Goal: Task Accomplishment & Management: Manage account settings

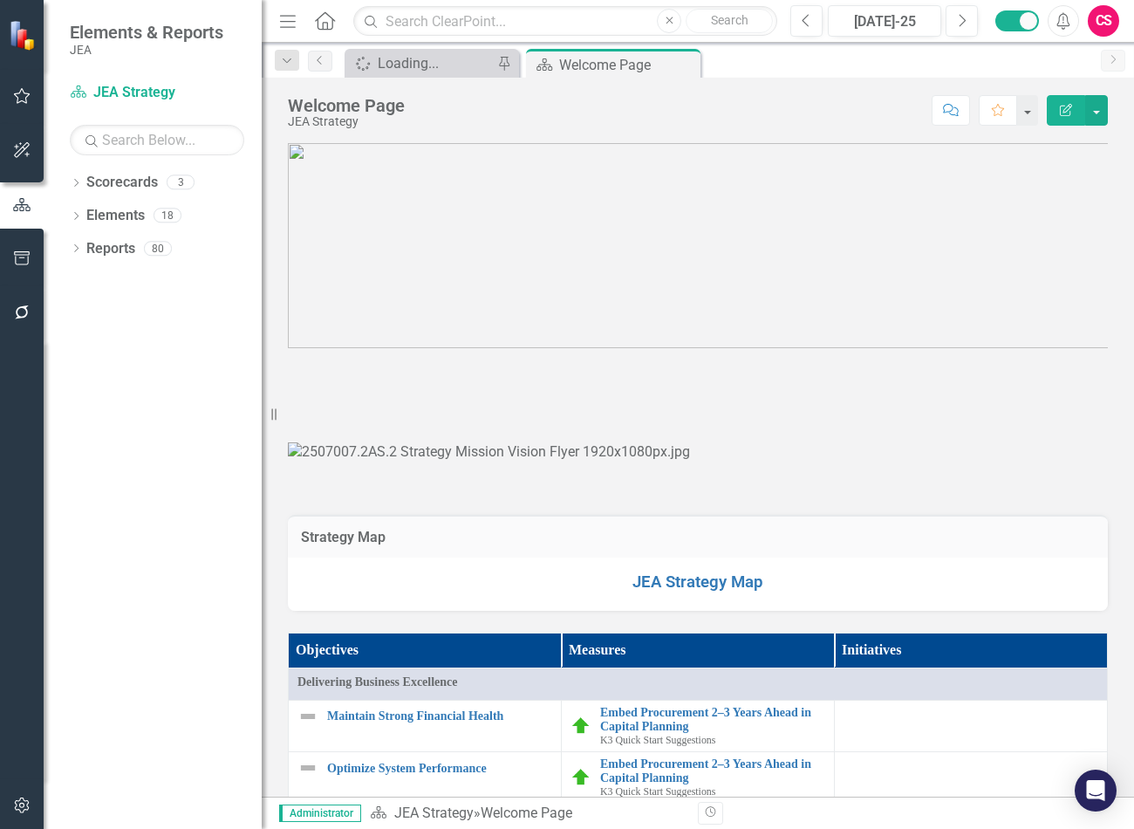
click at [112, 203] on div "Elements" at bounding box center [115, 216] width 58 height 29
click at [128, 218] on link "Elements" at bounding box center [115, 216] width 58 height 20
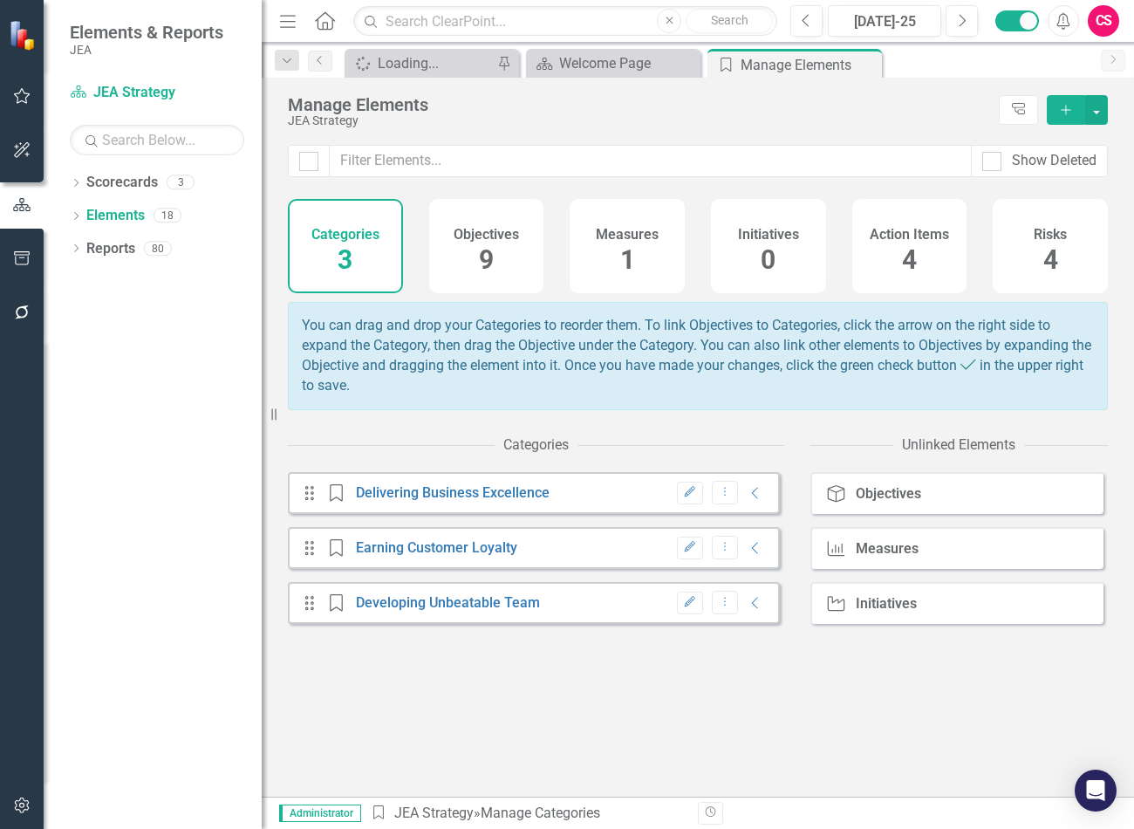
click at [499, 264] on div "Objectives 9" at bounding box center [486, 246] width 115 height 94
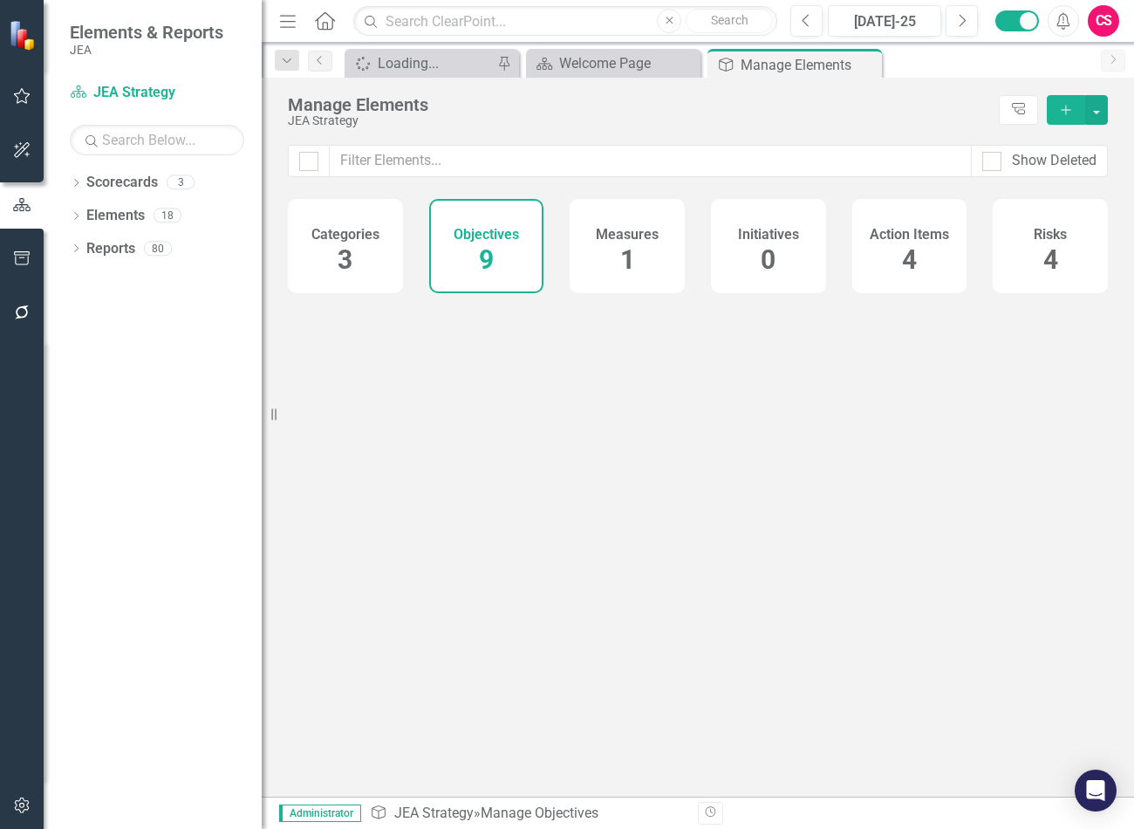
click at [649, 238] on h4 "Measures" at bounding box center [627, 235] width 63 height 16
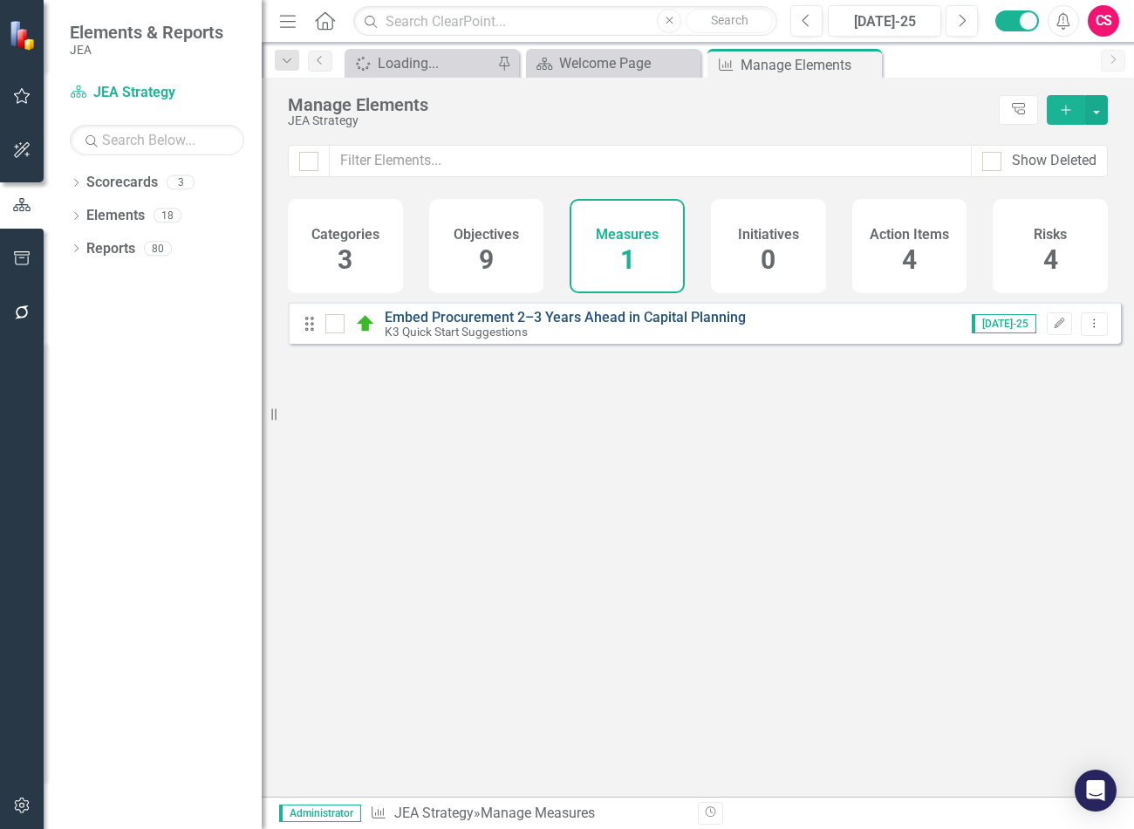
click at [521, 324] on link "Embed Procurement 2–3 Years Ahead in Capital Planning" at bounding box center [565, 317] width 361 height 17
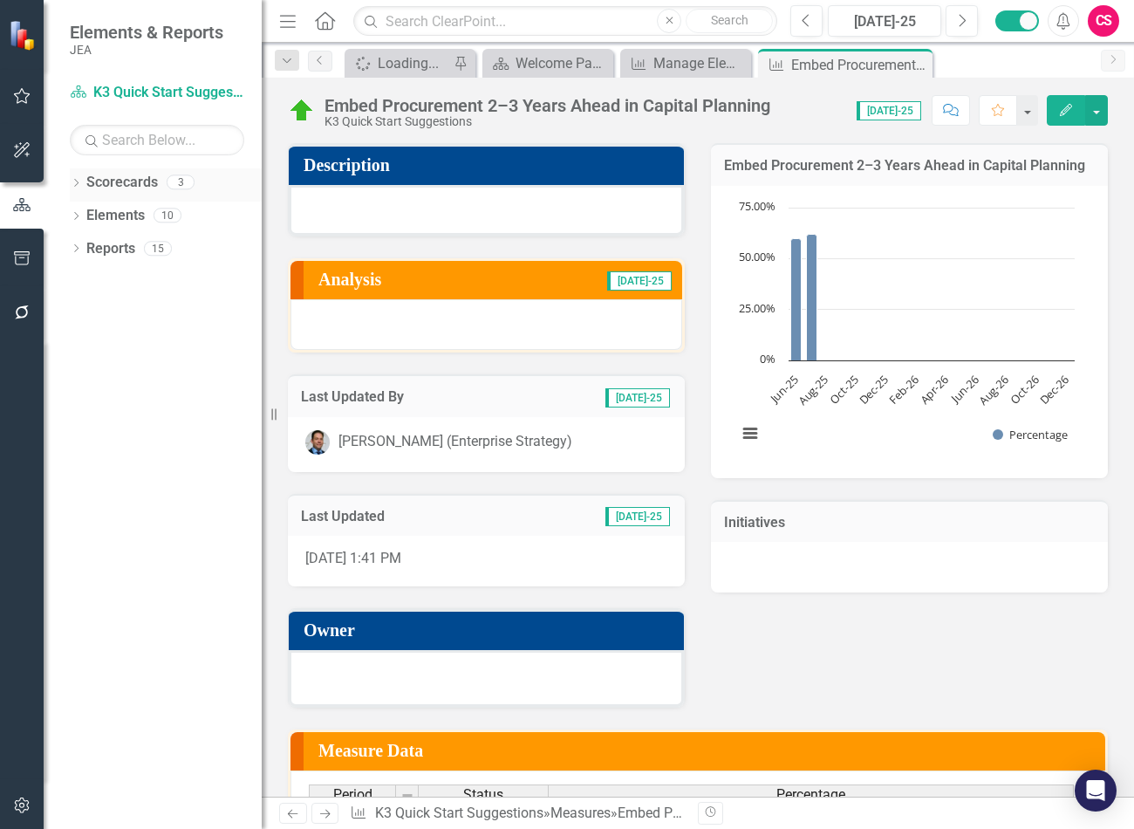
click at [119, 181] on link "Scorecards" at bounding box center [122, 183] width 72 height 20
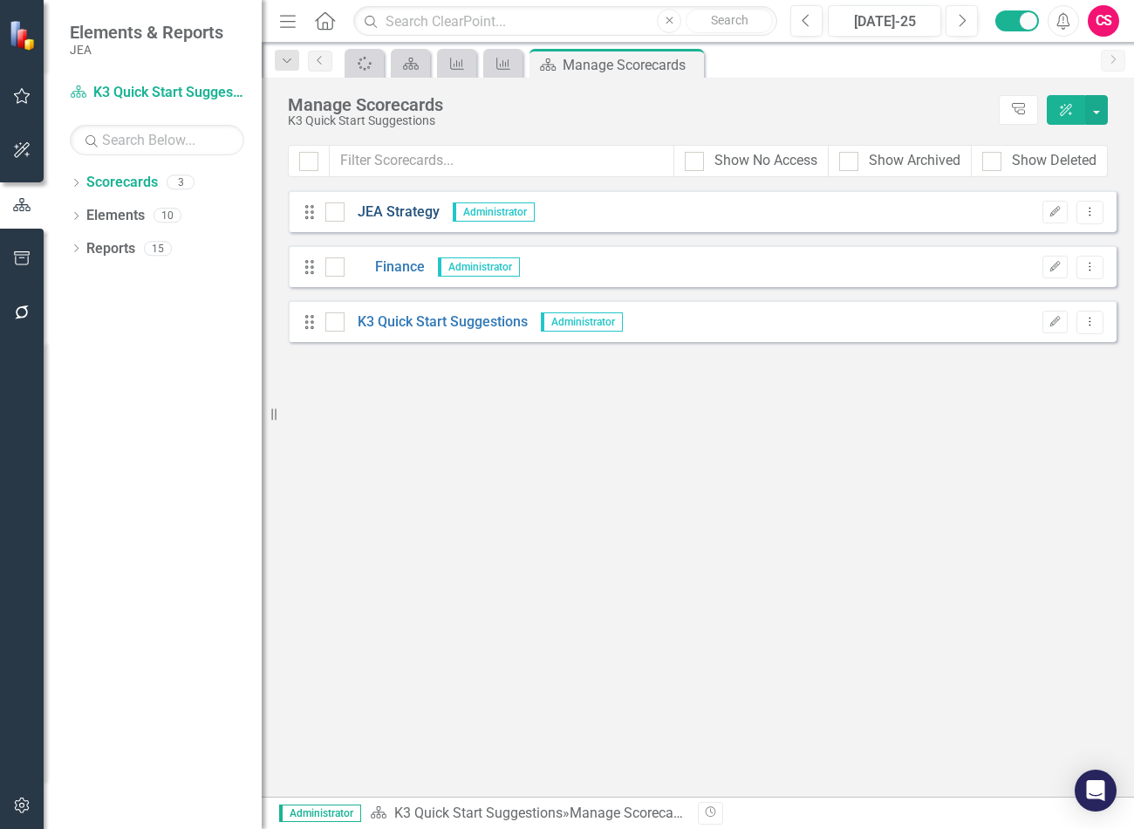
click at [394, 209] on link "JEA Strategy" at bounding box center [392, 212] width 95 height 20
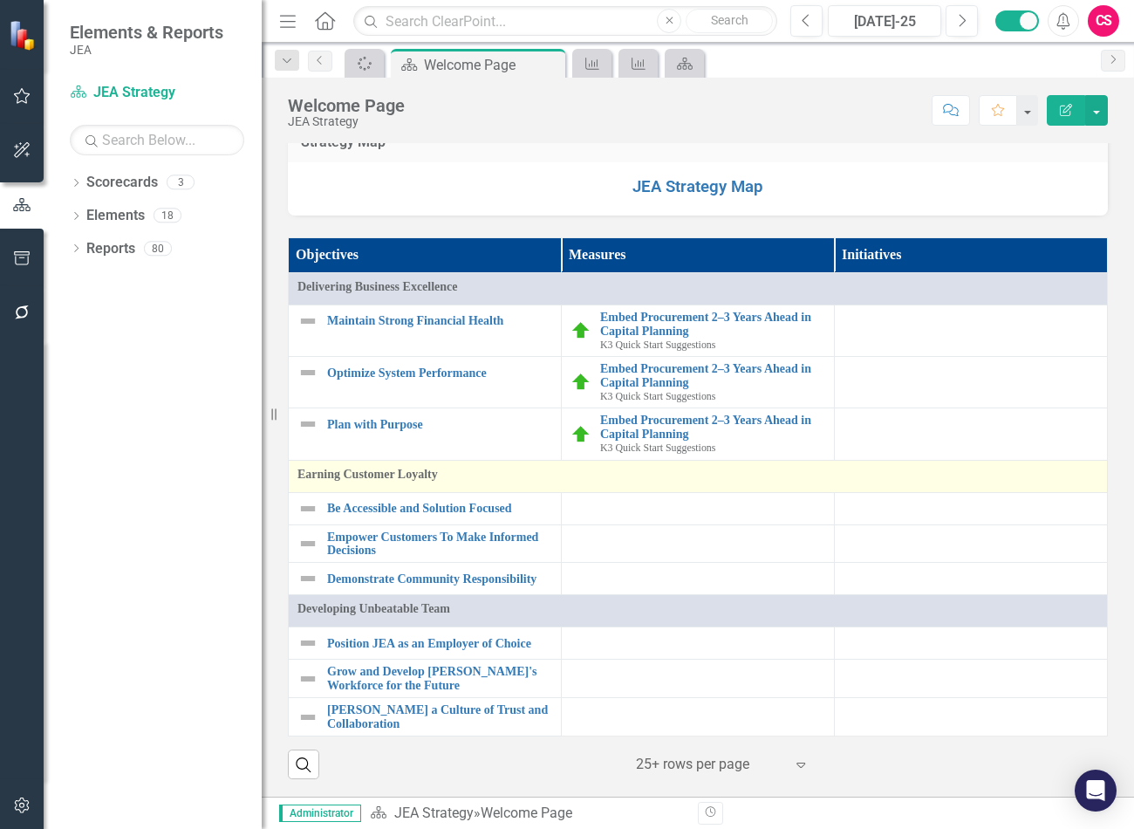
scroll to position [1082, 0]
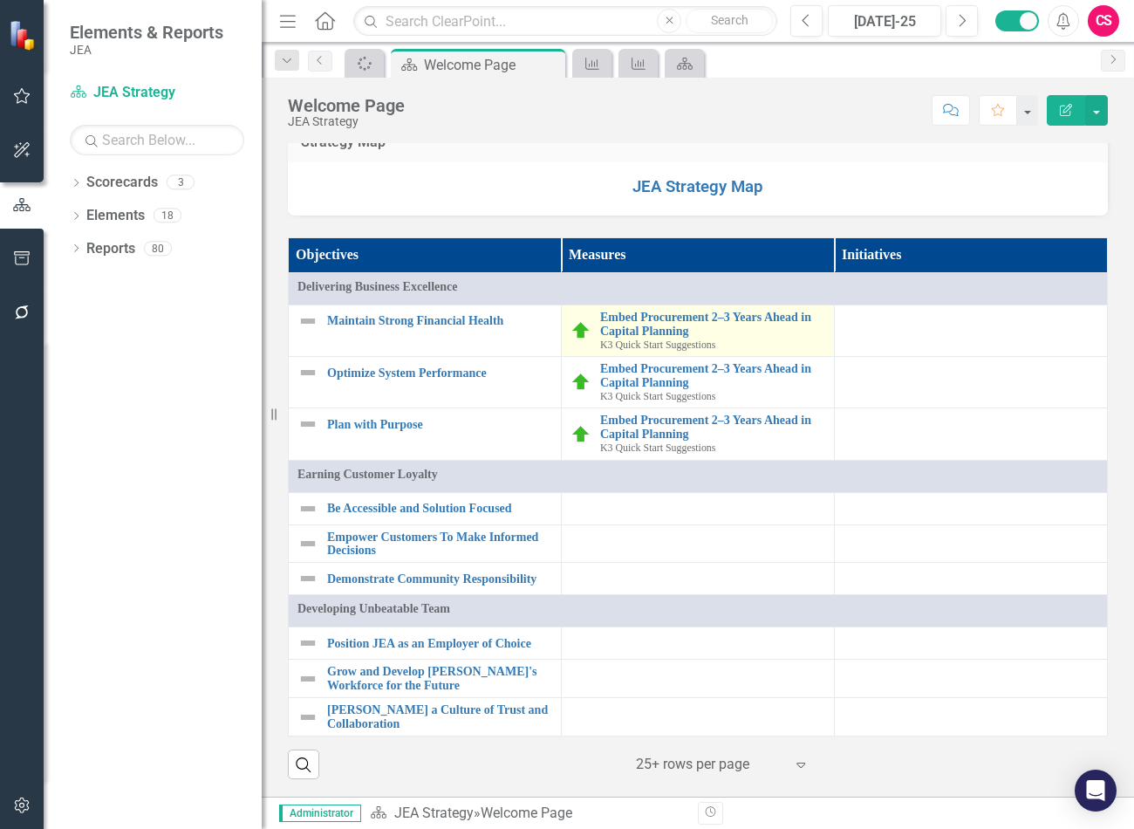
click at [648, 344] on span "K3 Quick Start Suggestions" at bounding box center [657, 345] width 115 height 12
click at [645, 338] on link "Embed Procurement 2–3 Years Ahead in Capital Planning" at bounding box center [712, 324] width 225 height 27
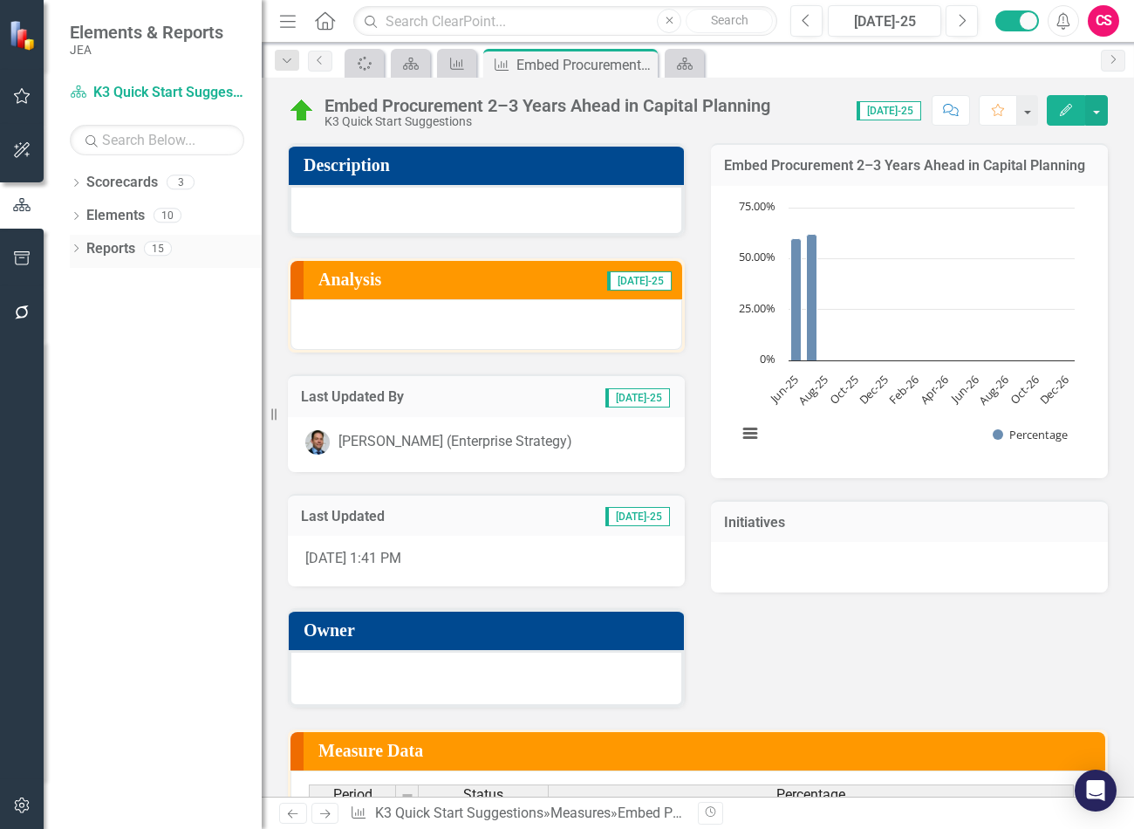
click at [110, 253] on link "Reports" at bounding box center [110, 249] width 49 height 20
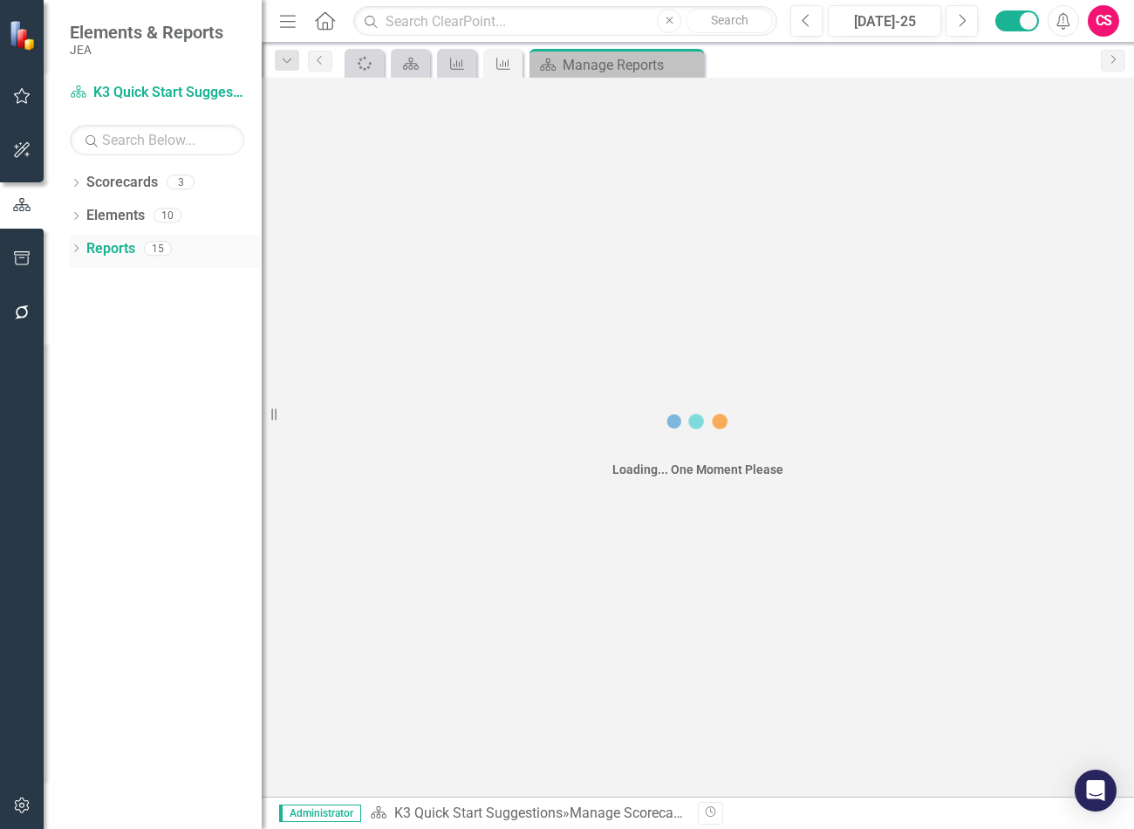
click at [110, 250] on link "Reports" at bounding box center [110, 249] width 49 height 20
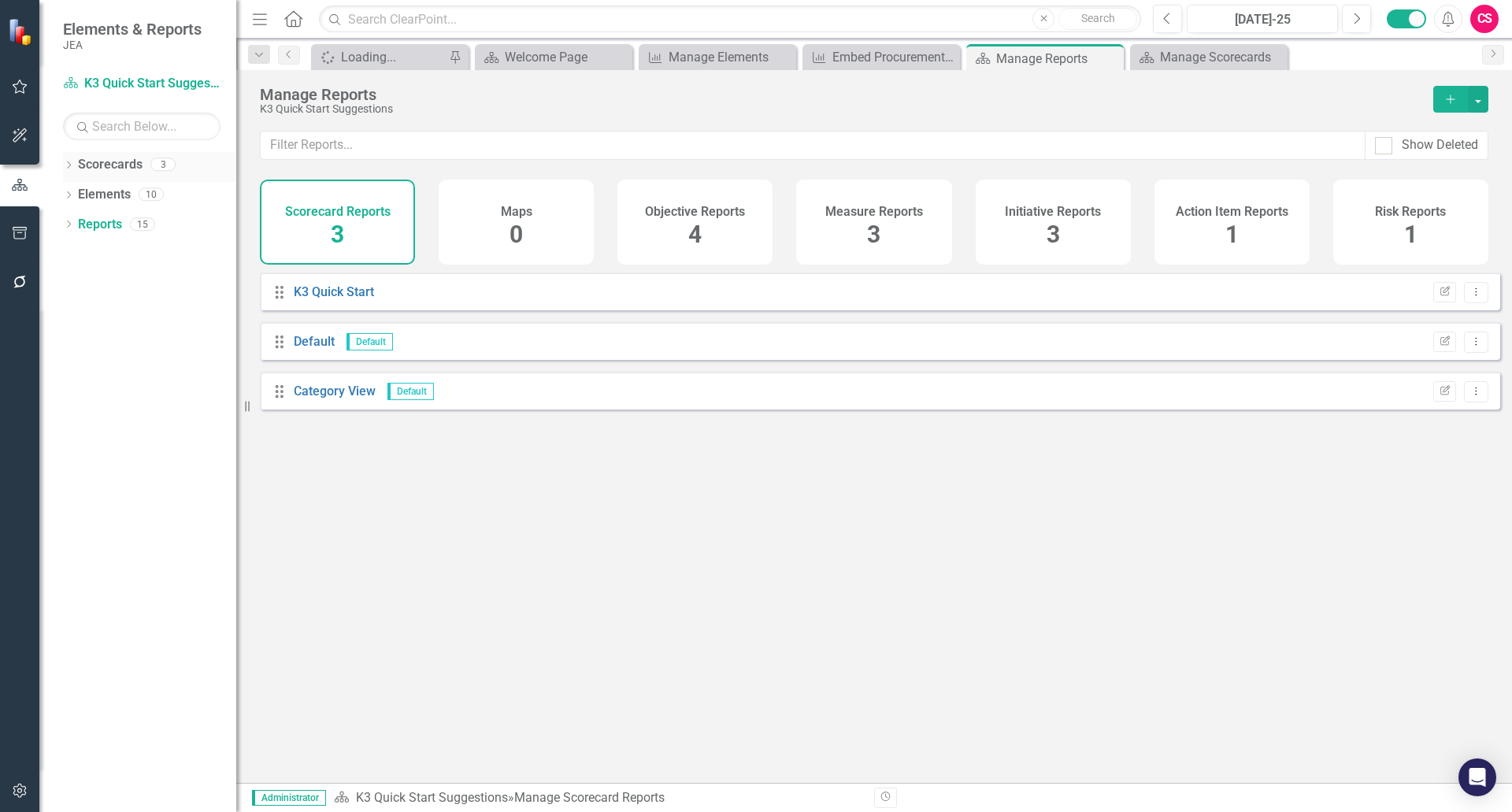
click at [108, 171] on link "Scorecards" at bounding box center [110, 165] width 65 height 18
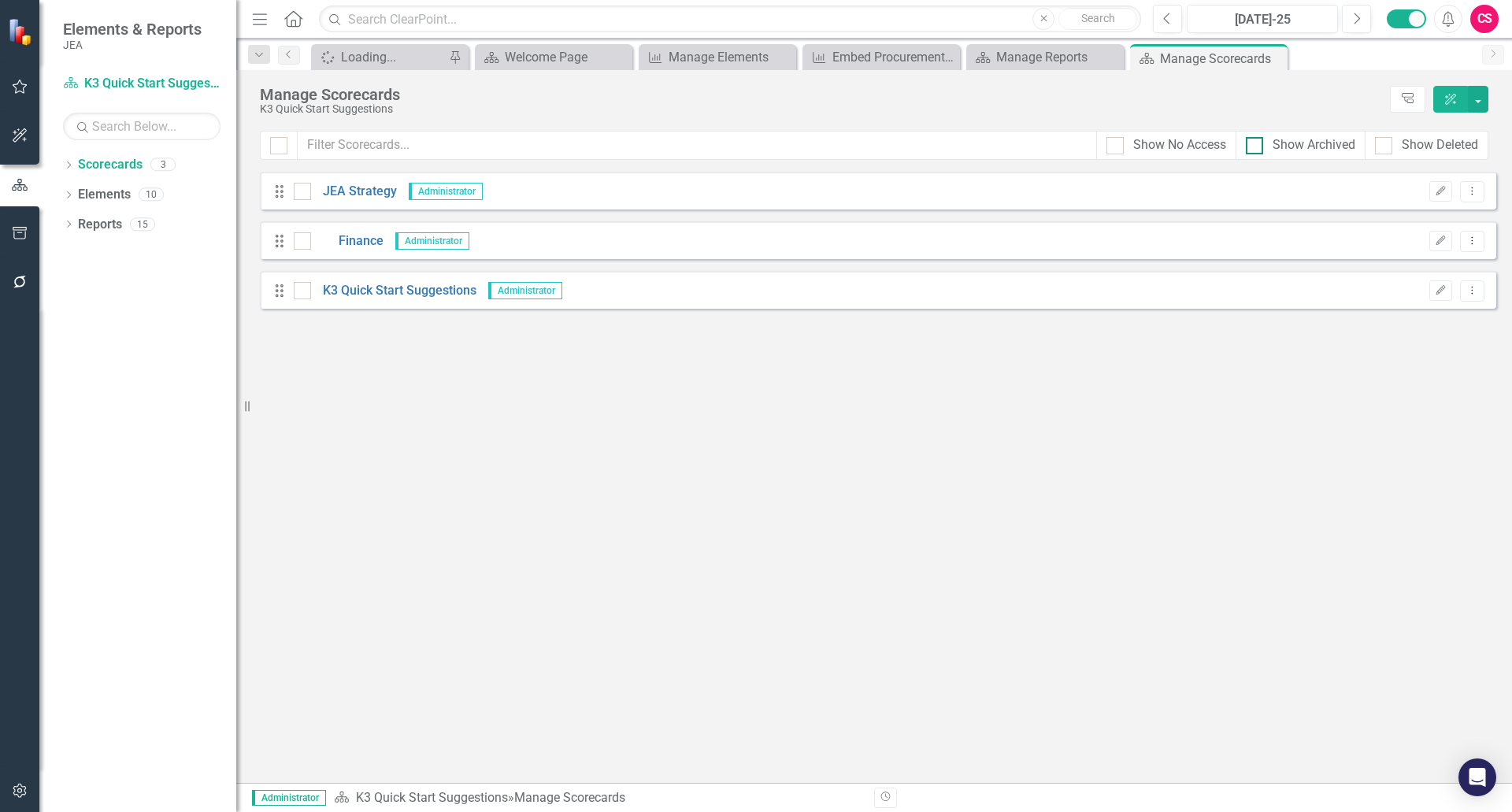
click at [1023, 146] on div at bounding box center [1254, 145] width 17 height 17
click at [1023, 146] on input "Show Archived" at bounding box center [1250, 142] width 10 height 10
checkbox input "true"
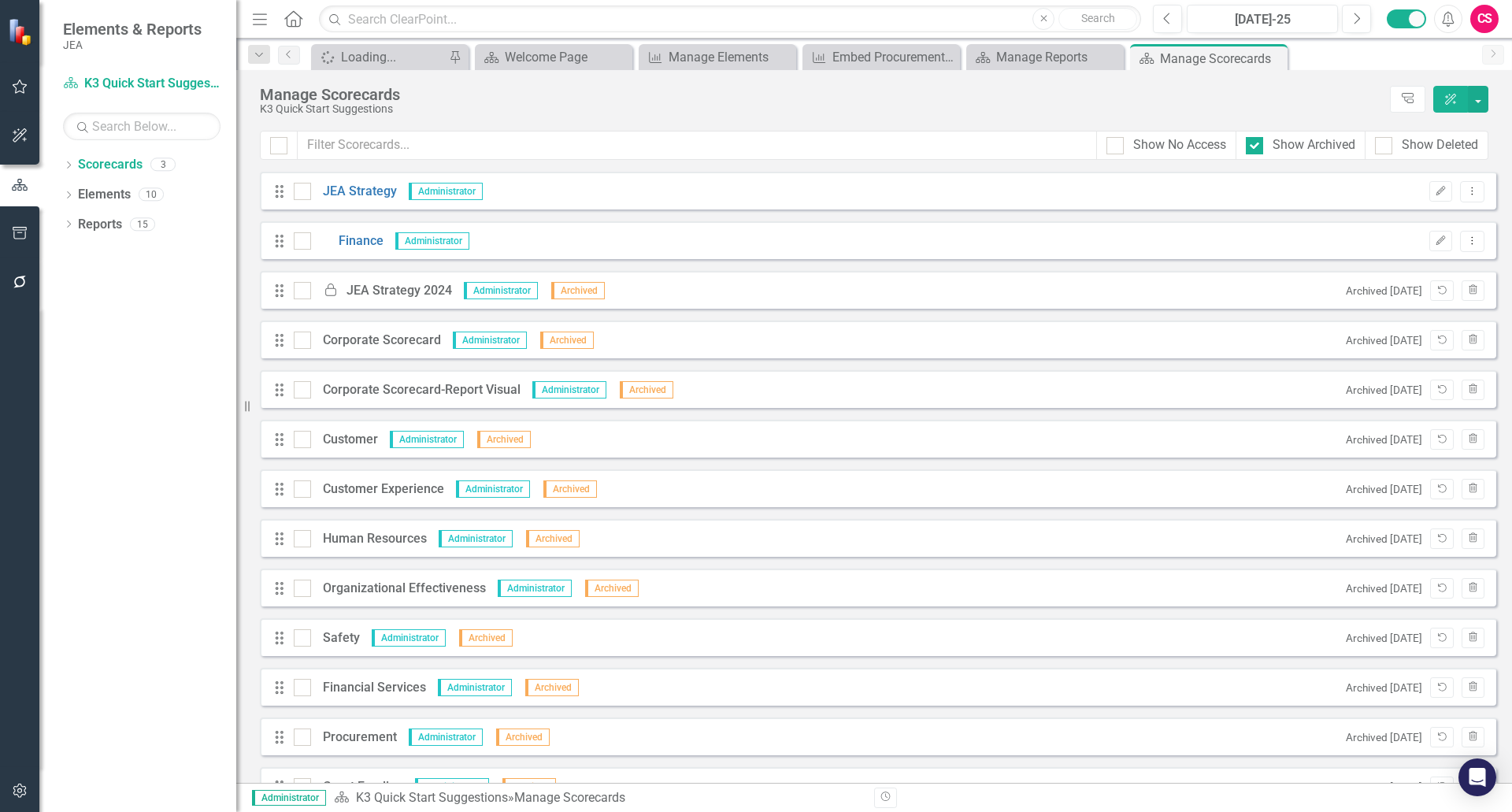
click at [382, 343] on div "Corporate Scorecard" at bounding box center [376, 340] width 130 height 18
click at [383, 342] on div "Corporate Scorecard" at bounding box center [376, 340] width 130 height 18
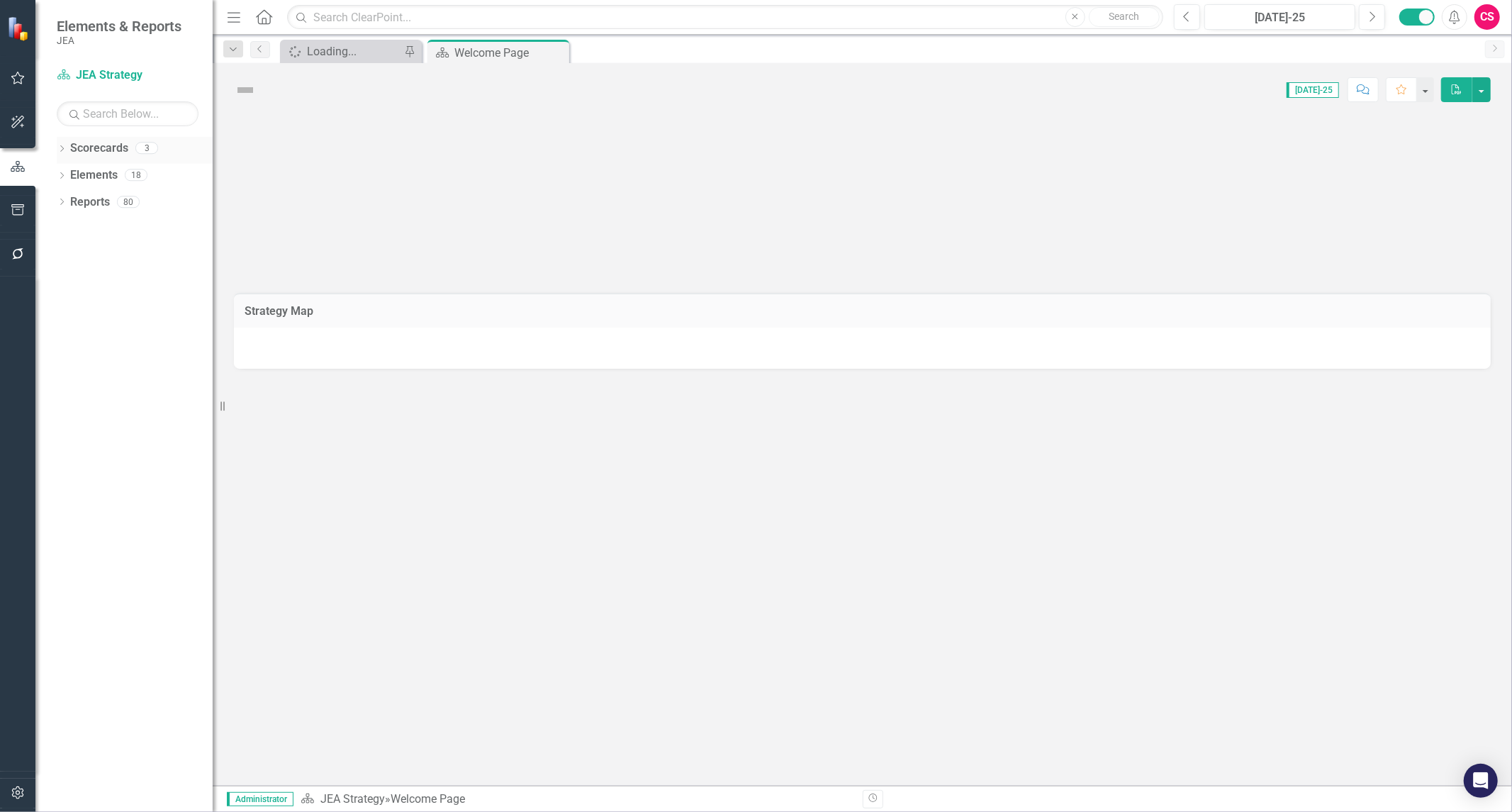
click at [64, 147] on icon "Dropdown" at bounding box center [62, 150] width 10 height 8
click at [101, 174] on link "JEA Strategy" at bounding box center [145, 176] width 135 height 16
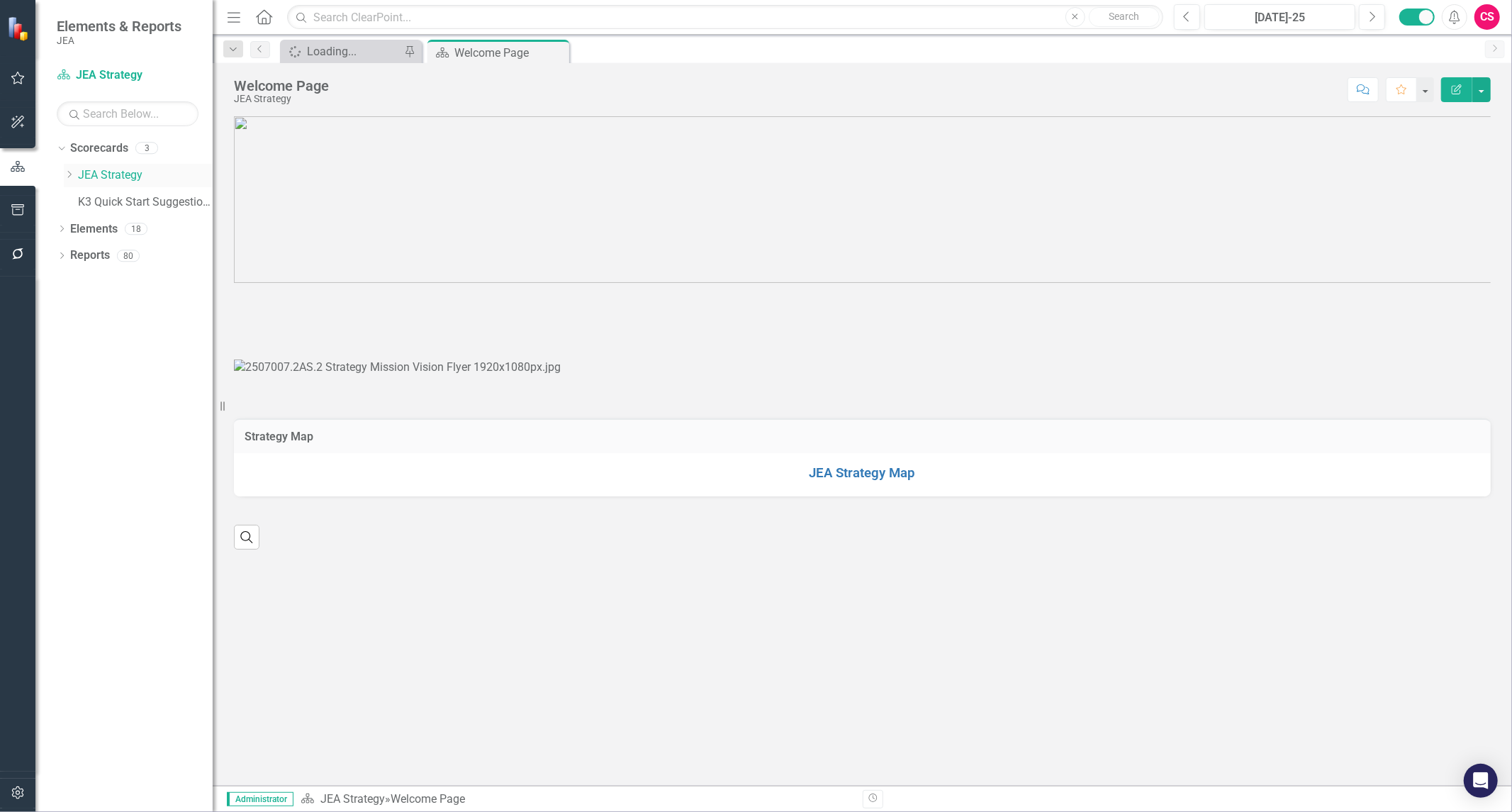
click at [104, 172] on link "JEA Strategy" at bounding box center [145, 176] width 135 height 16
click at [70, 172] on icon "Dropdown" at bounding box center [69, 174] width 11 height 8
click at [101, 178] on link "JEA Strategy" at bounding box center [145, 176] width 135 height 16
click at [103, 250] on link "Elements" at bounding box center [93, 256] width 47 height 16
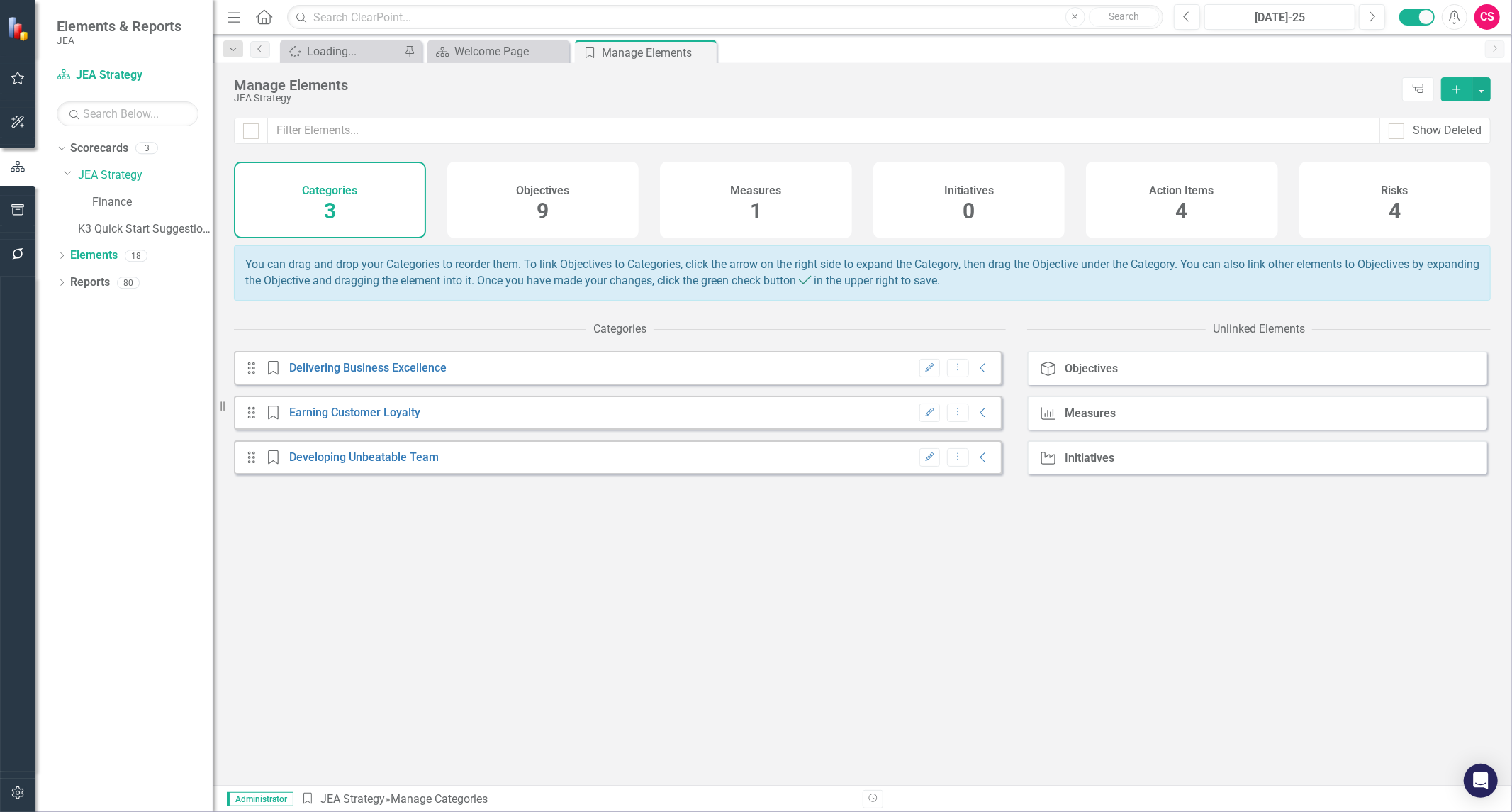
click at [514, 211] on div "Objectives 9" at bounding box center [544, 200] width 192 height 76
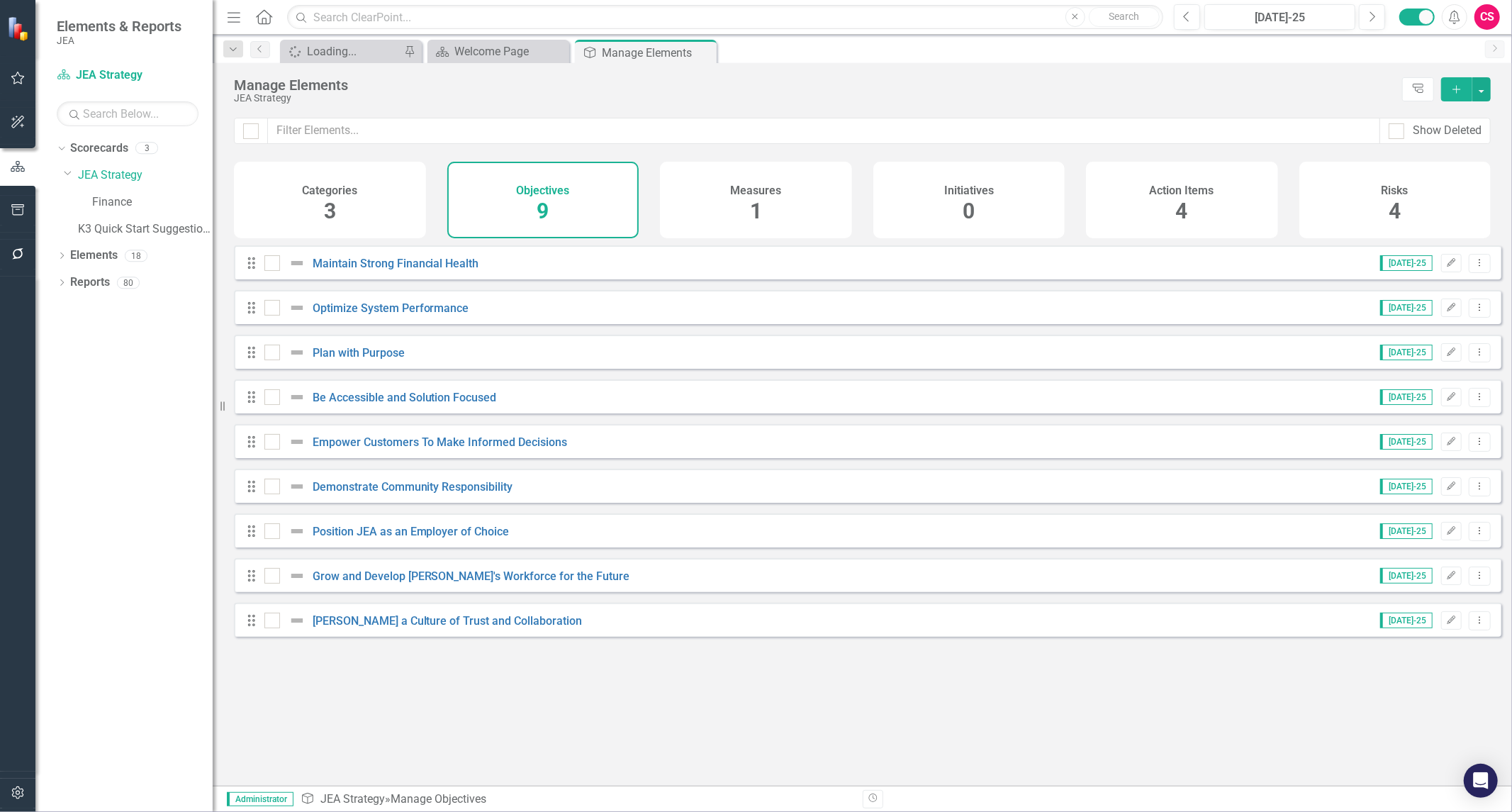
click at [757, 193] on h4 "Measures" at bounding box center [756, 191] width 51 height 13
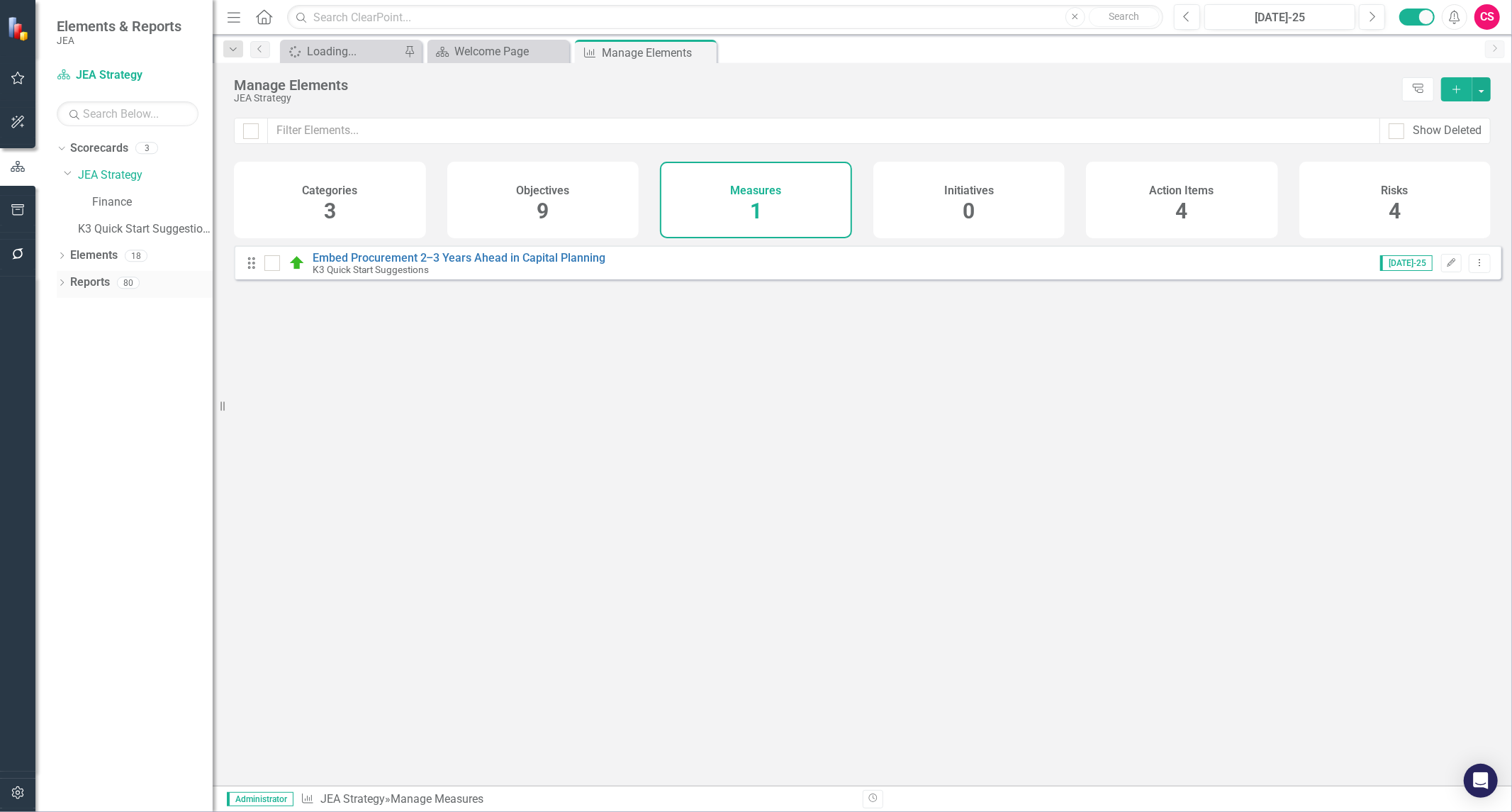
click at [82, 285] on link "Reports" at bounding box center [89, 283] width 40 height 16
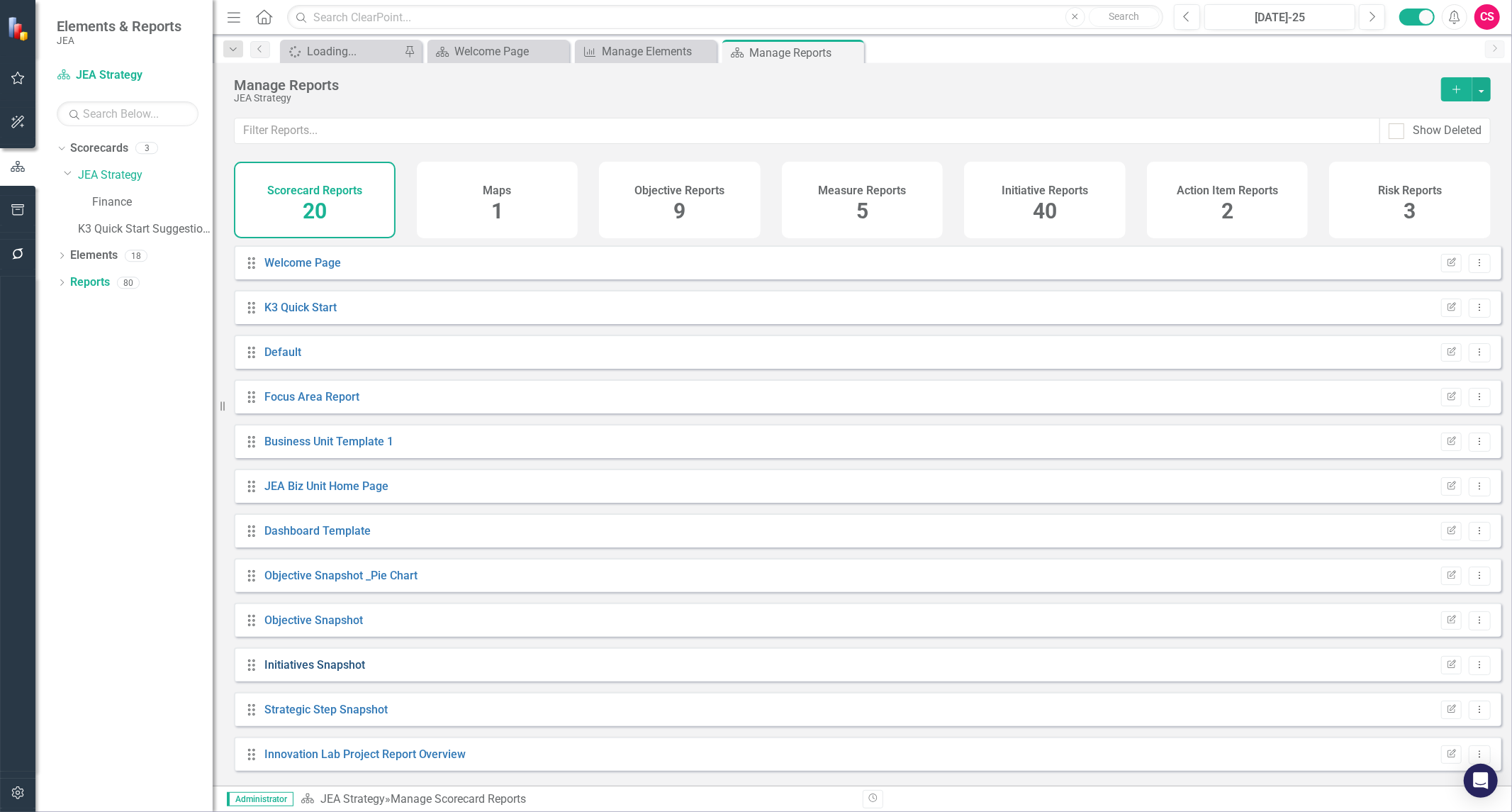
click at [323, 671] on link "Initiatives Snapshot" at bounding box center [314, 665] width 101 height 14
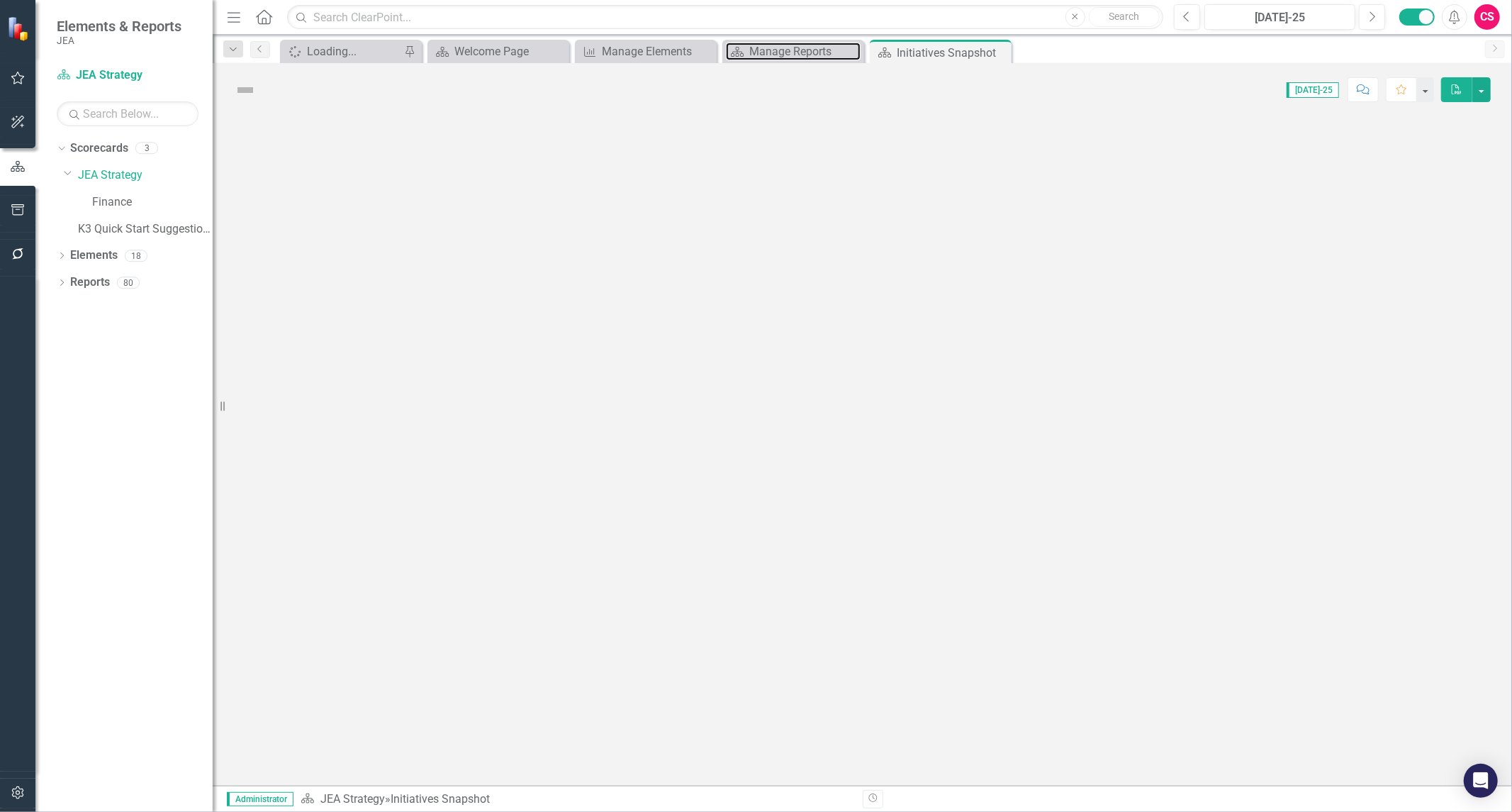
click at [782, 47] on div "Manage Reports" at bounding box center [804, 51] width 111 height 18
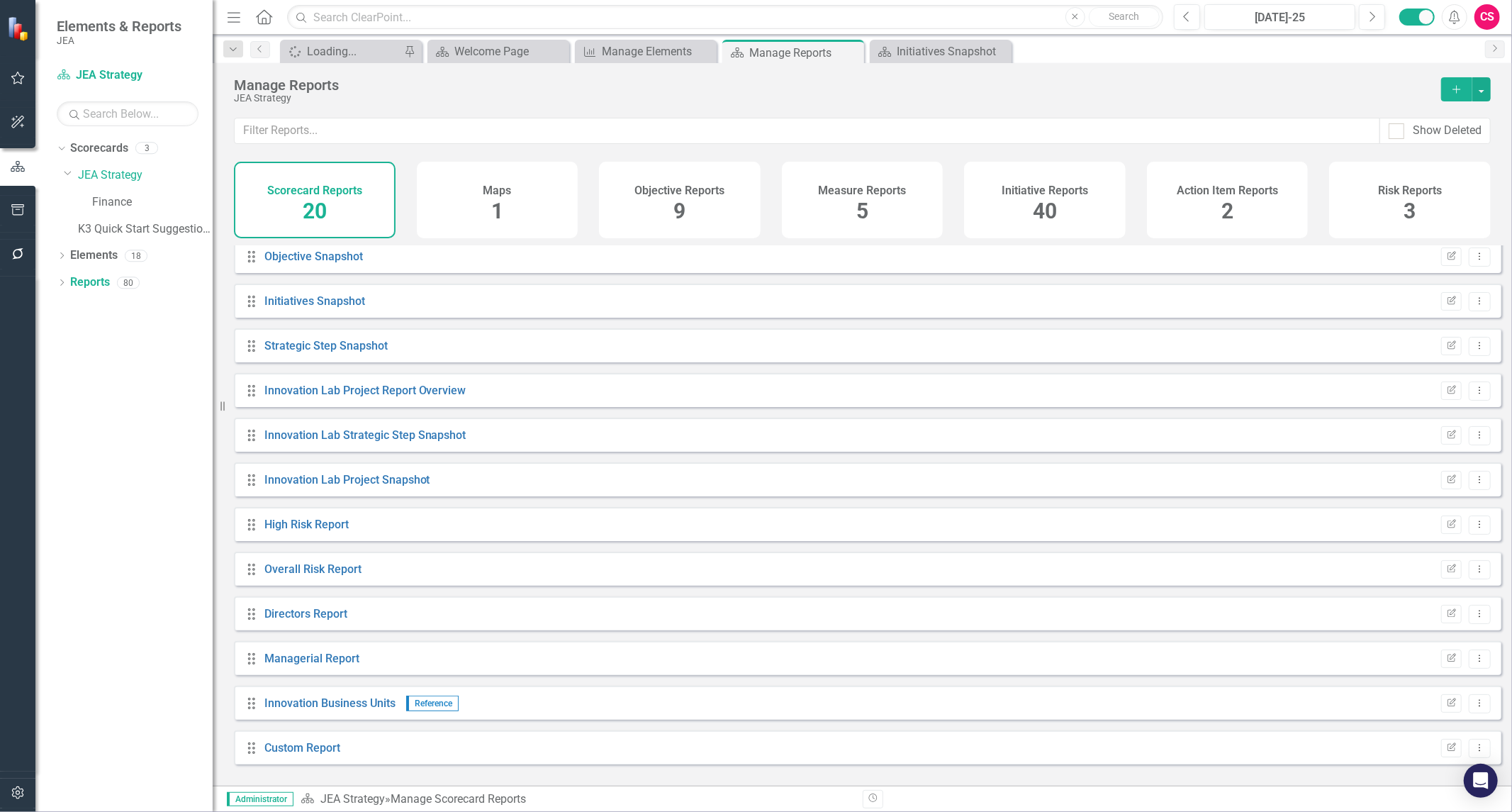
scroll to position [206, 0]
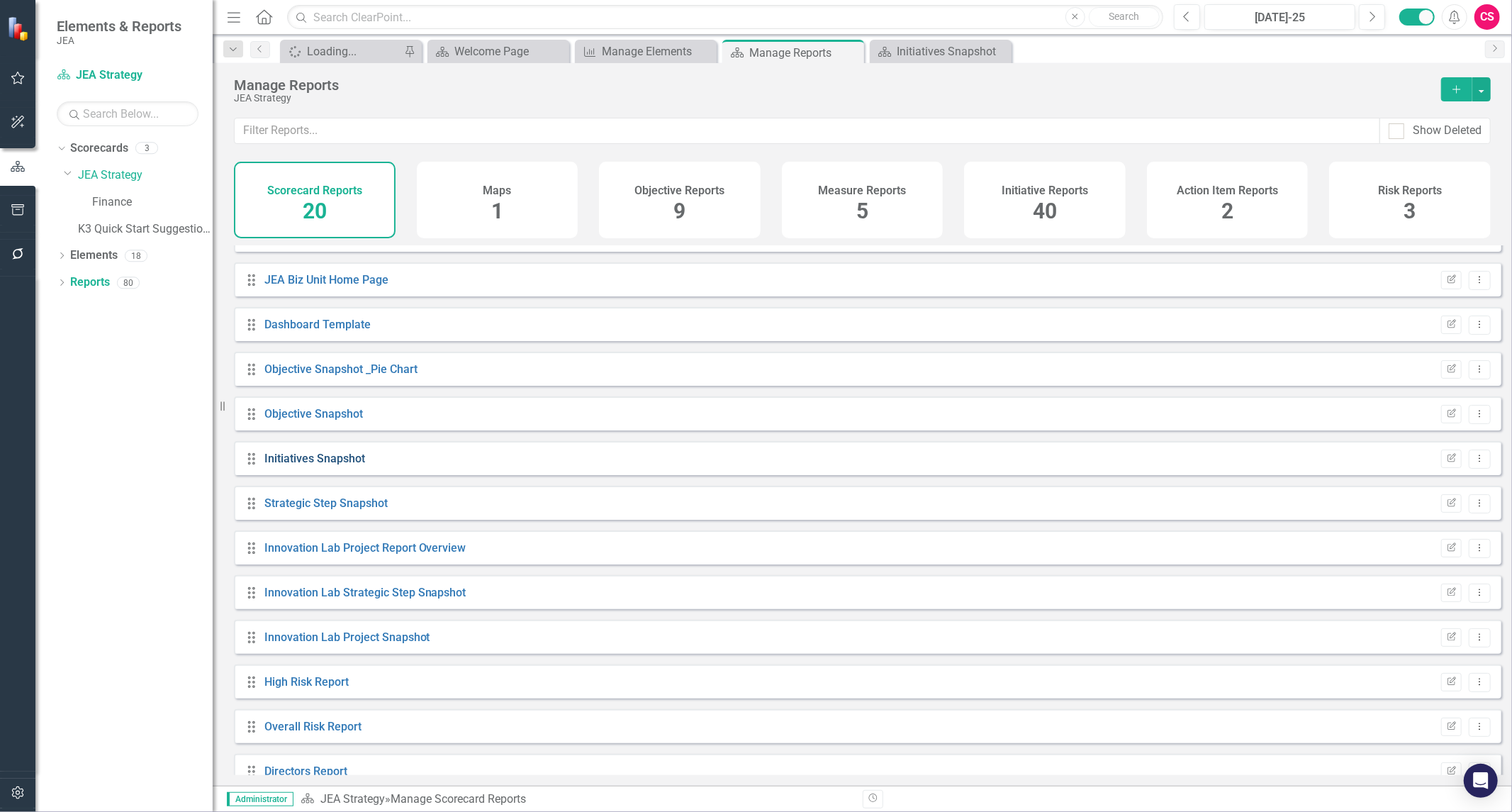
click at [315, 465] on link "Initiatives Snapshot" at bounding box center [314, 458] width 101 height 14
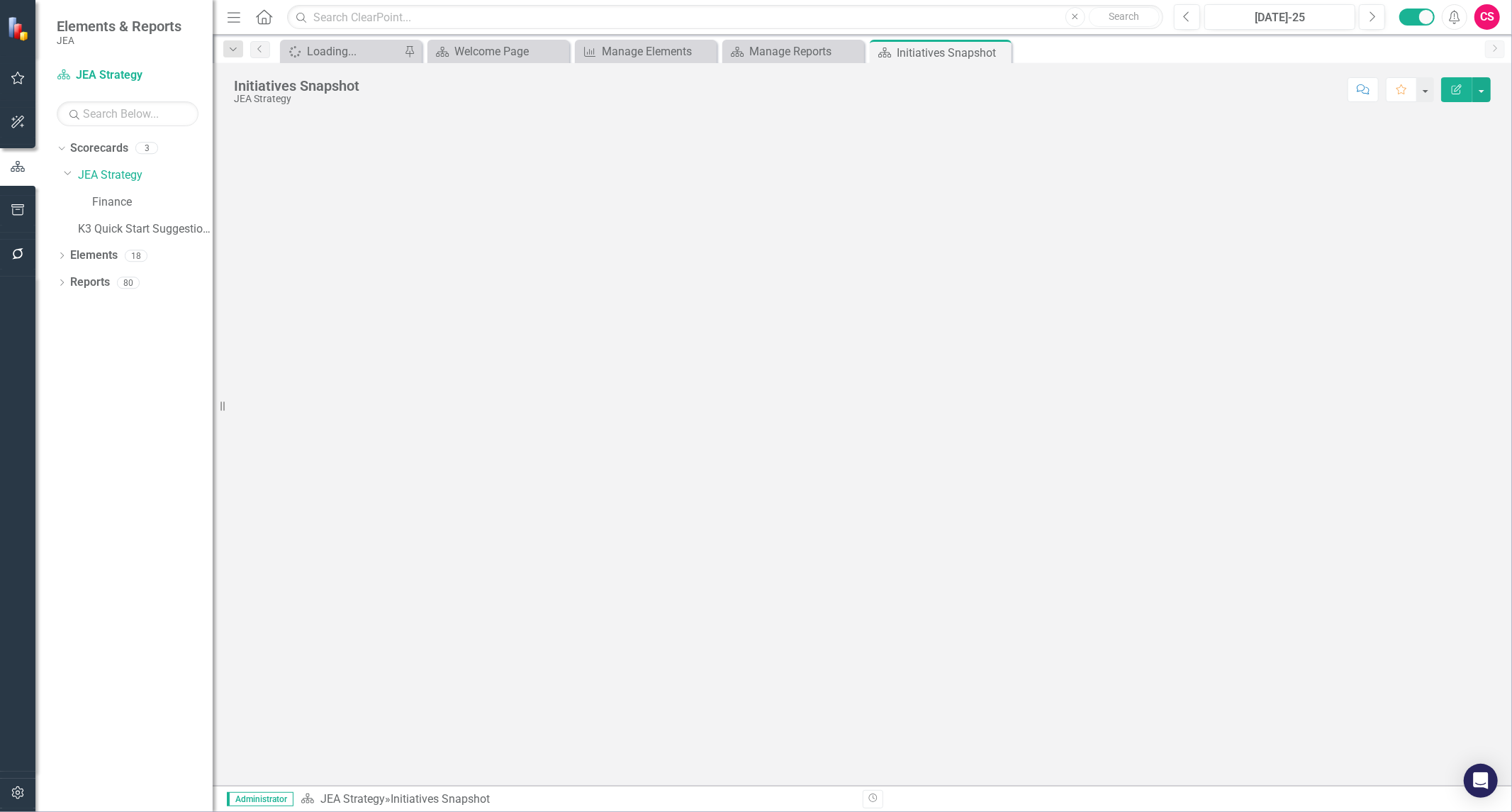
click at [1455, 97] on button "Edit Report" at bounding box center [1457, 89] width 31 height 25
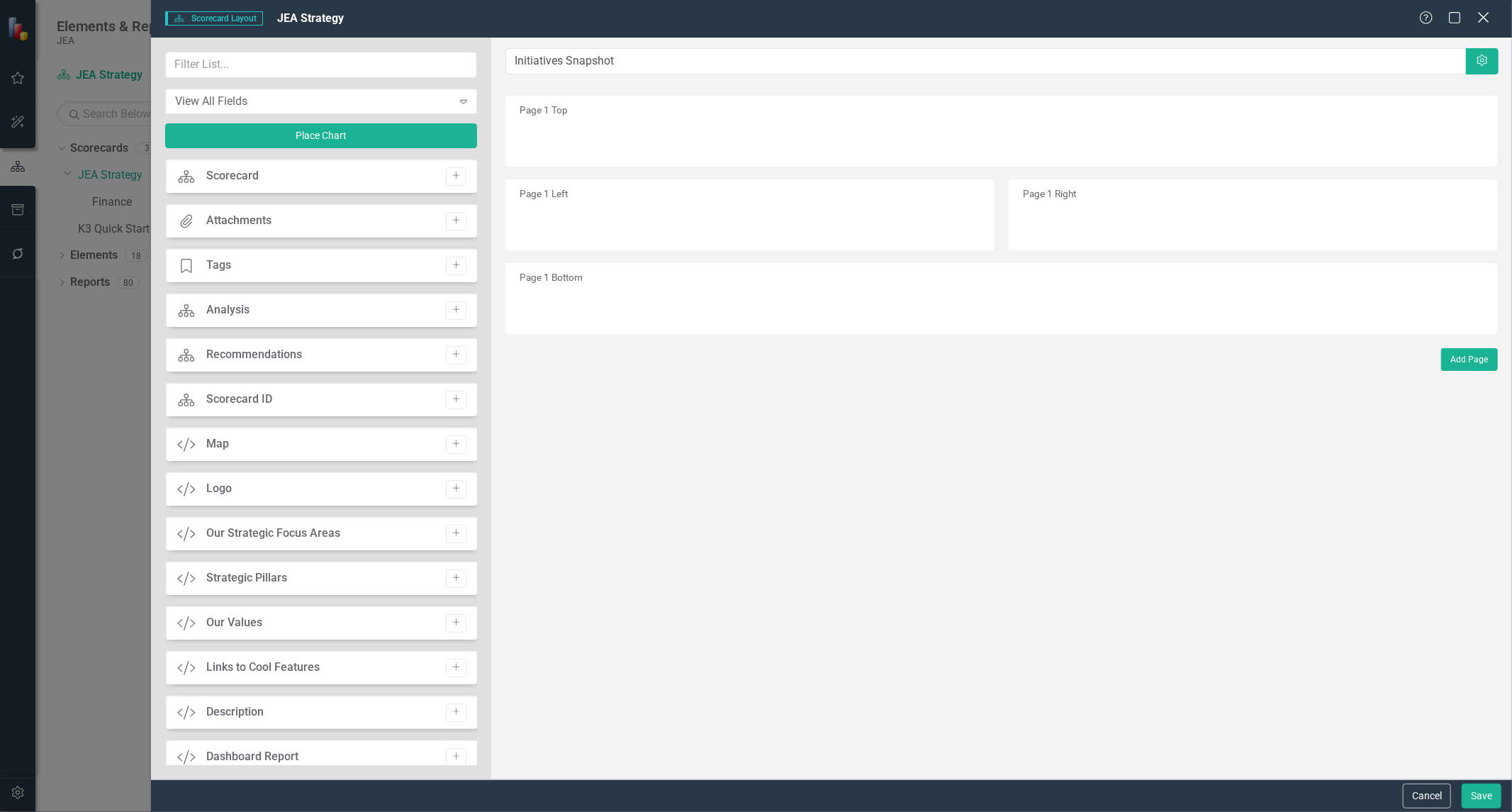
click at [1487, 18] on icon "Close" at bounding box center [1484, 17] width 18 height 14
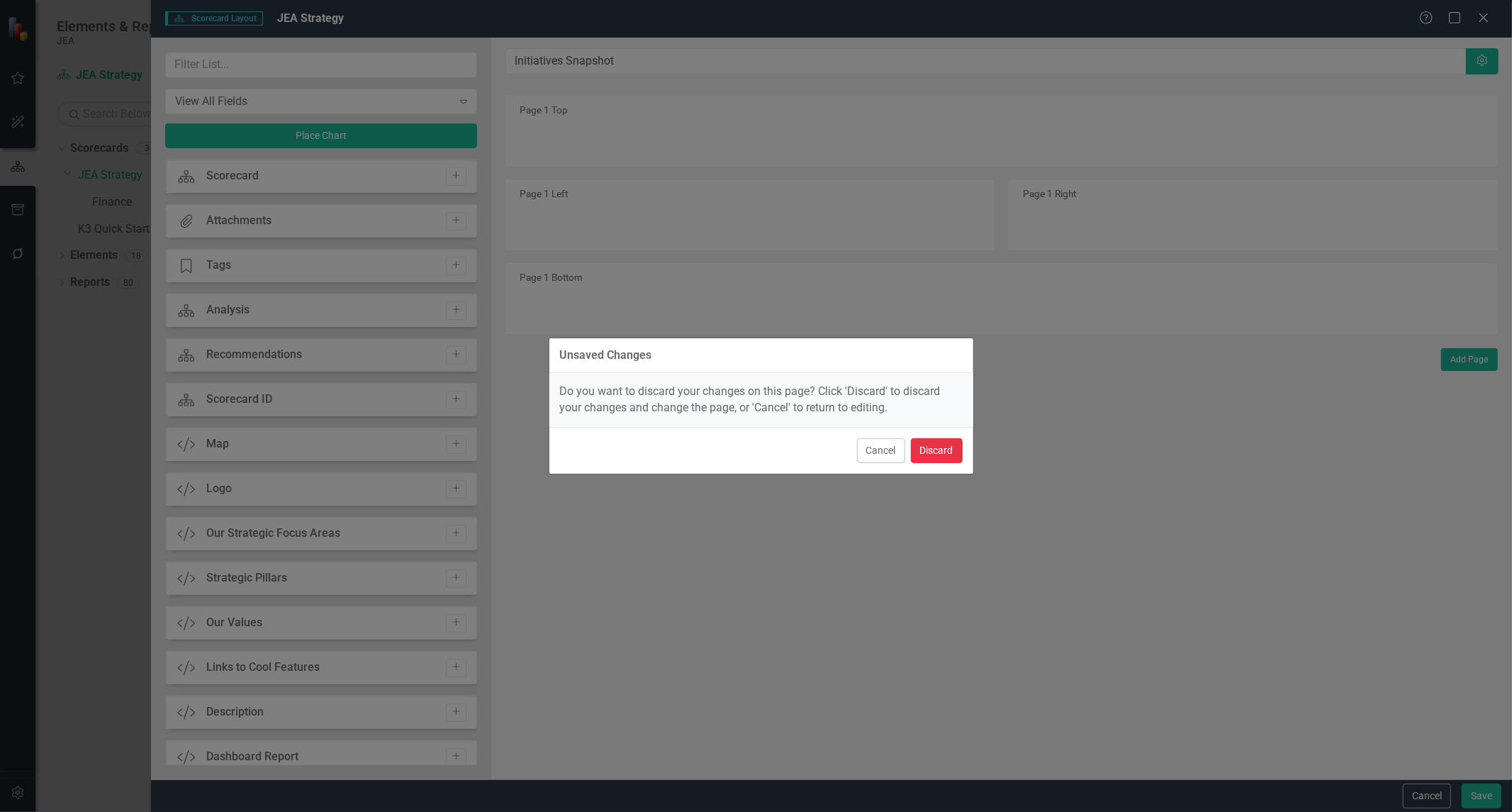
click at [951, 449] on button "Discard" at bounding box center [937, 450] width 52 height 25
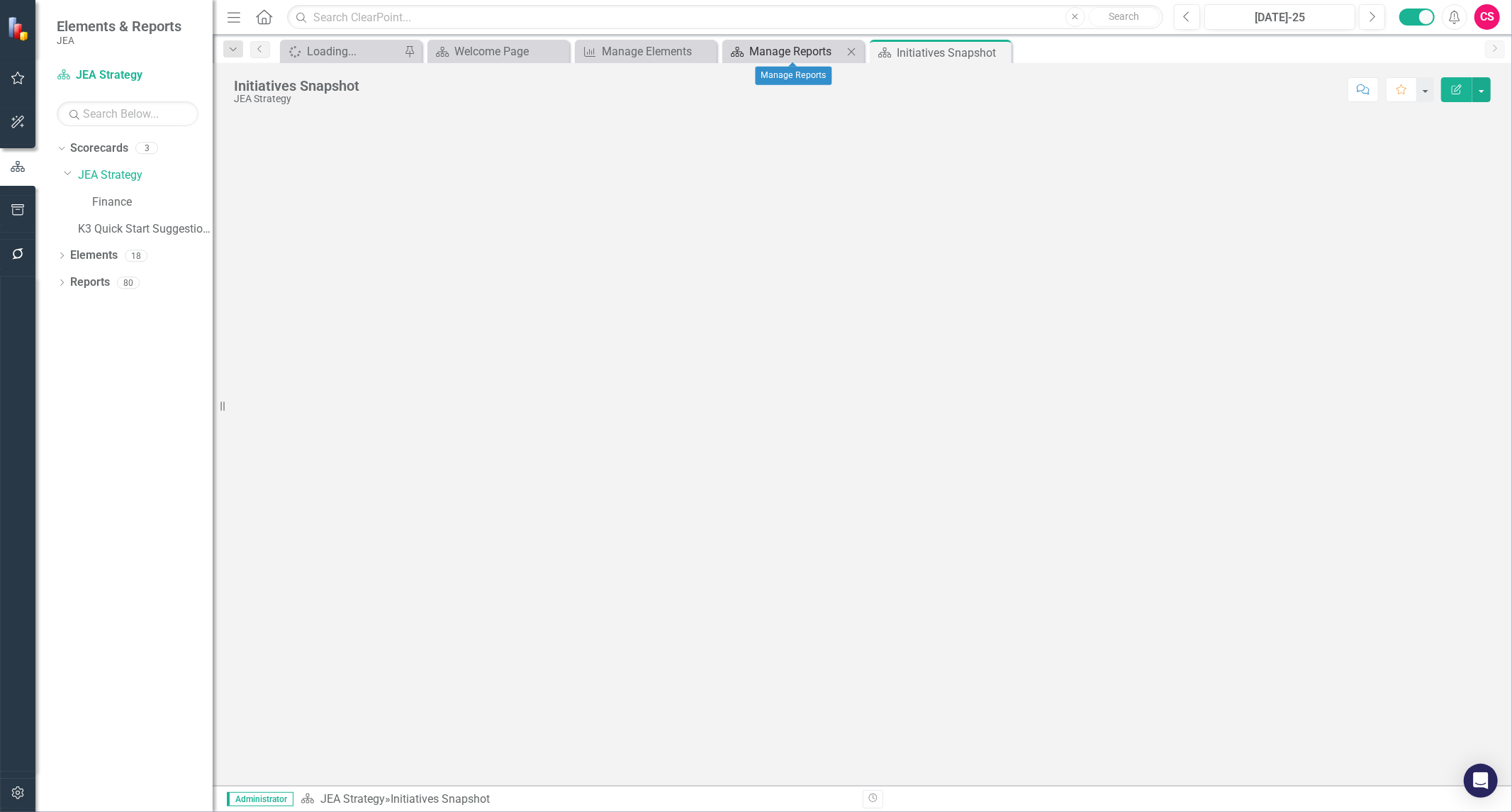
click at [786, 50] on div "Manage Reports" at bounding box center [795, 51] width 93 height 18
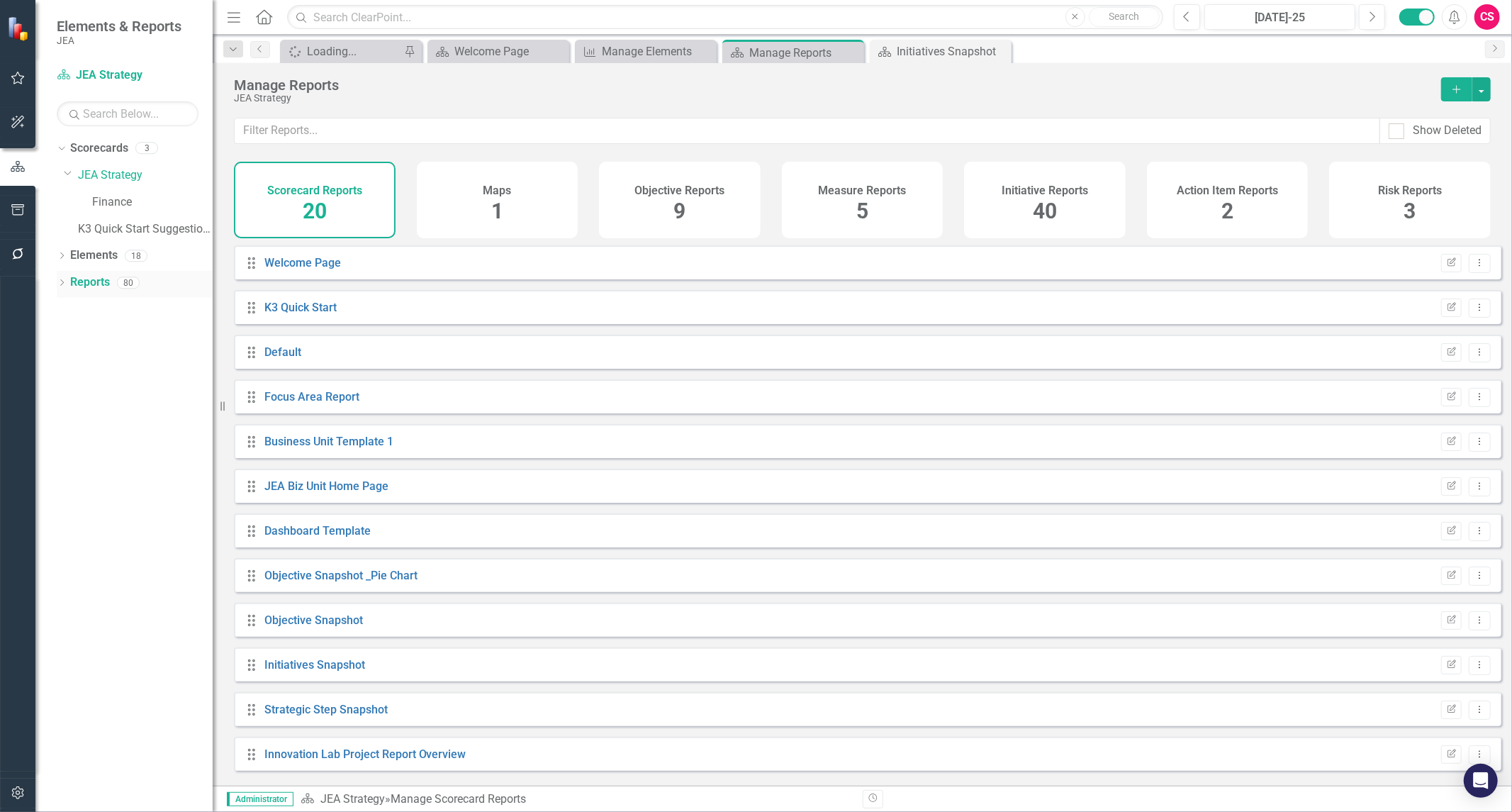
click at [80, 280] on link "Reports" at bounding box center [89, 283] width 40 height 16
click at [1010, 200] on div "Initiative Reports 40" at bounding box center [1045, 200] width 162 height 76
click at [1055, 207] on span "40" at bounding box center [1045, 211] width 24 height 25
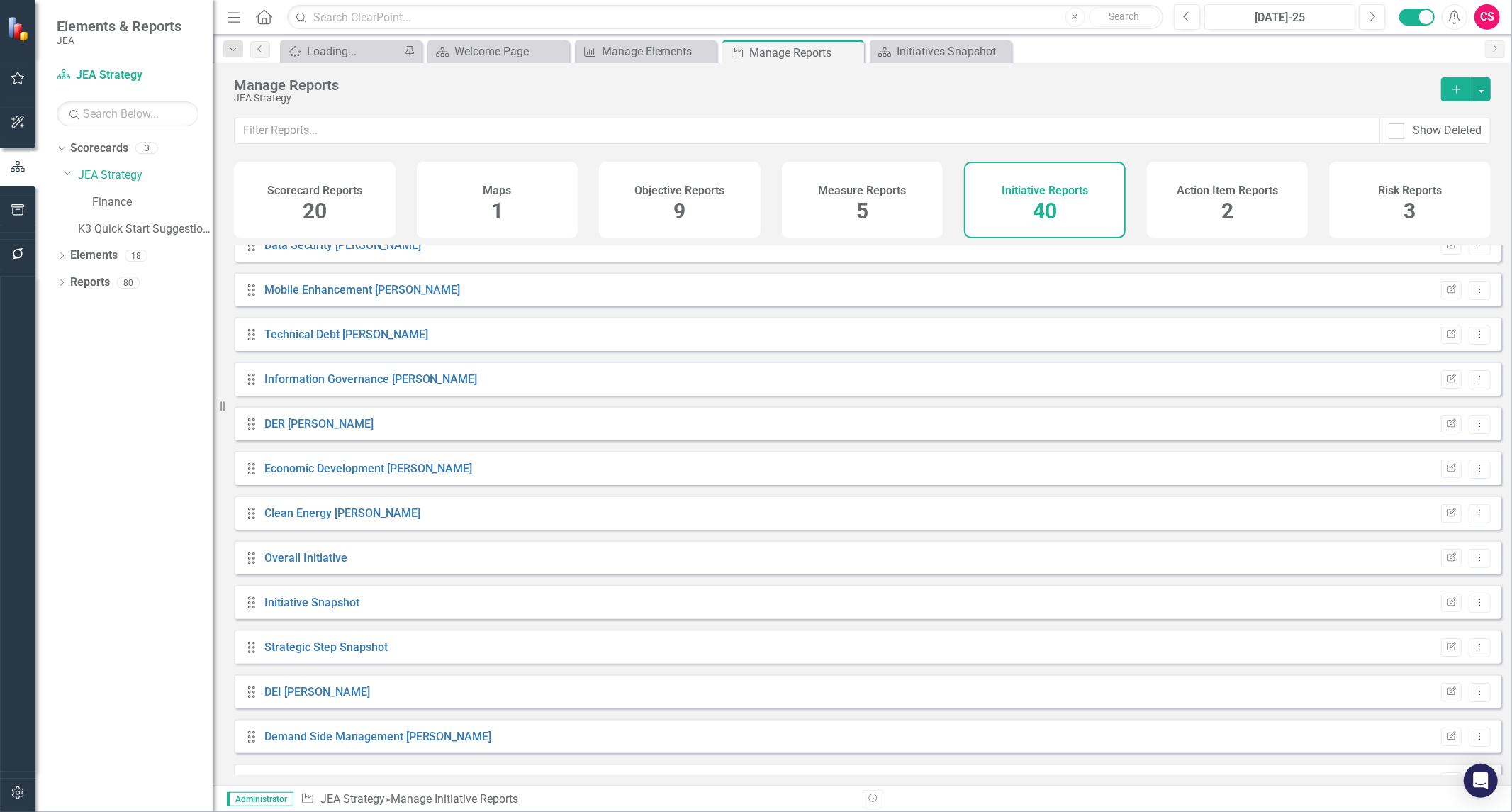
scroll to position [1257, 0]
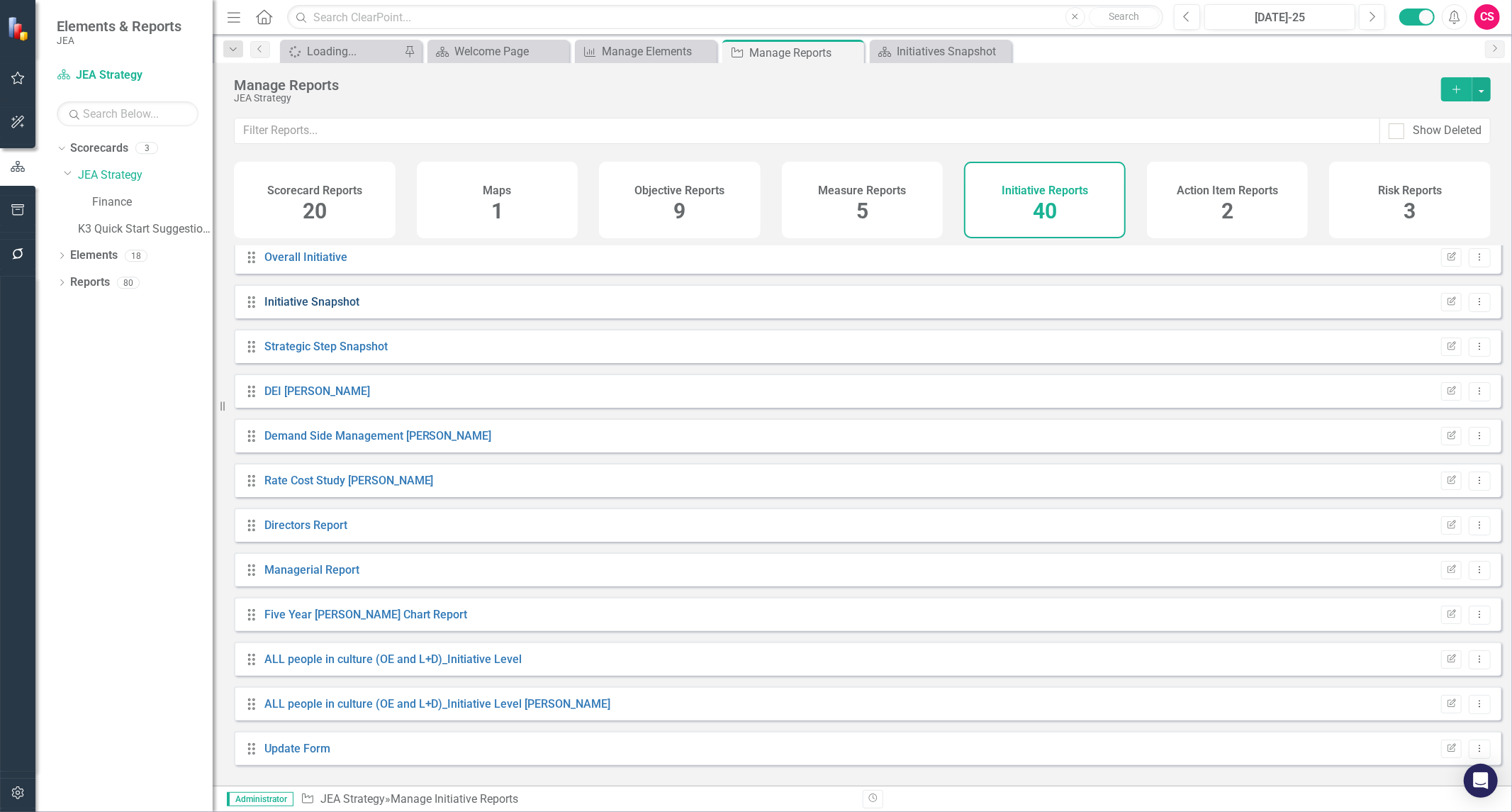
click at [299, 309] on link "Initiative Snapshot" at bounding box center [311, 302] width 95 height 14
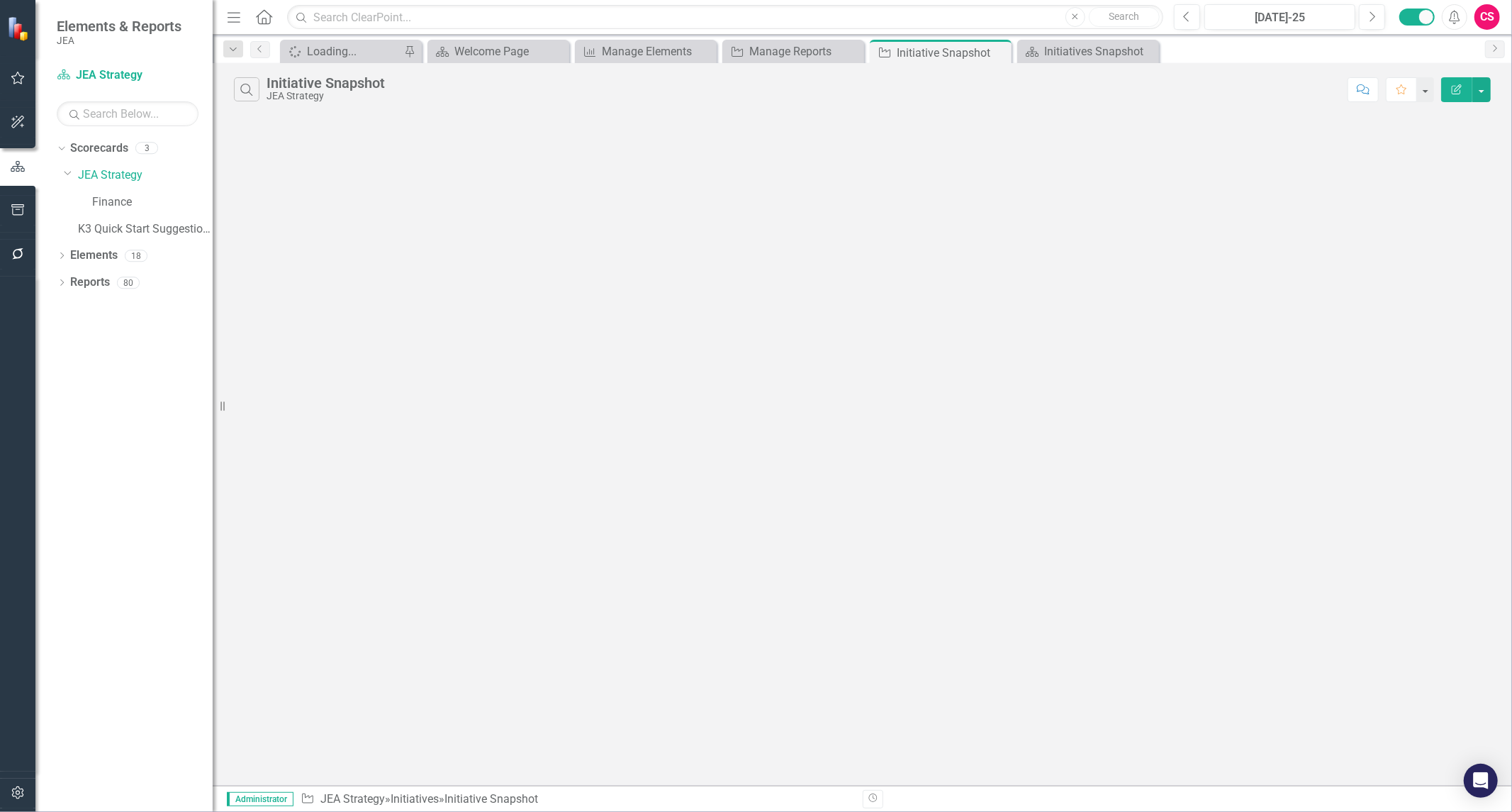
click at [1446, 93] on button "Edit Report" at bounding box center [1457, 89] width 31 height 25
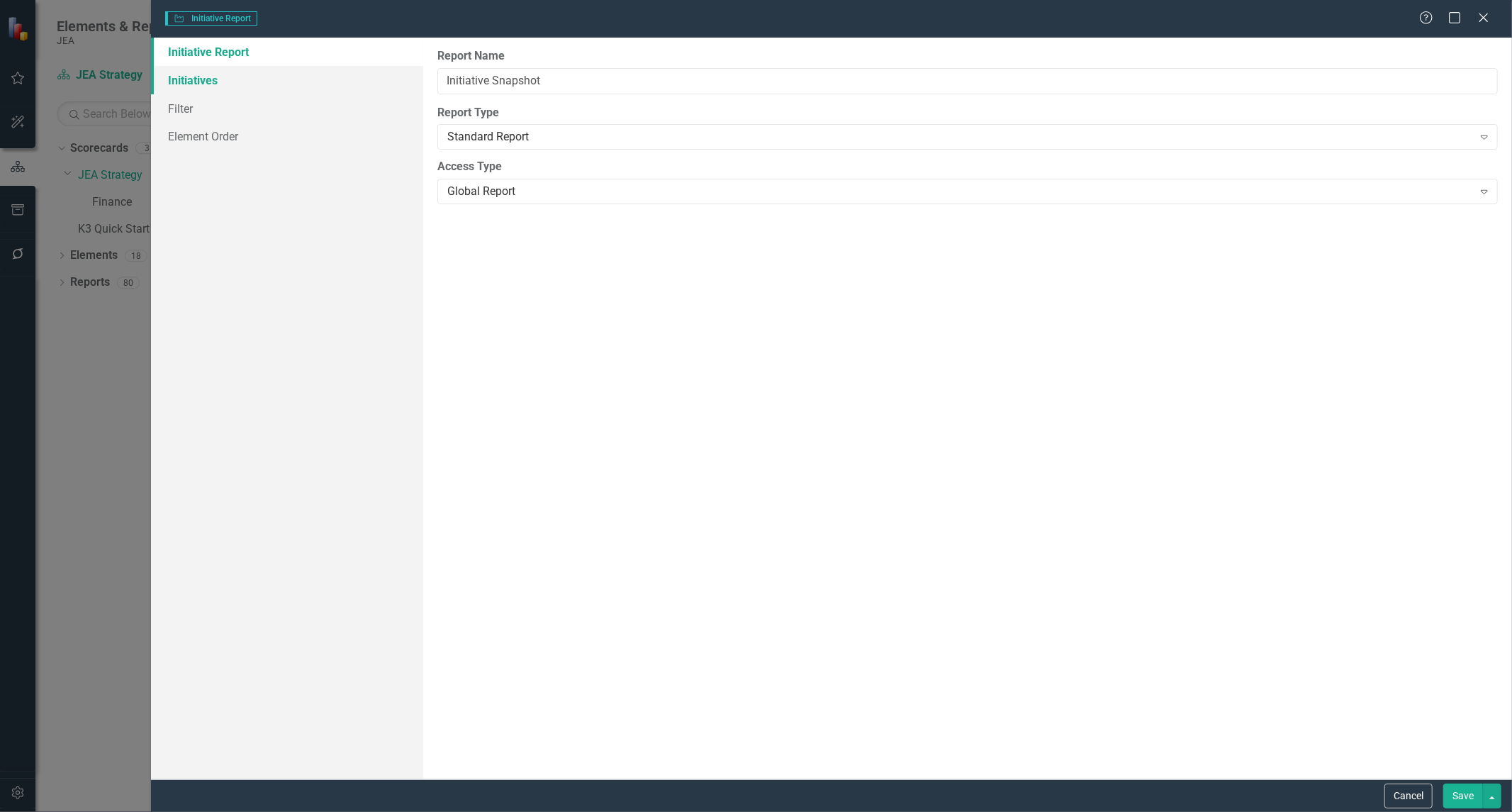
type input "Initiative Snapshot"
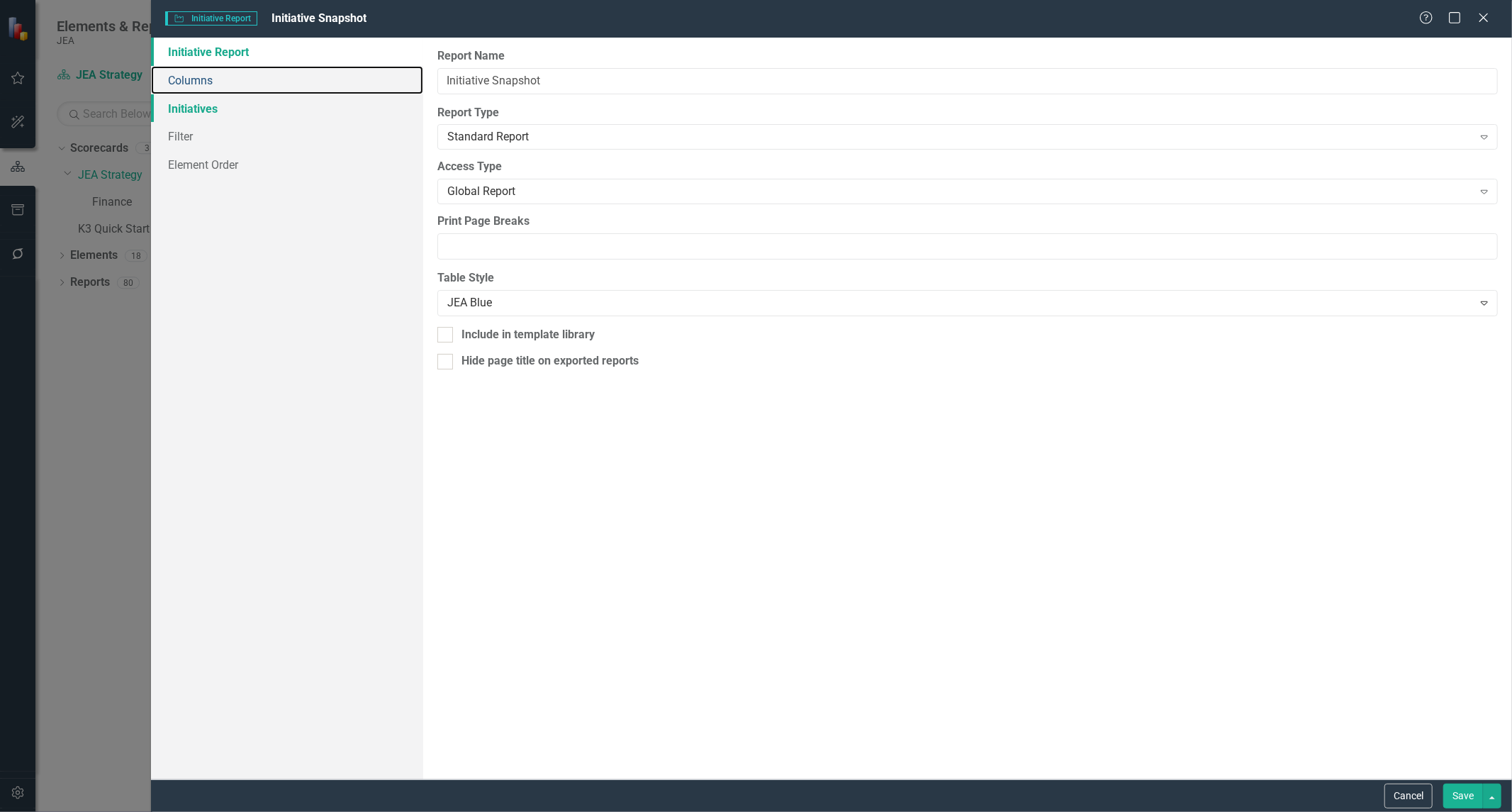
click at [203, 80] on link "Columns" at bounding box center [287, 80] width 272 height 28
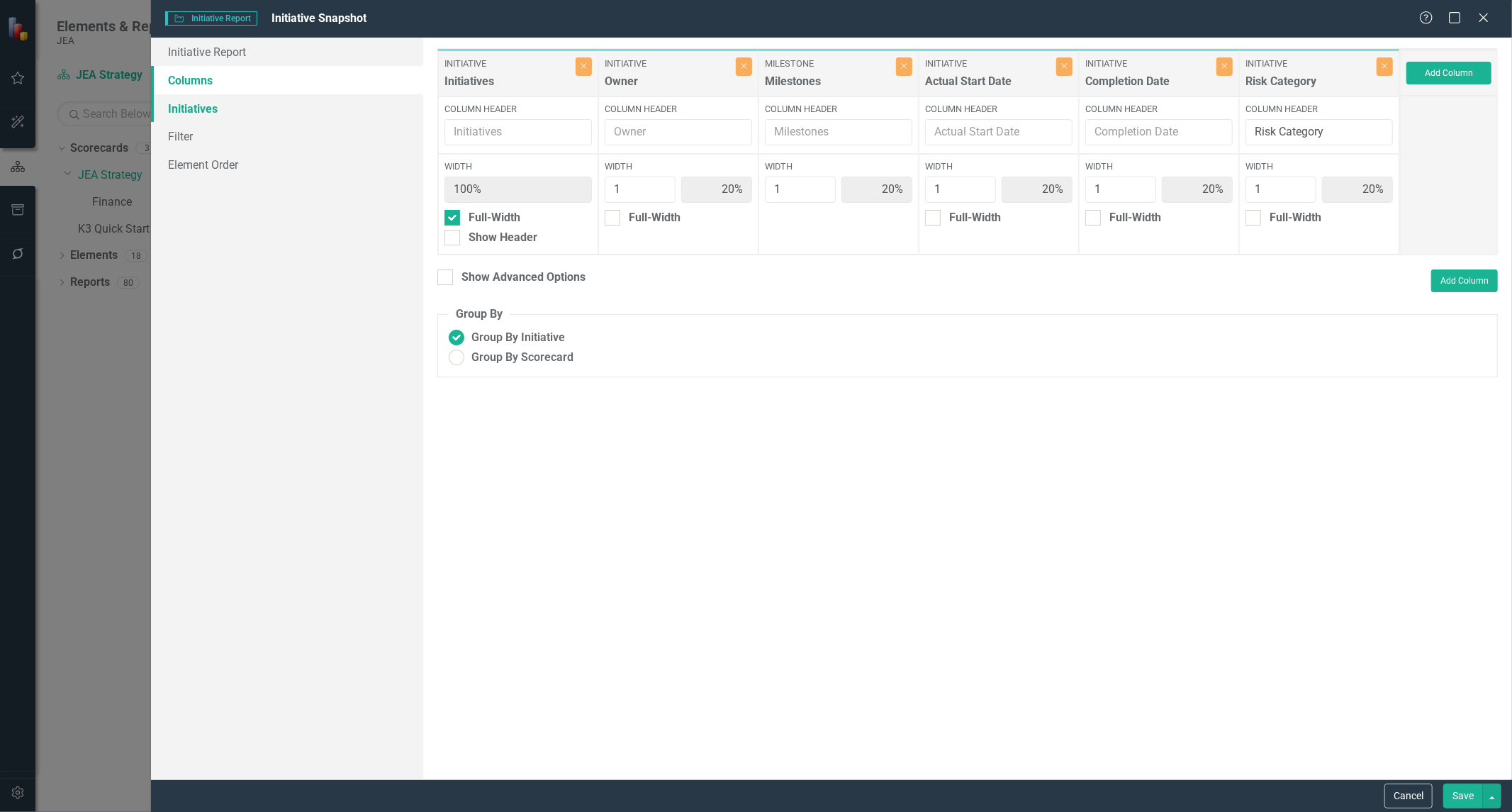
click at [199, 110] on link "Initiatives" at bounding box center [287, 108] width 272 height 28
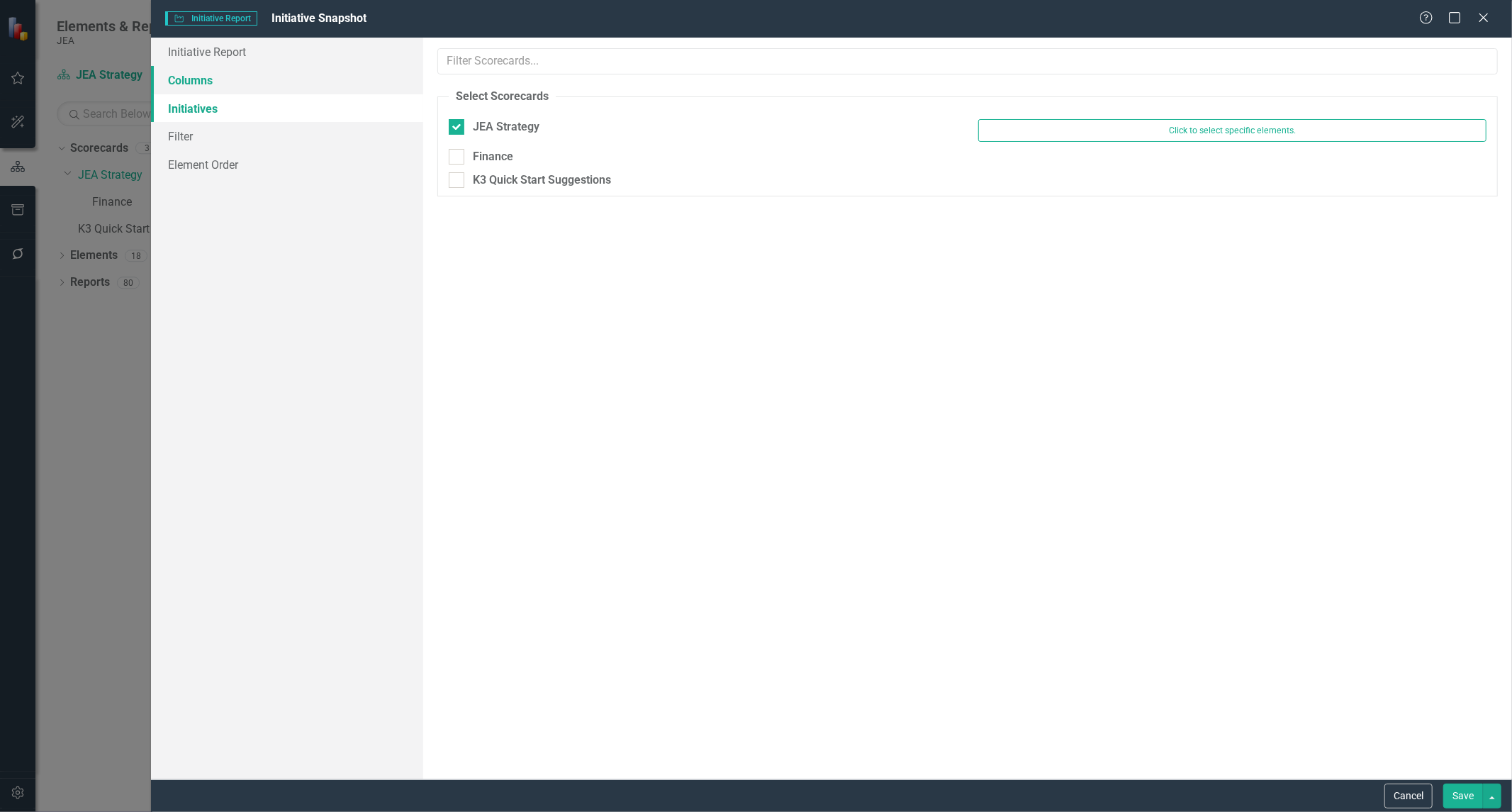
click at [194, 75] on link "Columns" at bounding box center [287, 80] width 272 height 28
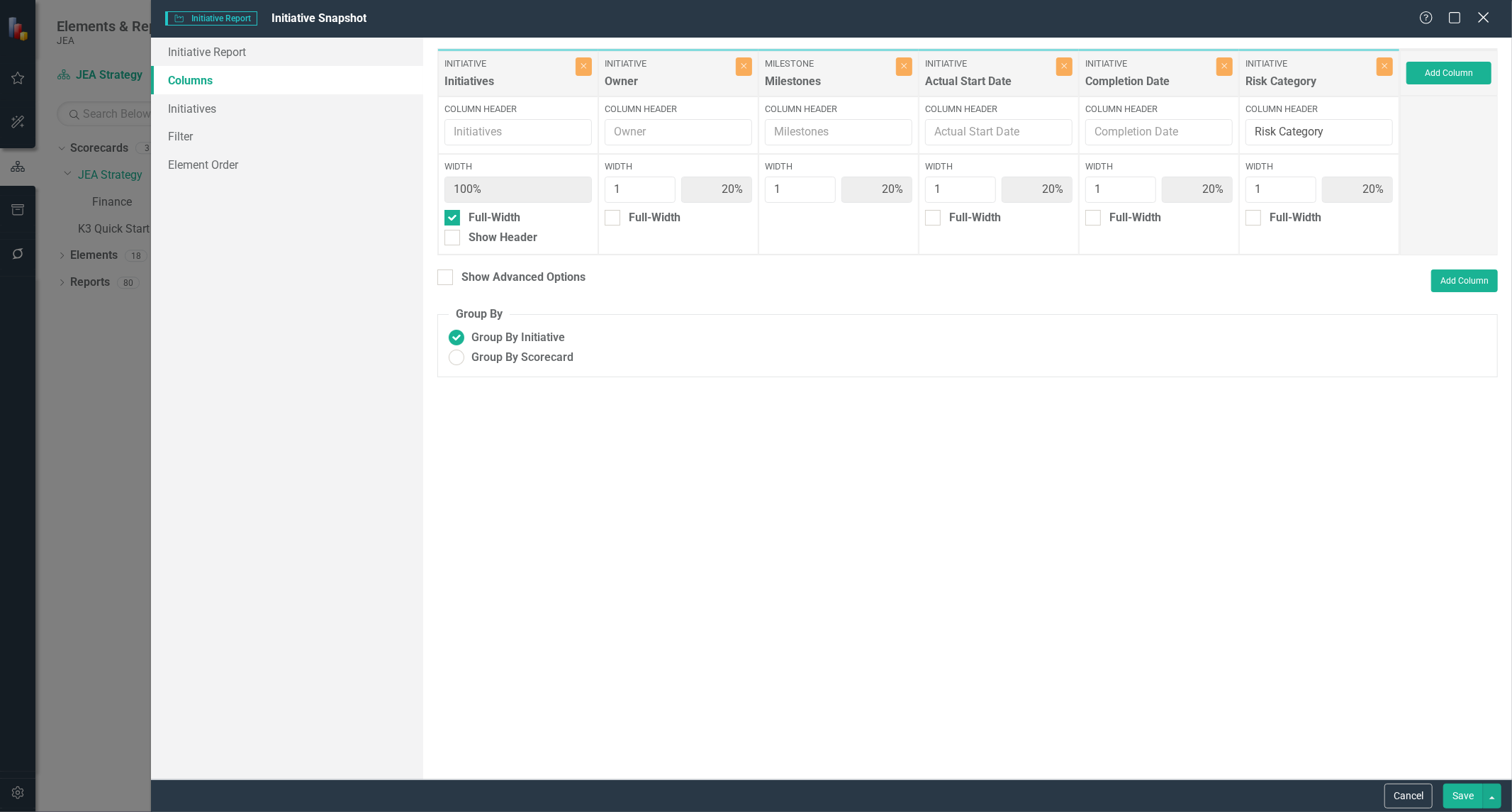
click at [1484, 23] on icon "Close" at bounding box center [1484, 17] width 18 height 14
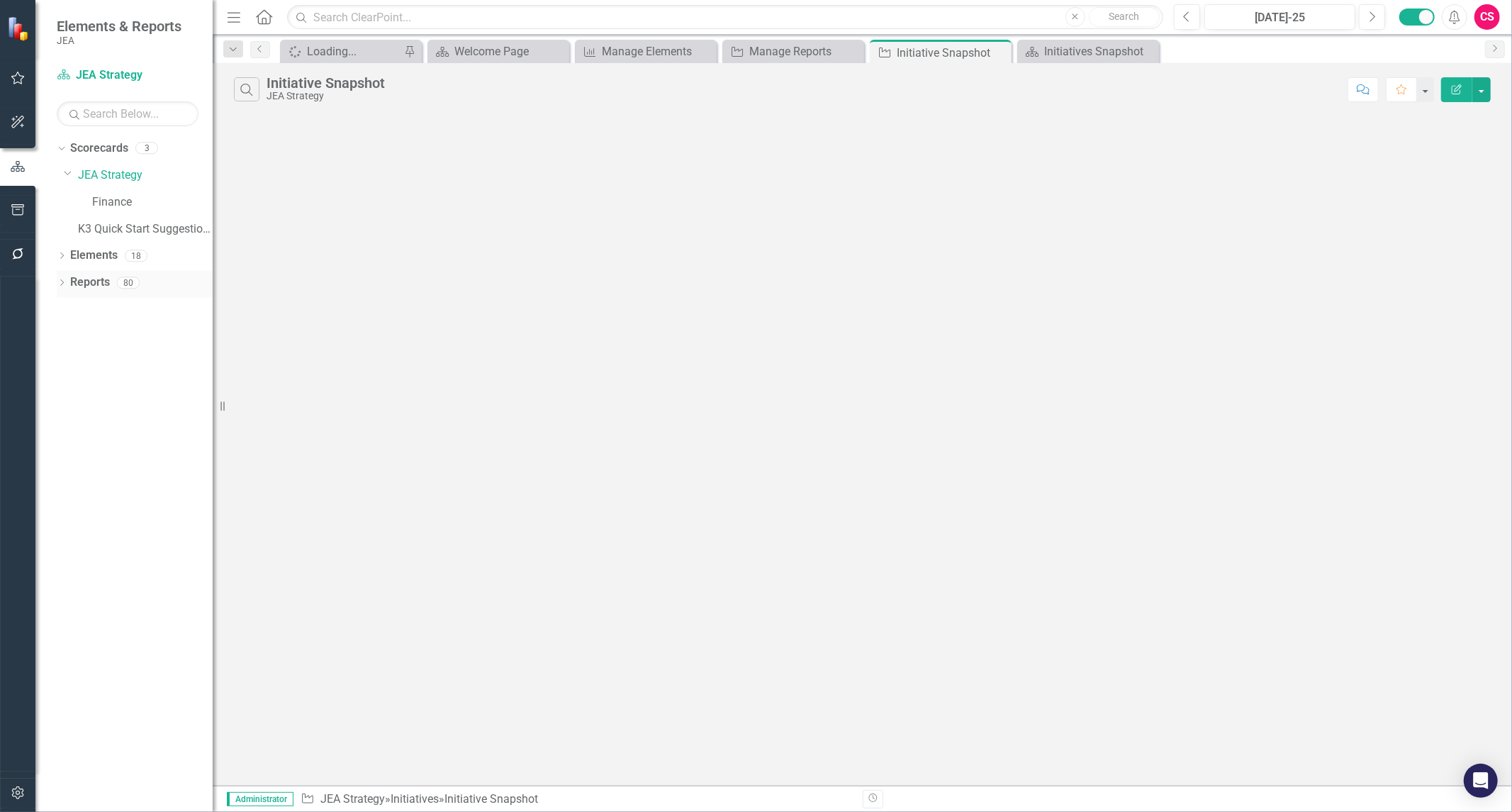
click at [91, 277] on link "Reports" at bounding box center [89, 283] width 40 height 16
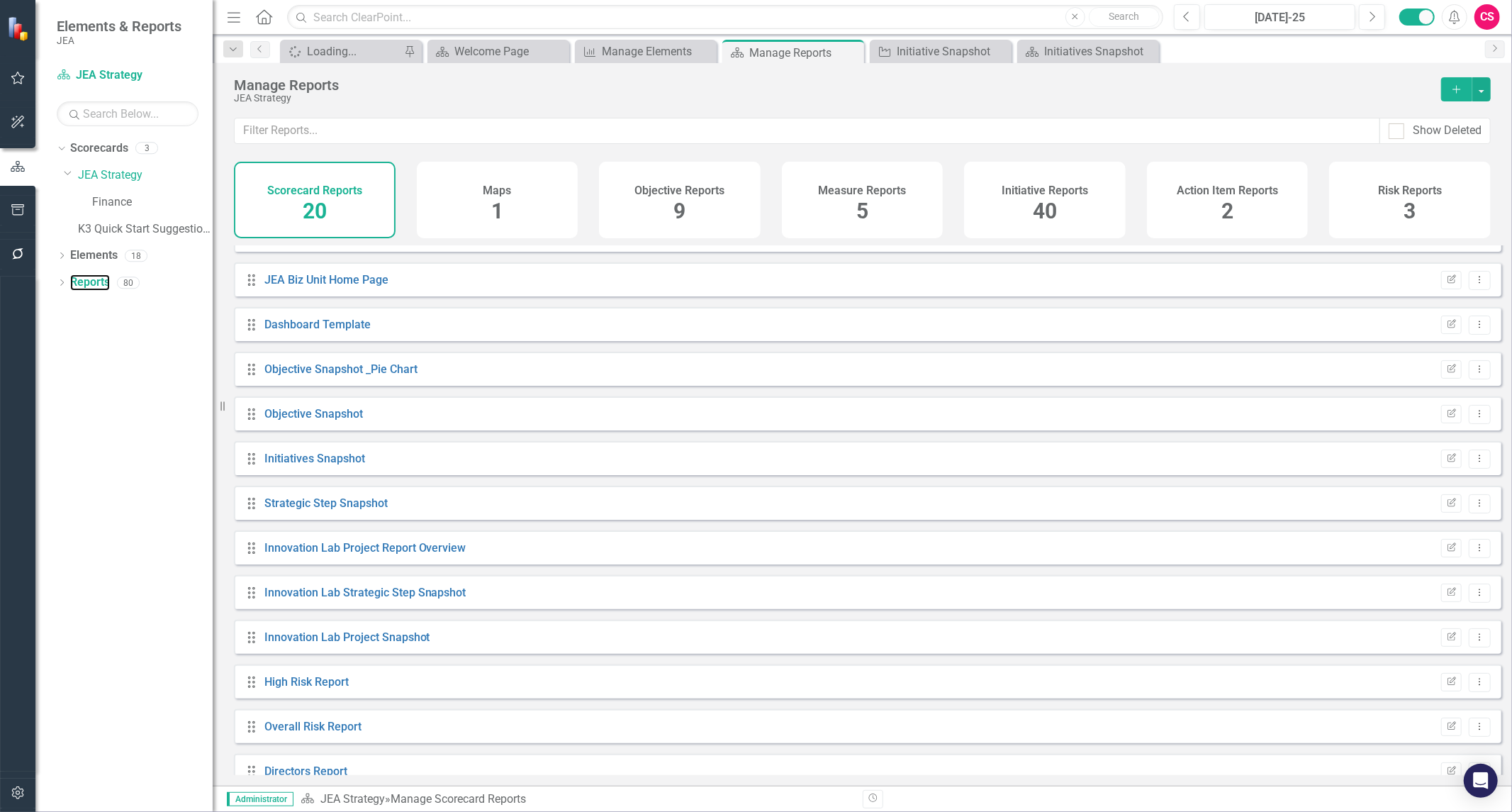
scroll to position [48, 0]
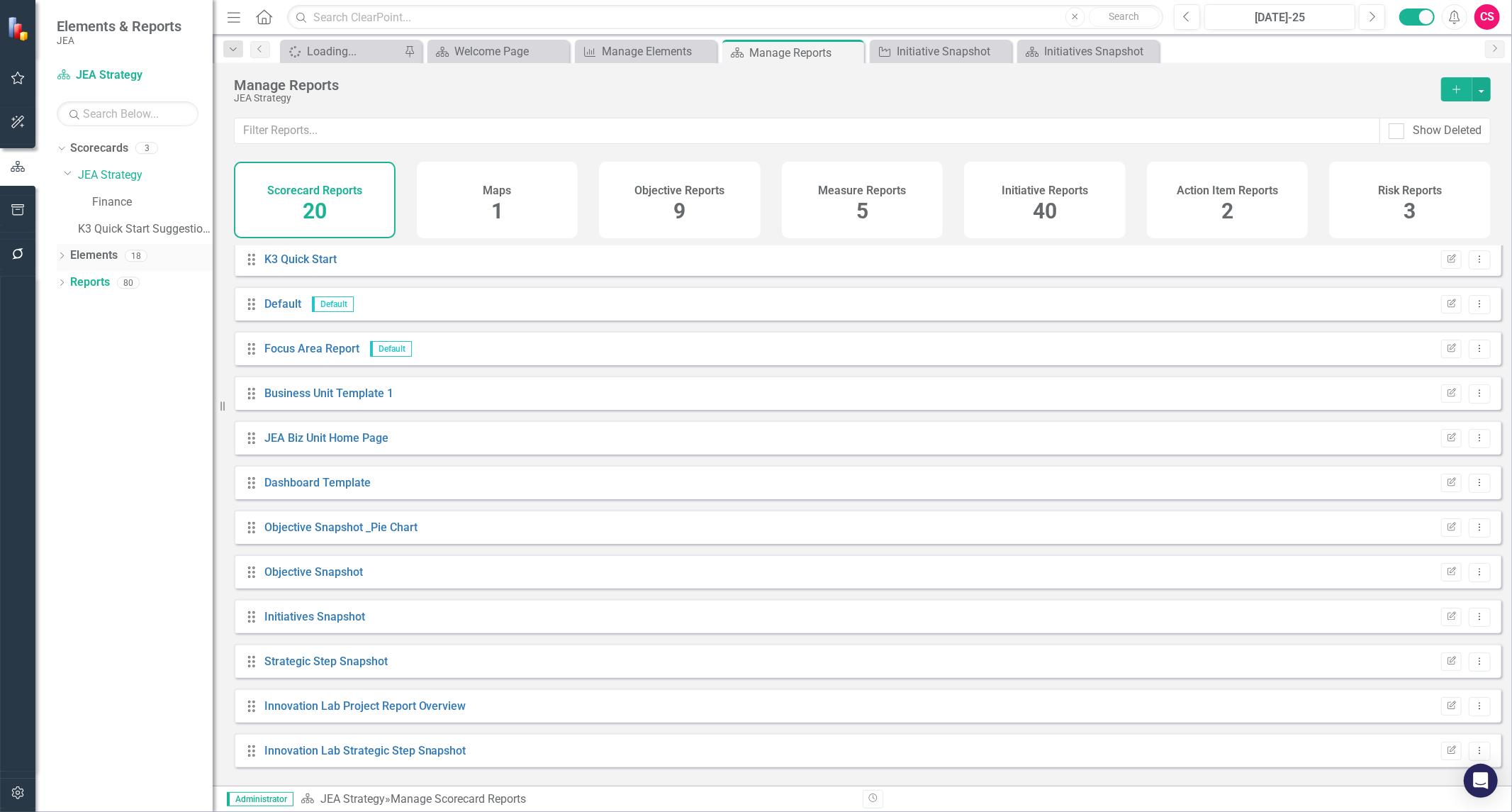
click at [91, 256] on link "Elements" at bounding box center [93, 256] width 47 height 16
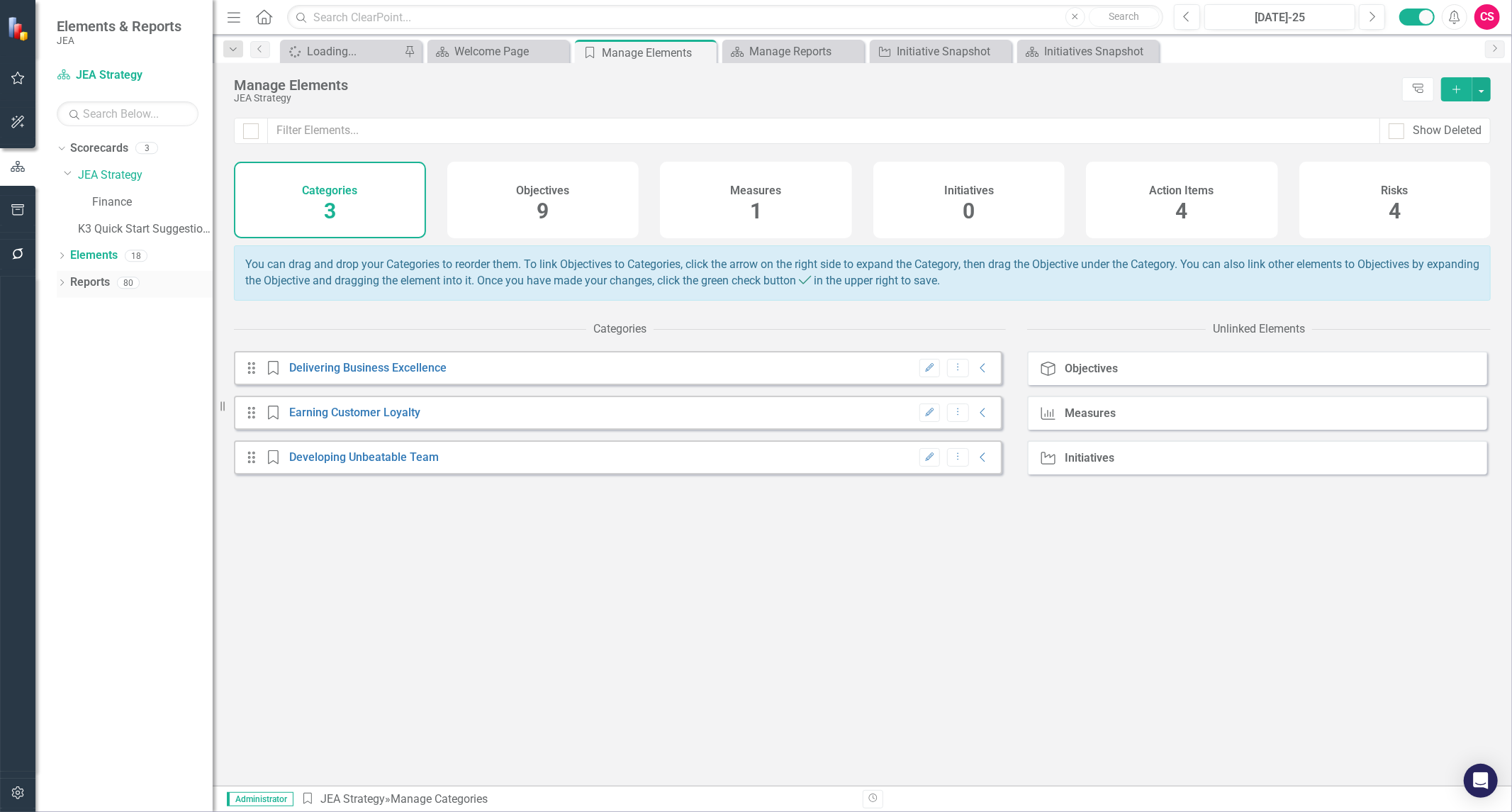
click at [94, 280] on link "Reports" at bounding box center [89, 283] width 40 height 16
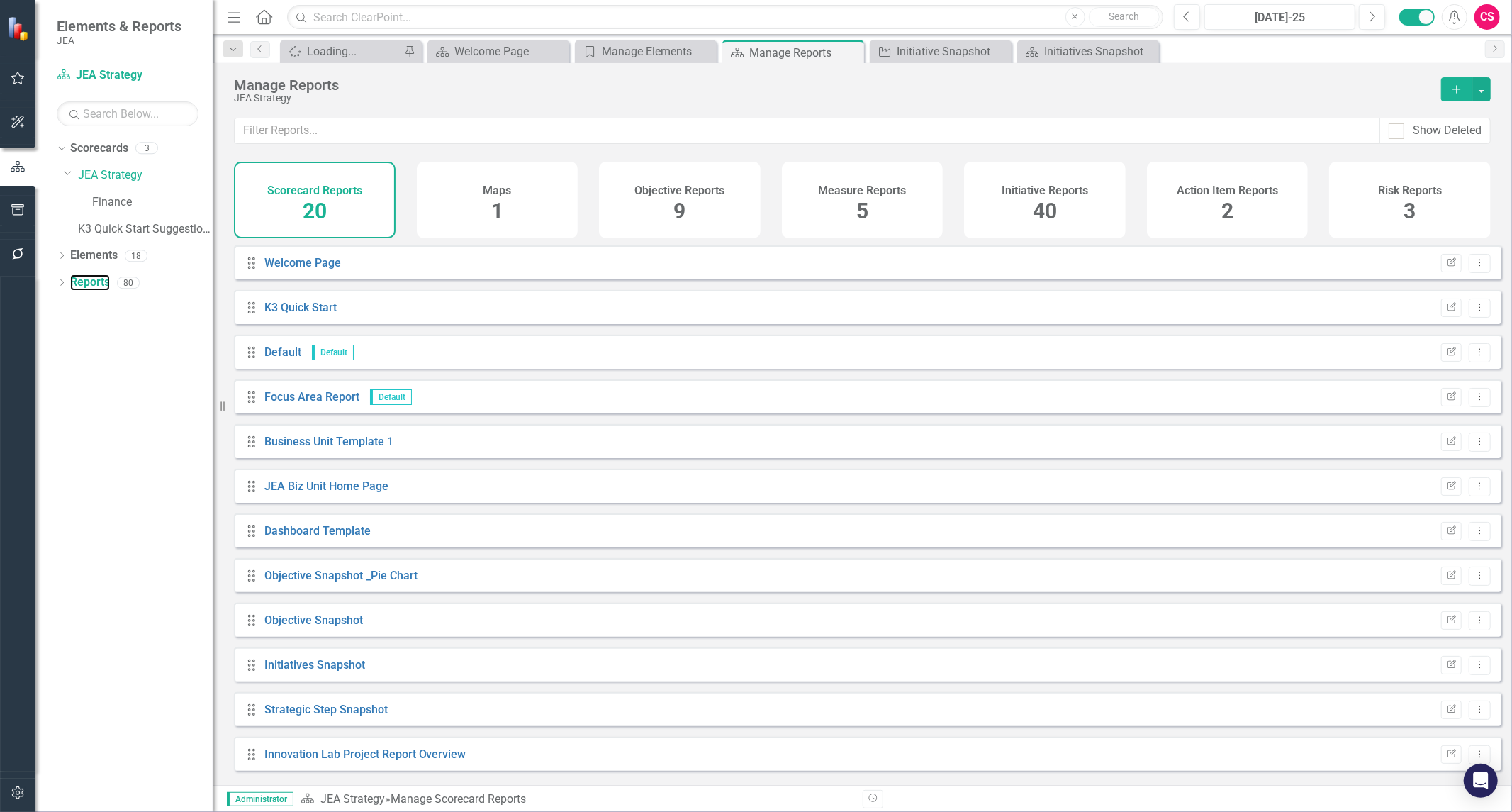
scroll to position [315, 0]
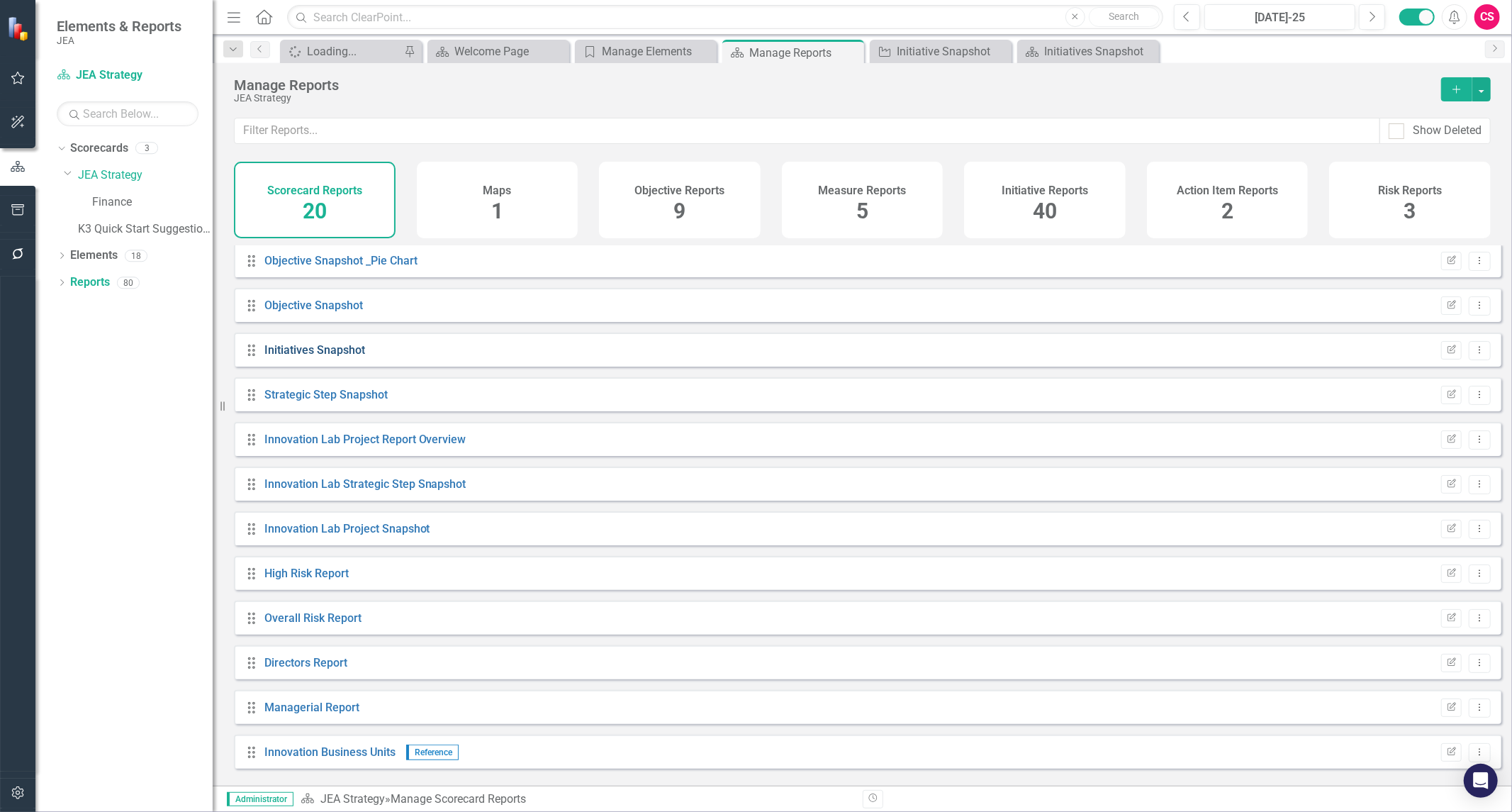
click at [314, 357] on link "Initiatives Snapshot" at bounding box center [314, 350] width 101 height 14
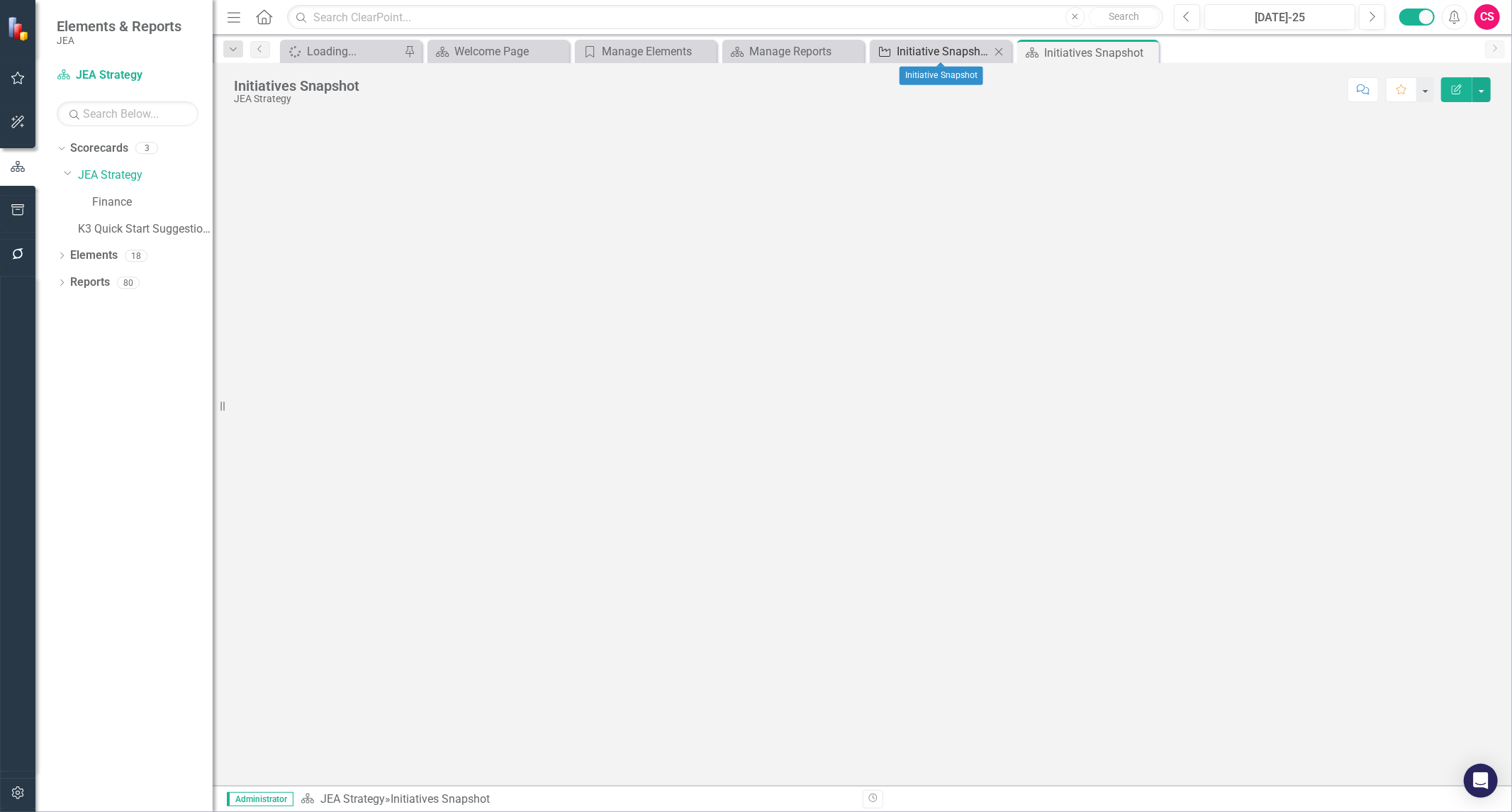
click at [944, 54] on div "Initiative Snapshot" at bounding box center [943, 51] width 93 height 18
click at [15, 792] on icon "button" at bounding box center [18, 792] width 15 height 11
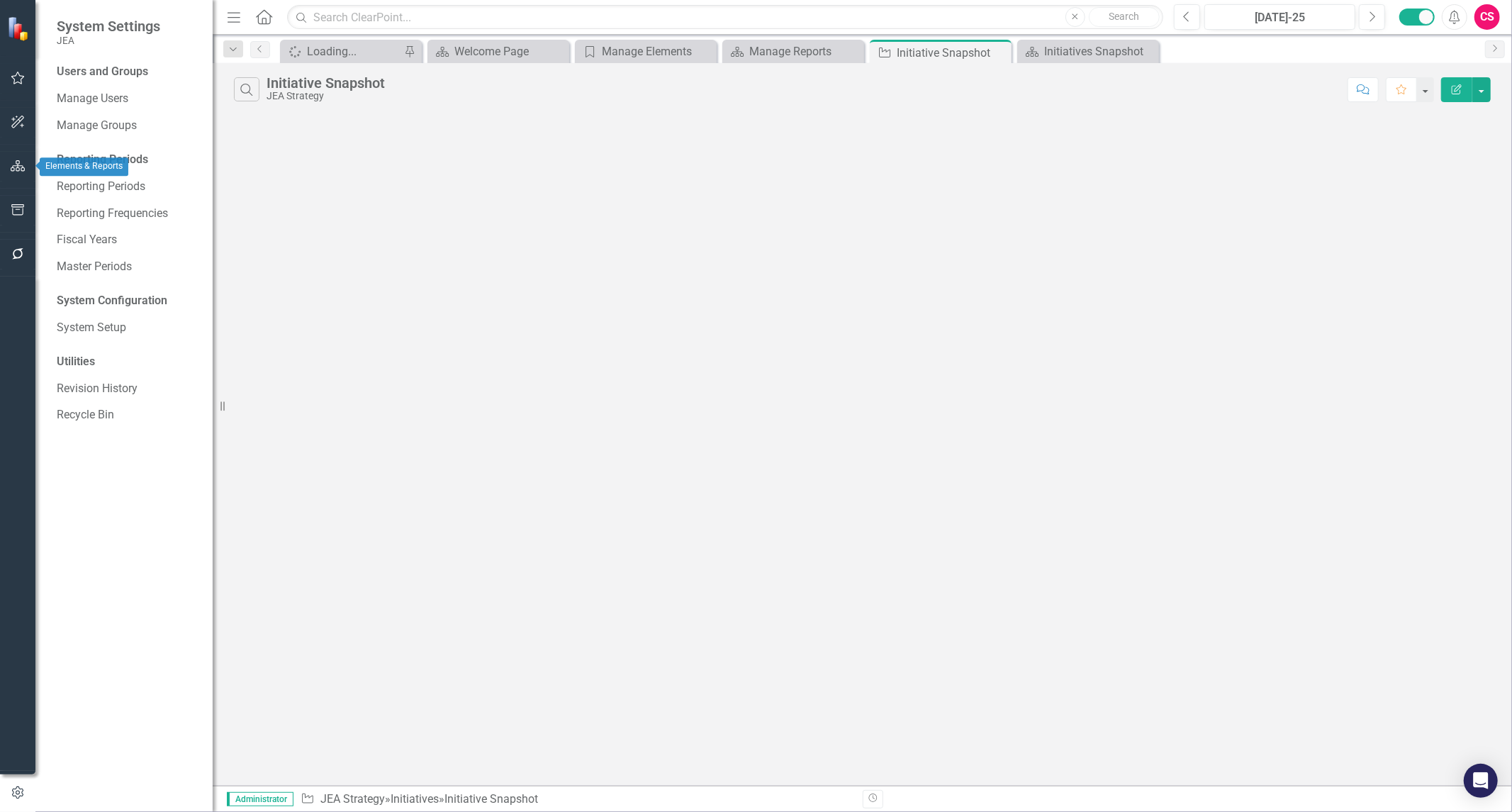
click at [19, 167] on icon "button" at bounding box center [18, 166] width 15 height 11
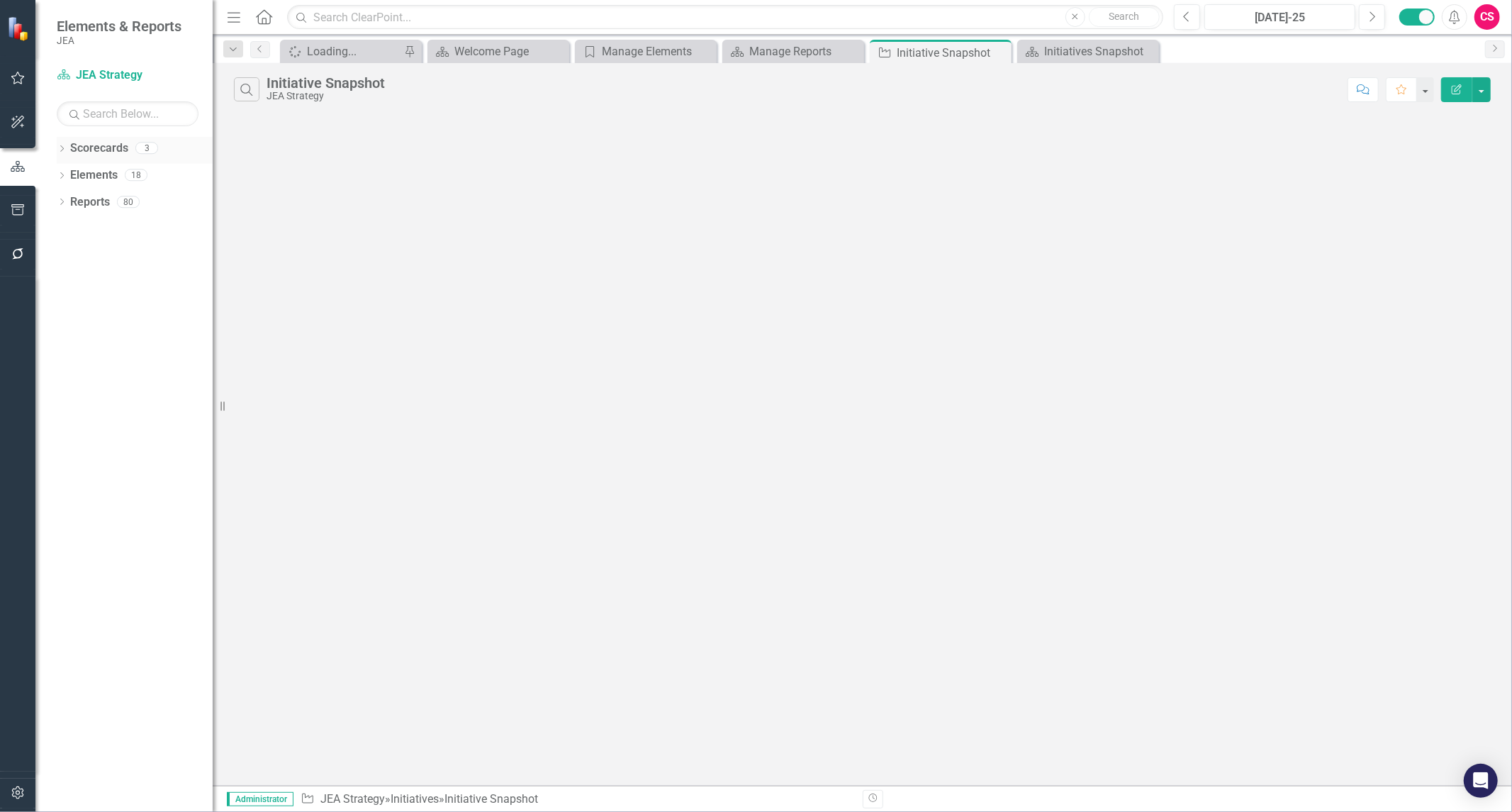
click at [100, 141] on link "Scorecards" at bounding box center [99, 149] width 58 height 16
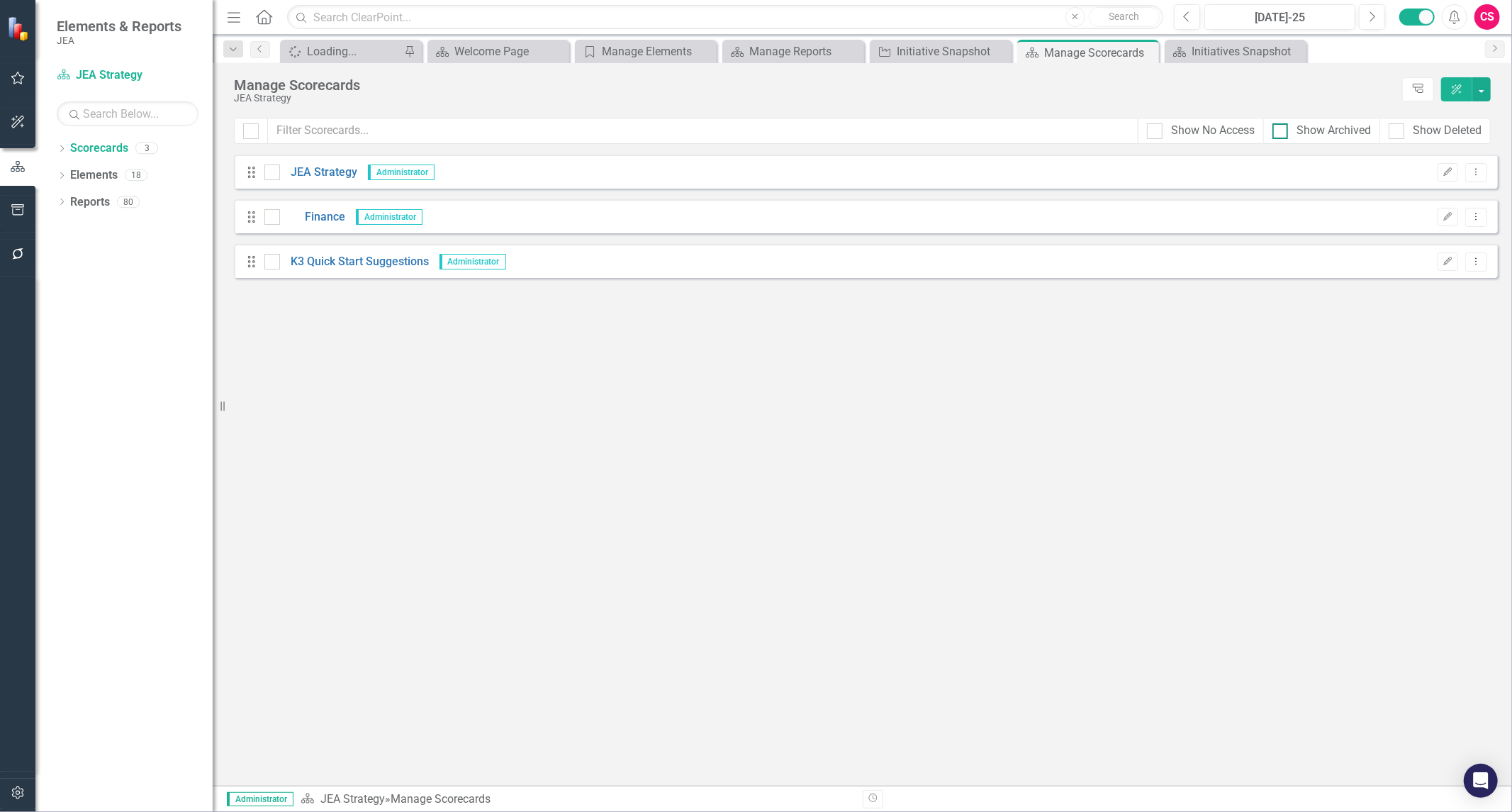
click at [1276, 131] on input "Show Archived" at bounding box center [1276, 128] width 9 height 9
checkbox input "true"
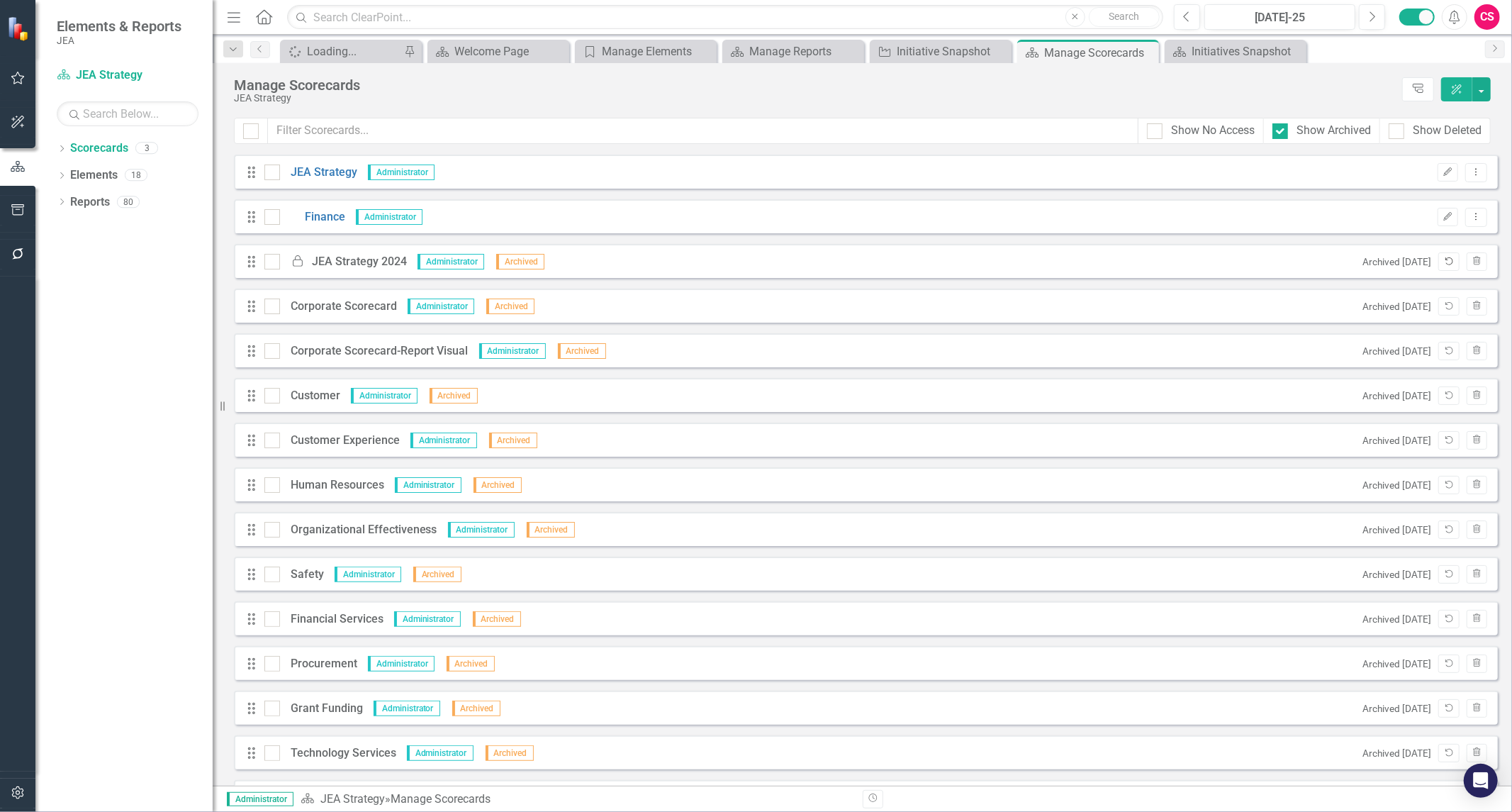
click at [1443, 258] on icon "Unarchive" at bounding box center [1448, 262] width 11 height 8
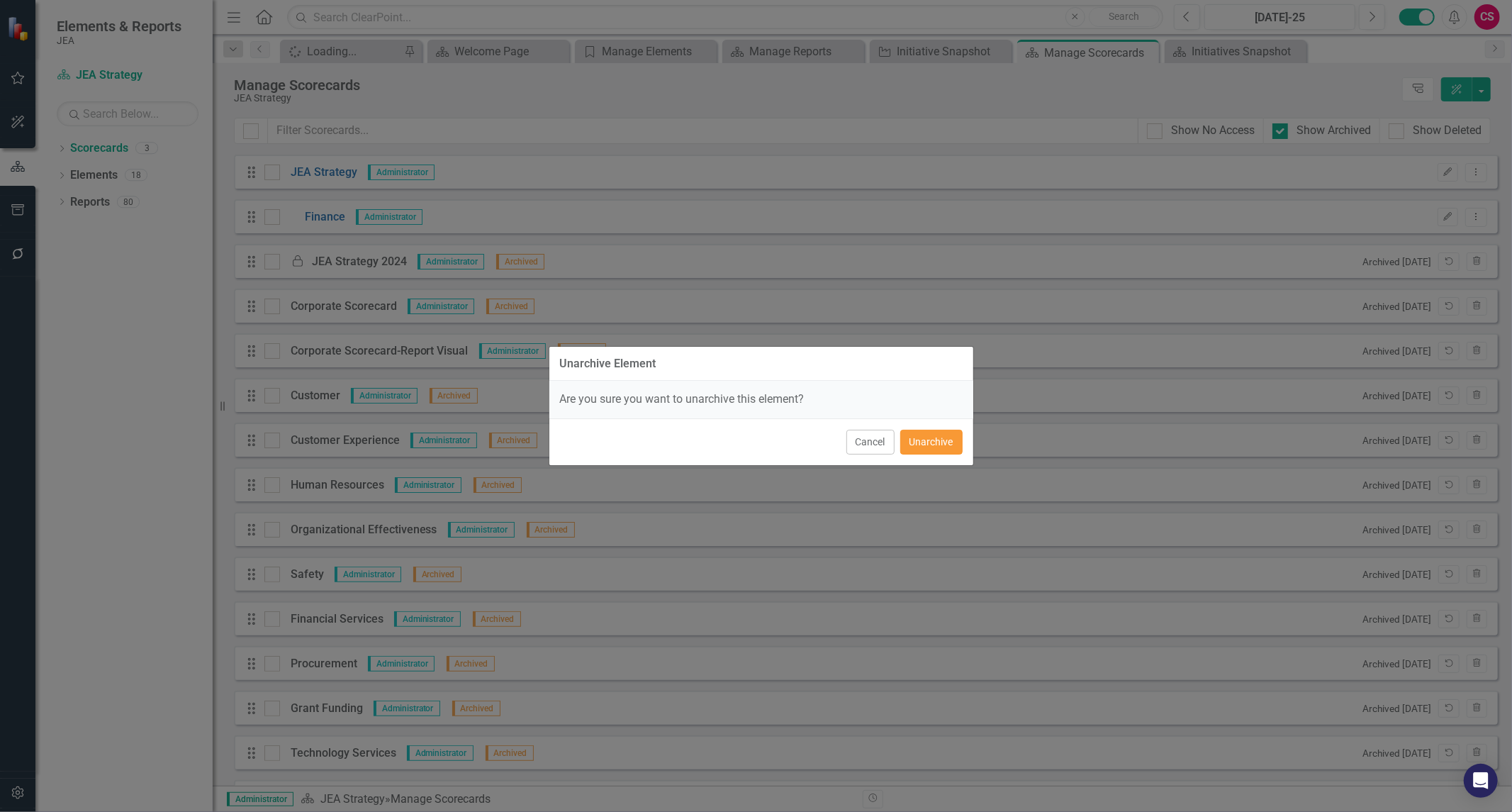
click at [937, 443] on button "Unarchive" at bounding box center [931, 442] width 63 height 25
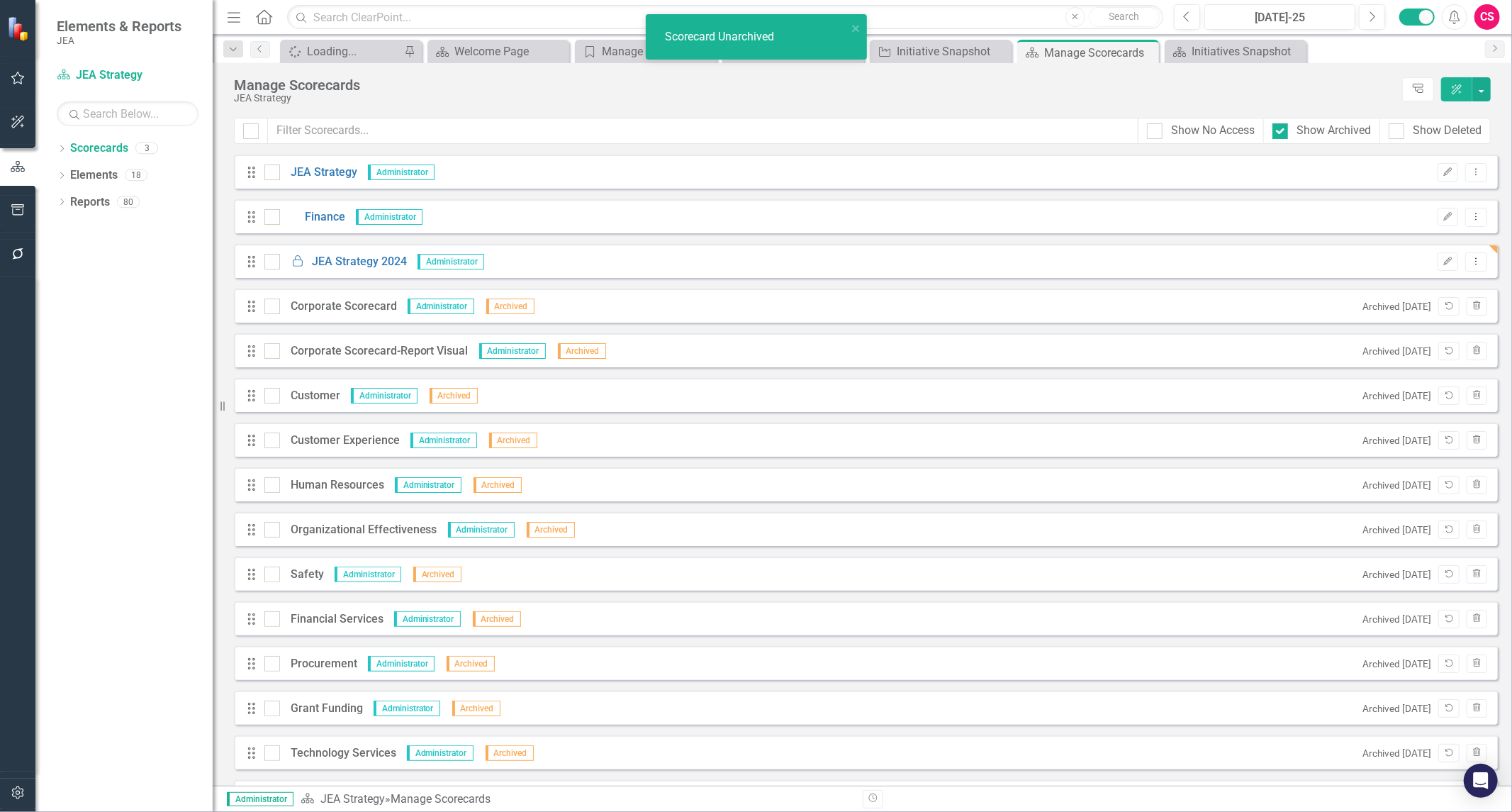
click at [1471, 263] on icon "Dropdown Menu" at bounding box center [1476, 261] width 12 height 9
click at [1369, 279] on link "Edit Edit Scorecard" at bounding box center [1410, 284] width 135 height 26
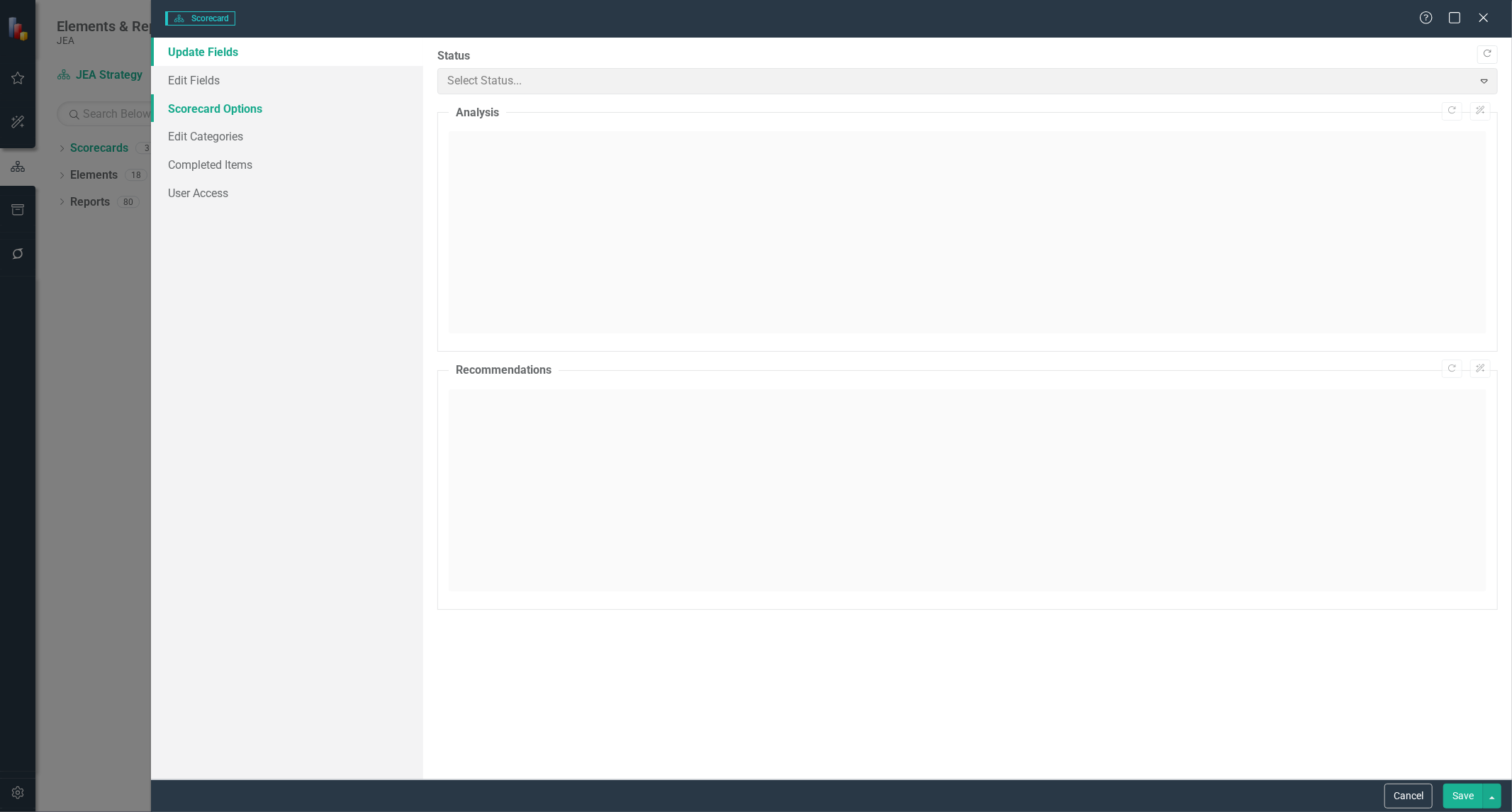
click at [204, 106] on link "Scorecard Options" at bounding box center [287, 108] width 272 height 28
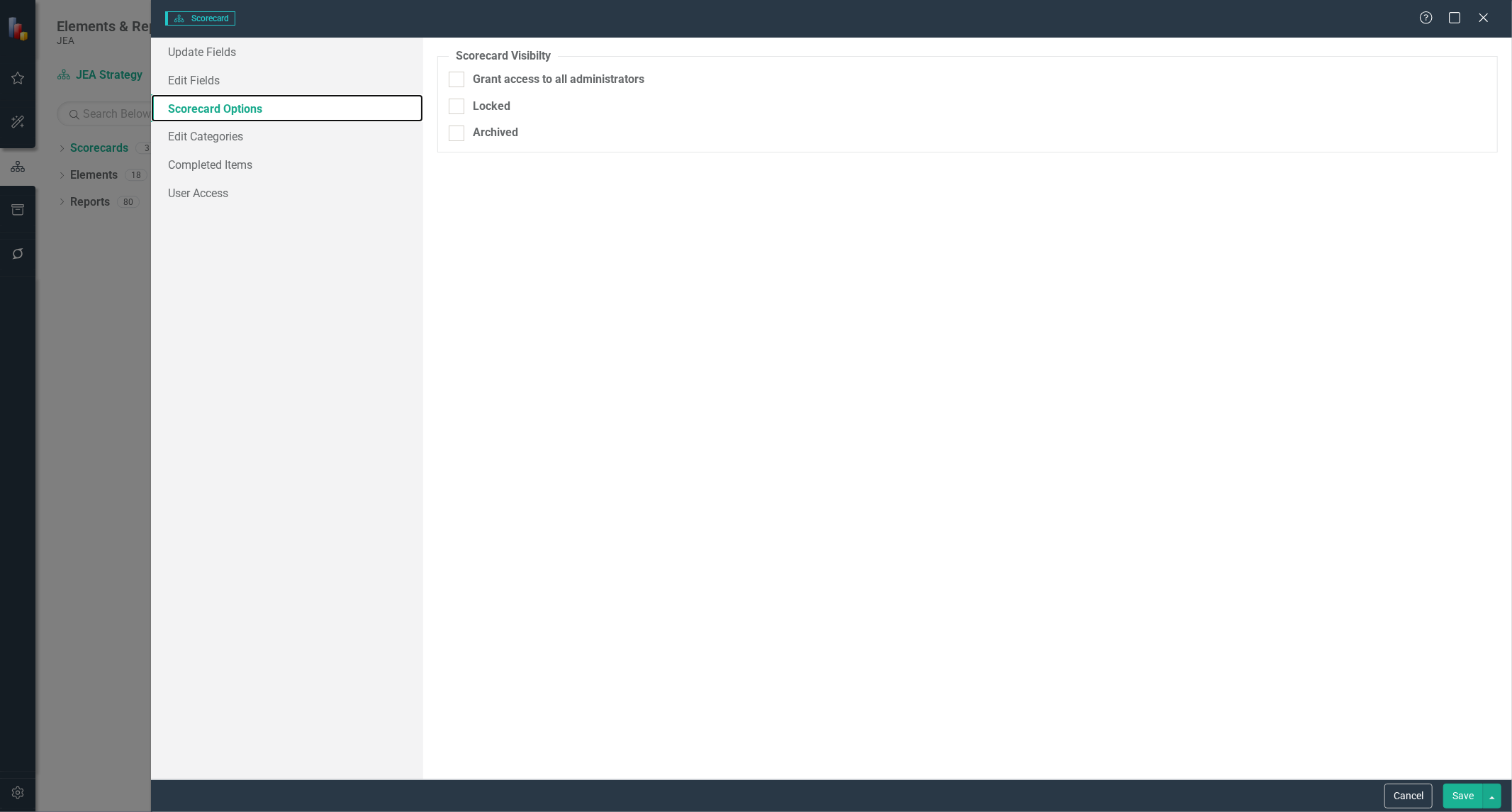
checkbox input "true"
click at [1397, 797] on button "Cancel" at bounding box center [1408, 796] width 48 height 25
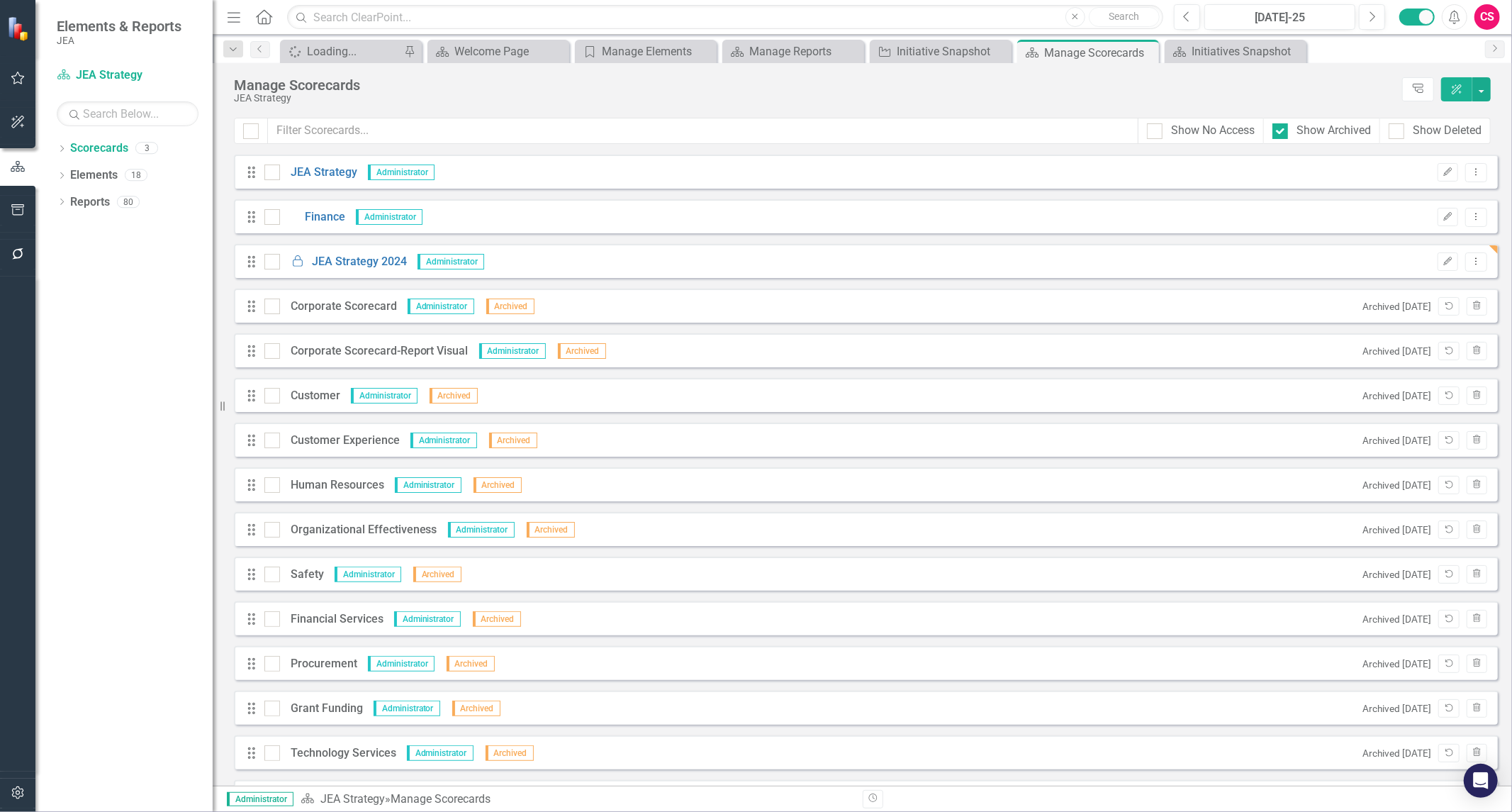
click at [1471, 263] on icon "Dropdown Menu" at bounding box center [1476, 261] width 12 height 9
click at [1382, 281] on link "Edit Edit Scorecard" at bounding box center [1410, 284] width 135 height 26
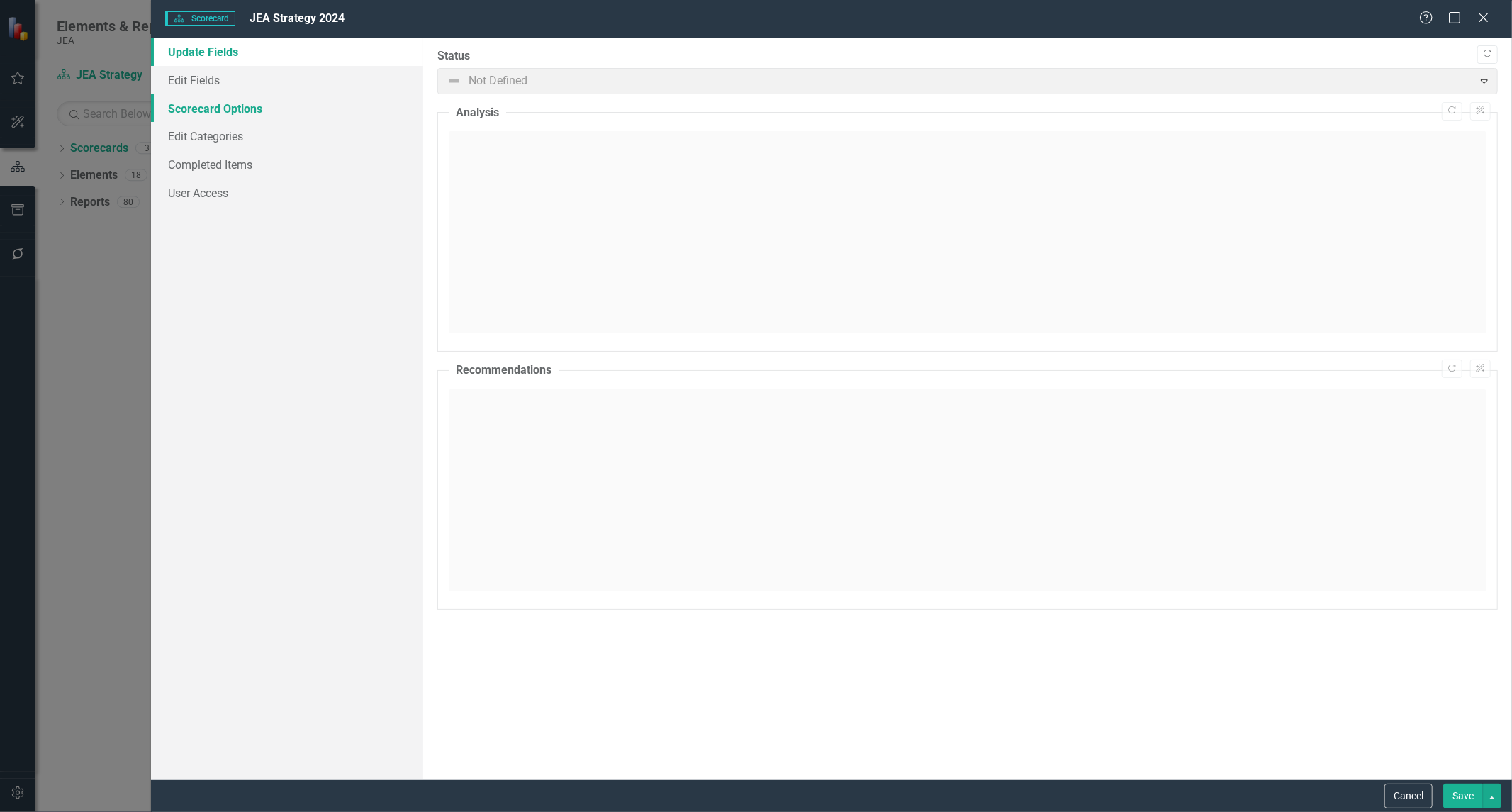
click at [194, 112] on link "Scorecard Options" at bounding box center [287, 108] width 272 height 28
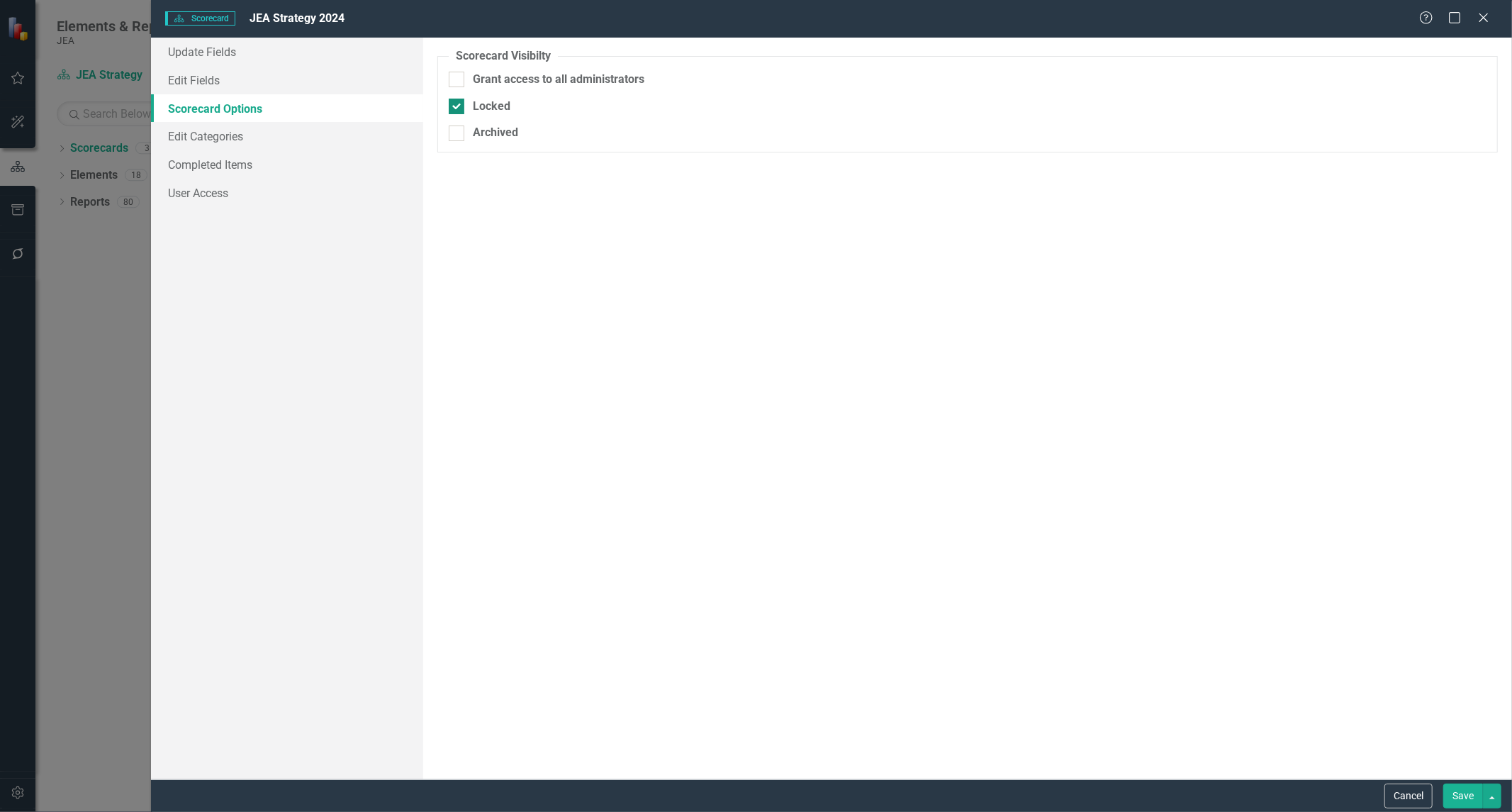
click at [453, 102] on input "Locked" at bounding box center [453, 102] width 9 height 9
checkbox input "false"
click at [1460, 798] on button "Save" at bounding box center [1462, 796] width 40 height 25
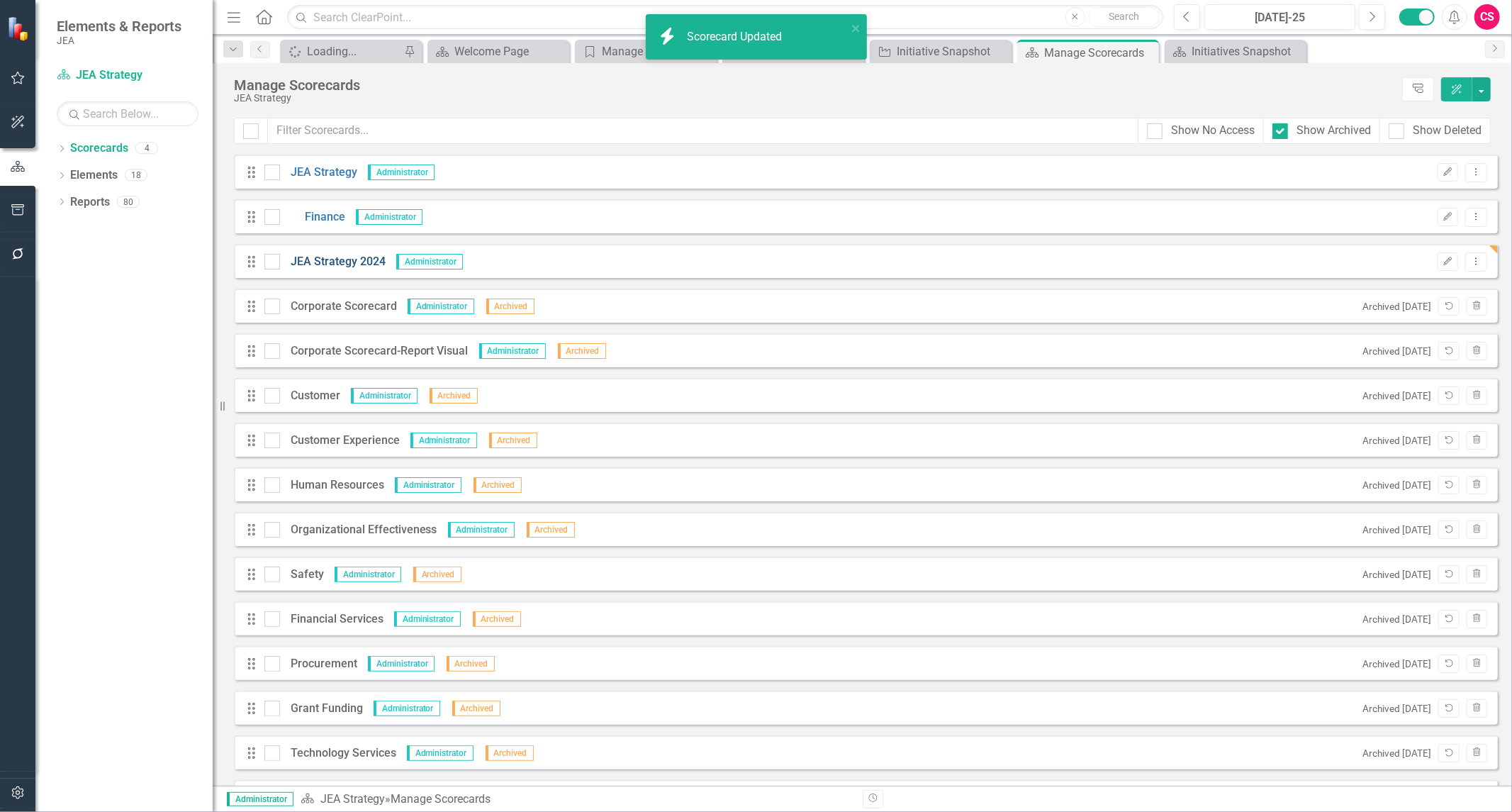
click at [352, 254] on link "JEA Strategy 2024" at bounding box center [333, 262] width 106 height 16
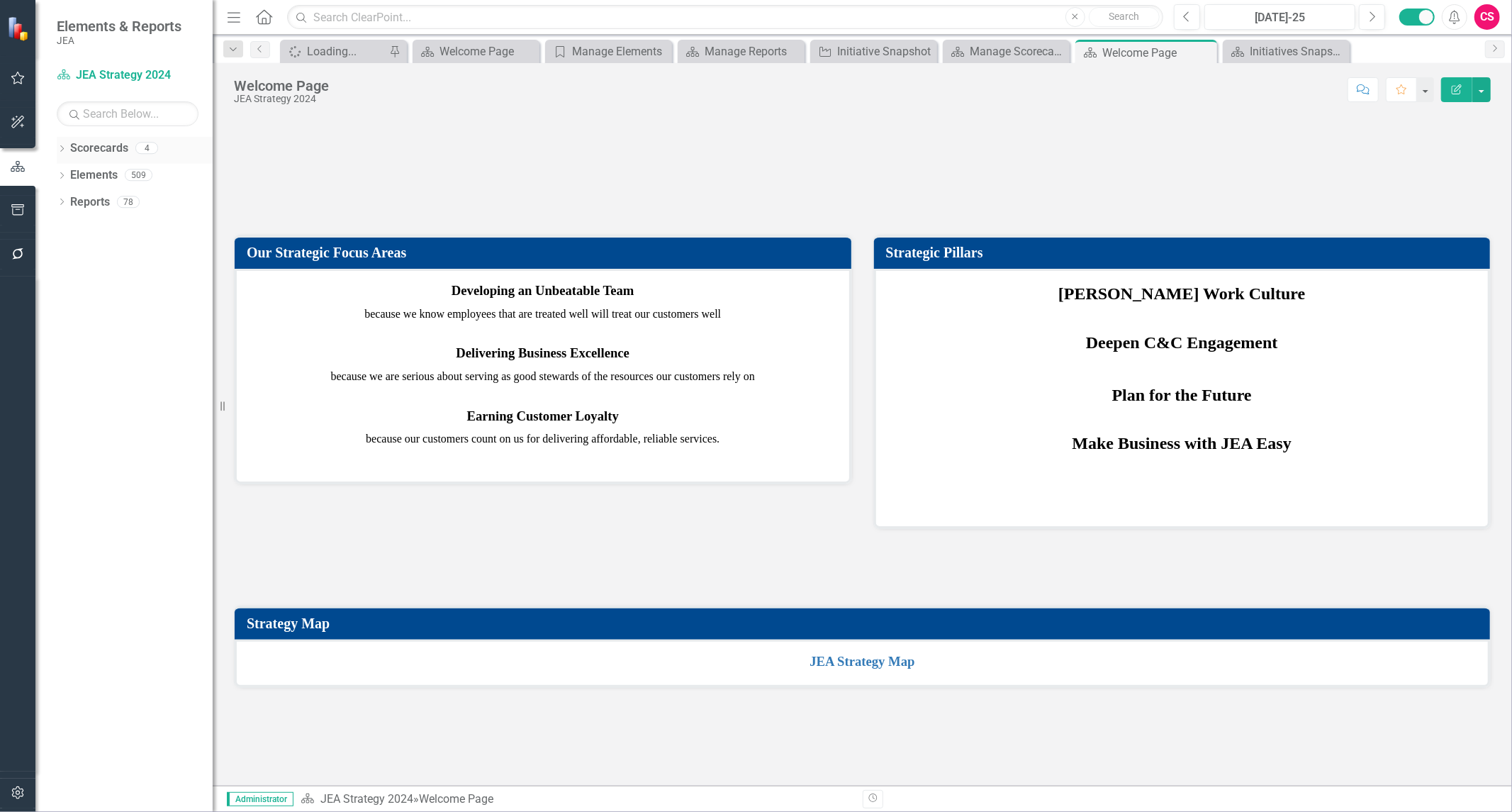
scroll to position [573, 0]
click at [90, 203] on link "Reports" at bounding box center [89, 202] width 40 height 16
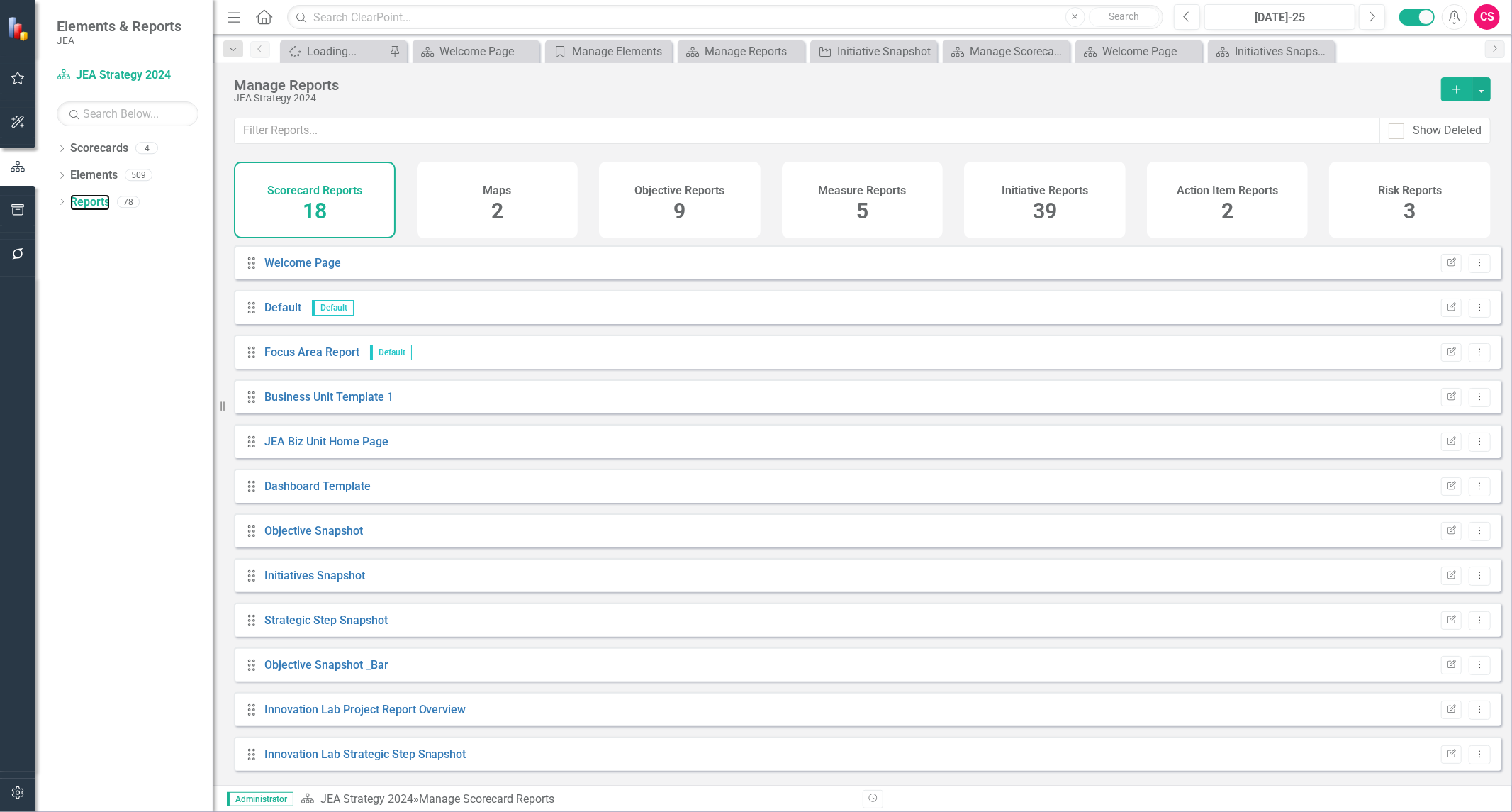
scroll to position [237, 0]
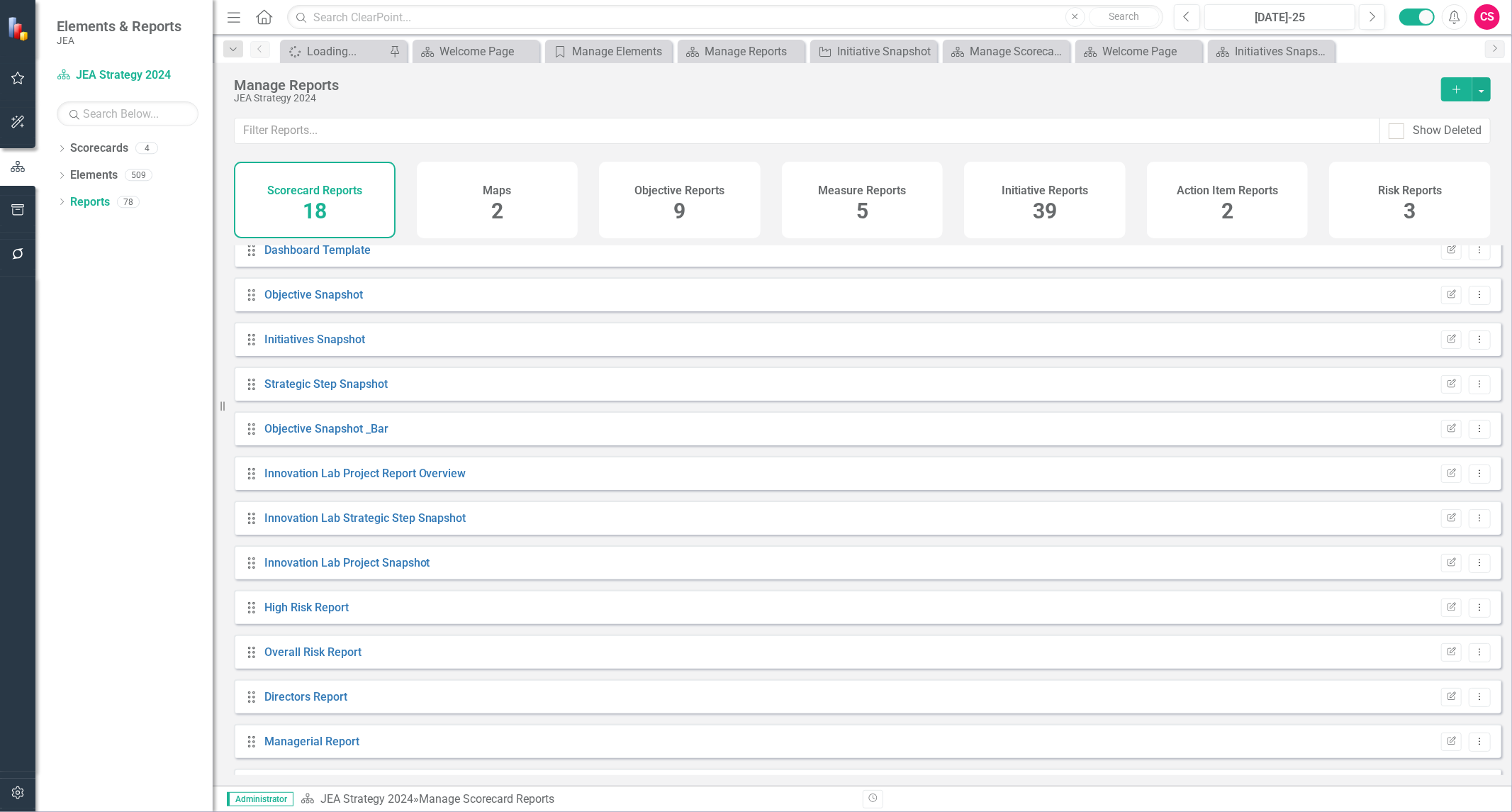
click at [1047, 153] on div "Show Deleted" at bounding box center [862, 140] width 1299 height 44
click at [1035, 198] on span "39" at bounding box center [1045, 211] width 24 height 25
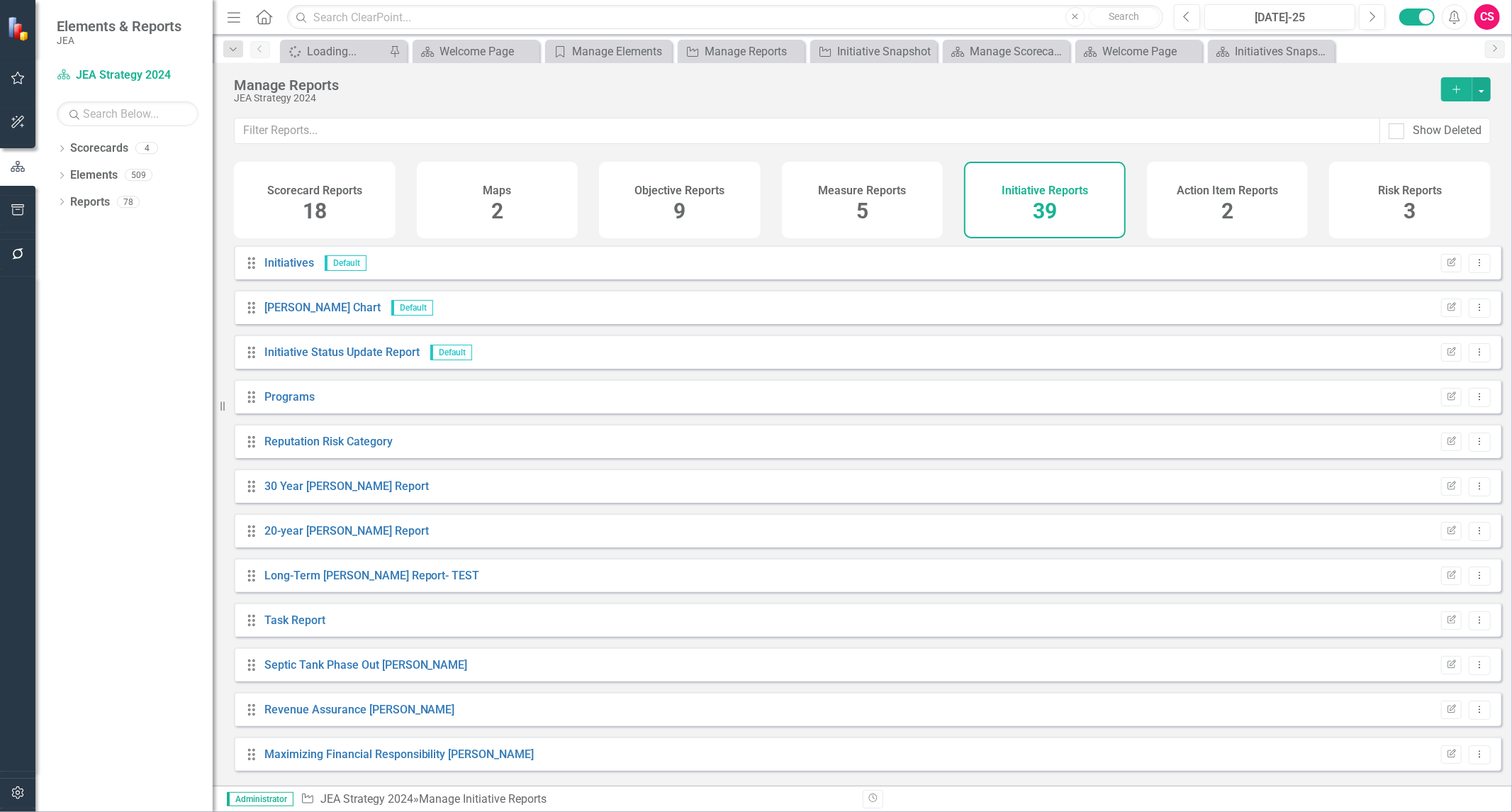
click at [310, 187] on h4 "Scorecard Reports" at bounding box center [314, 191] width 95 height 13
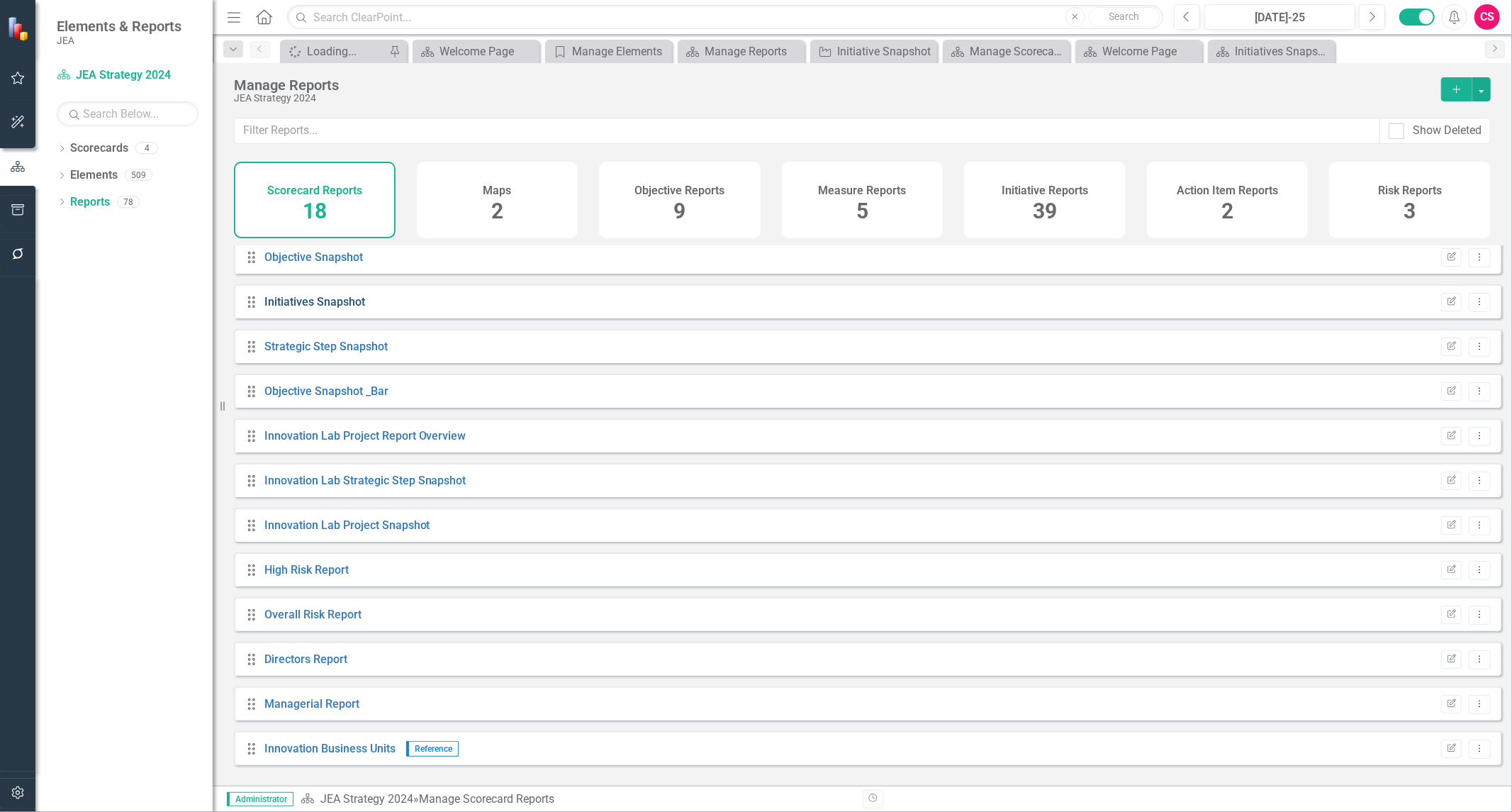
scroll to position [195, 0]
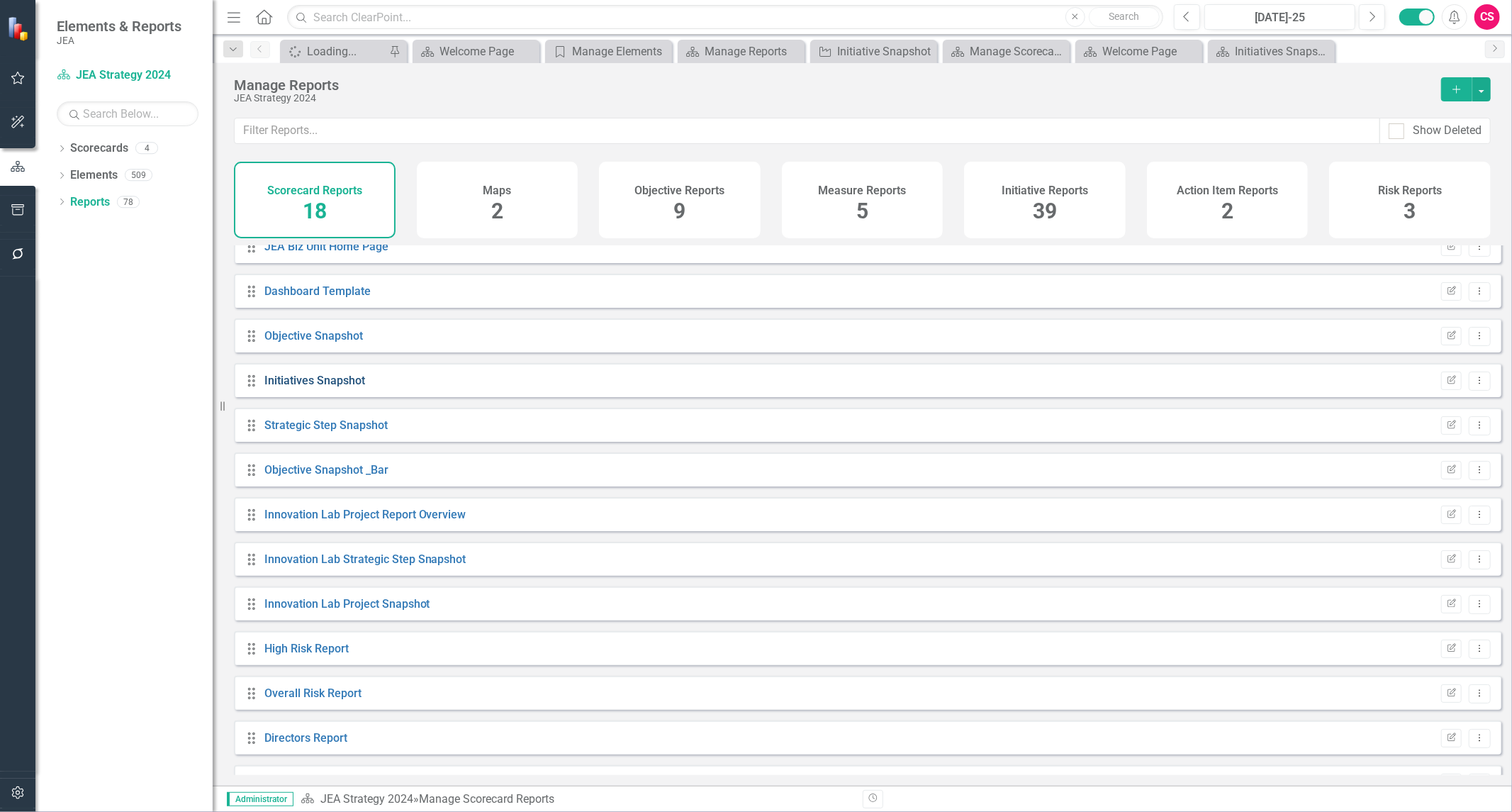
click at [319, 387] on link "Initiatives Snapshot" at bounding box center [314, 380] width 101 height 14
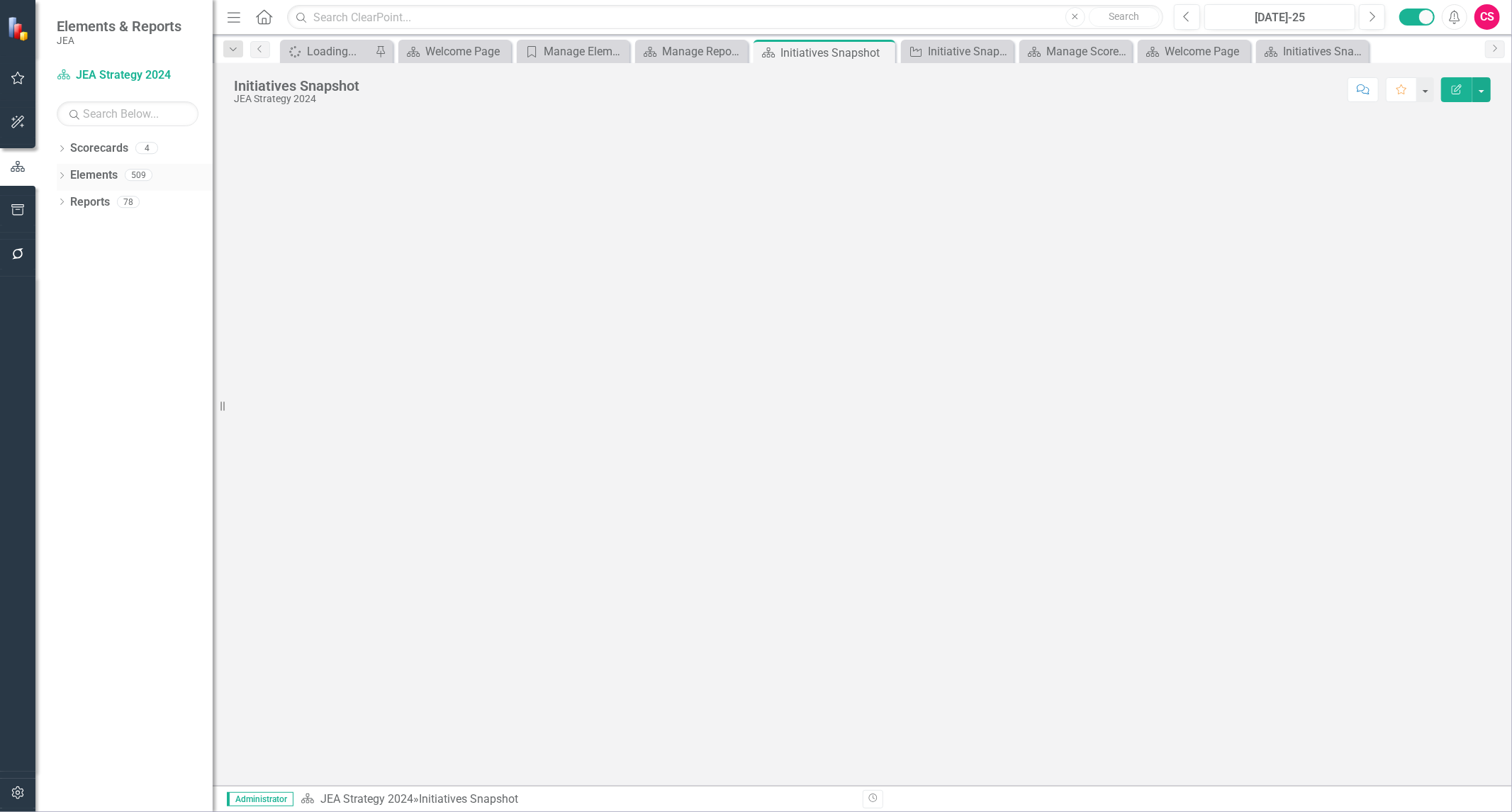
click at [103, 169] on link "Elements" at bounding box center [93, 176] width 47 height 16
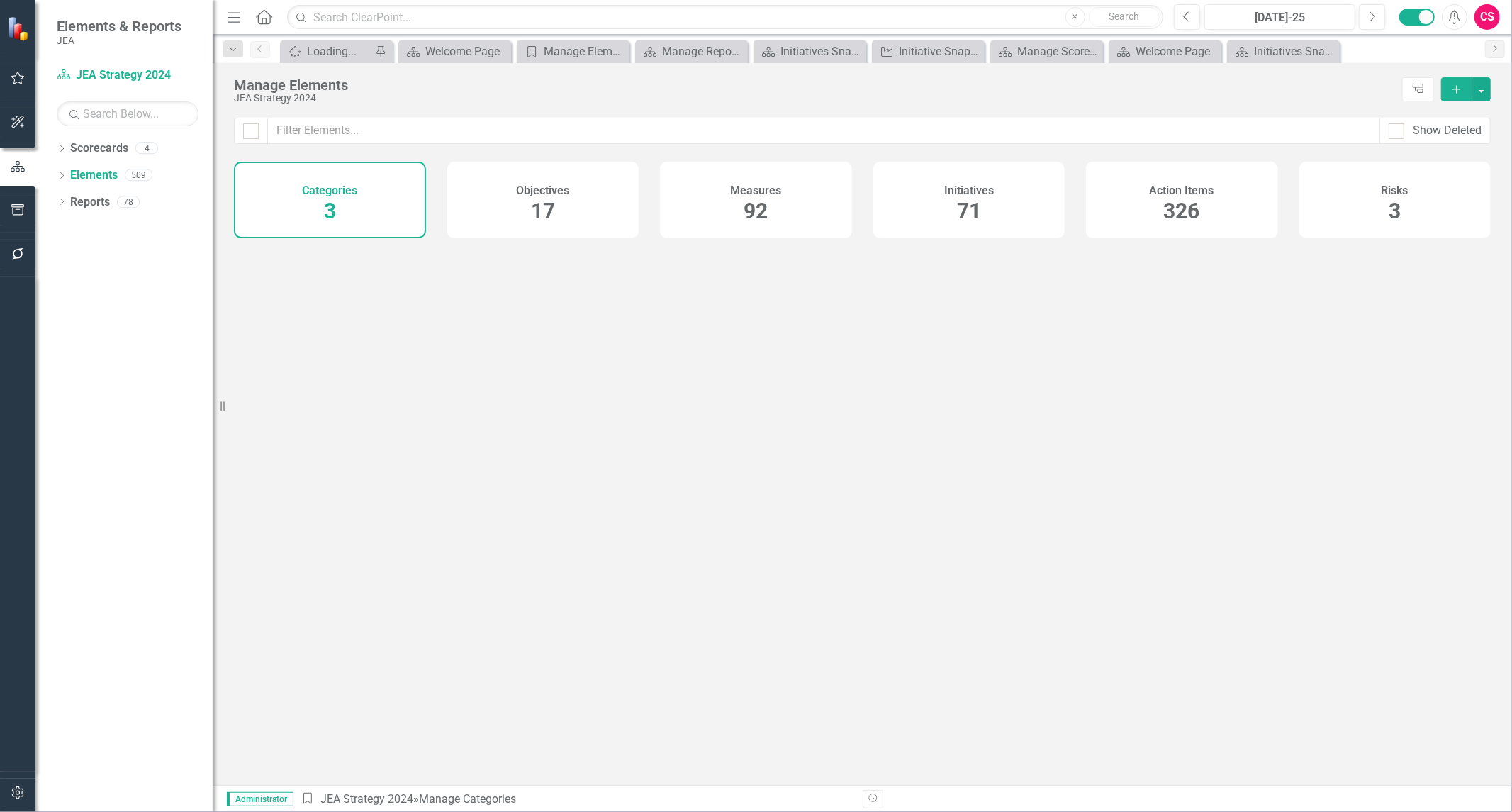
click at [1185, 206] on span "326" at bounding box center [1182, 211] width 36 height 25
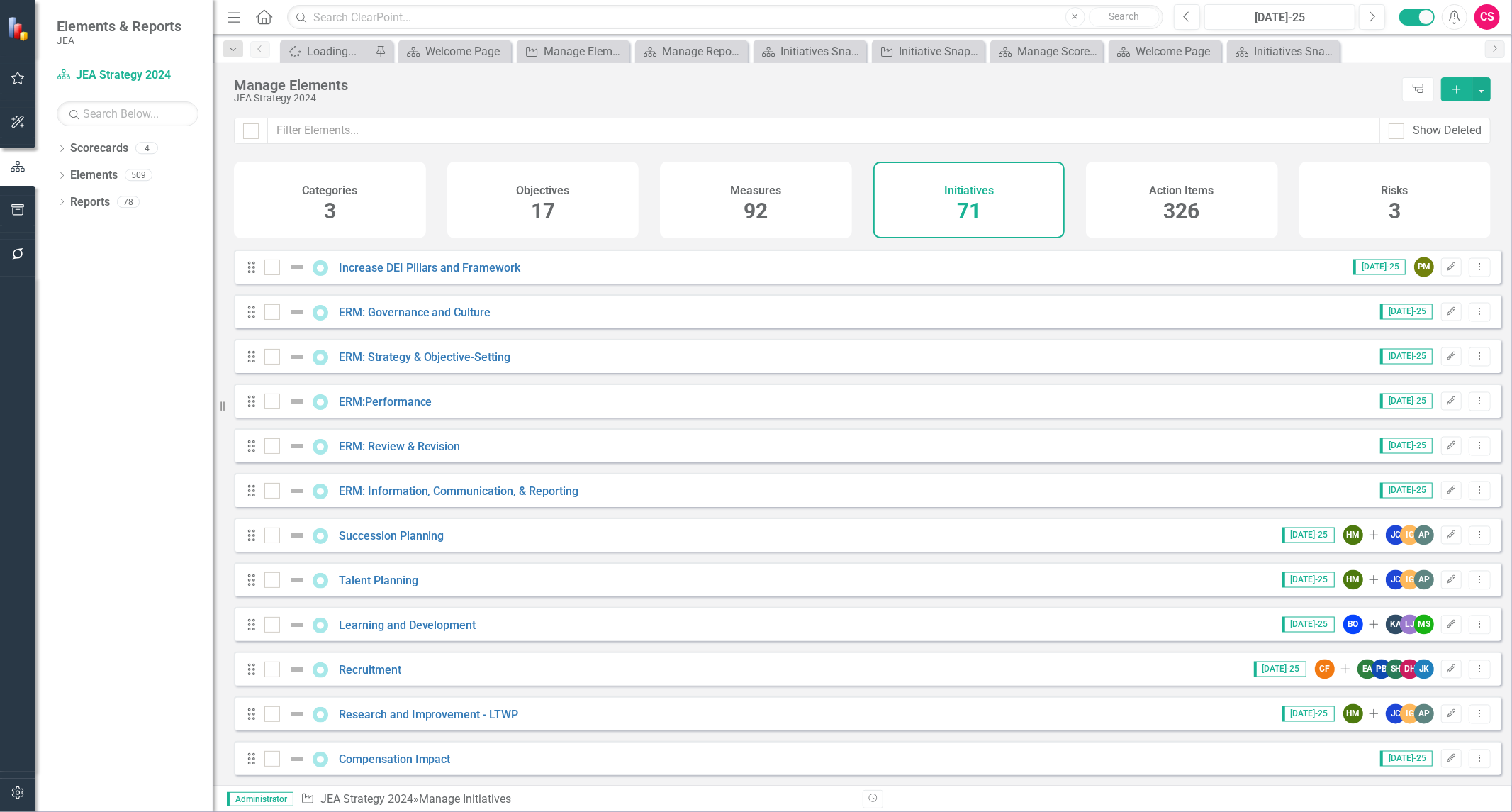
scroll to position [2283, 0]
click at [1215, 198] on div "Action Items 326" at bounding box center [1182, 200] width 192 height 76
click at [786, 174] on div "Measures 92" at bounding box center [756, 200] width 192 height 76
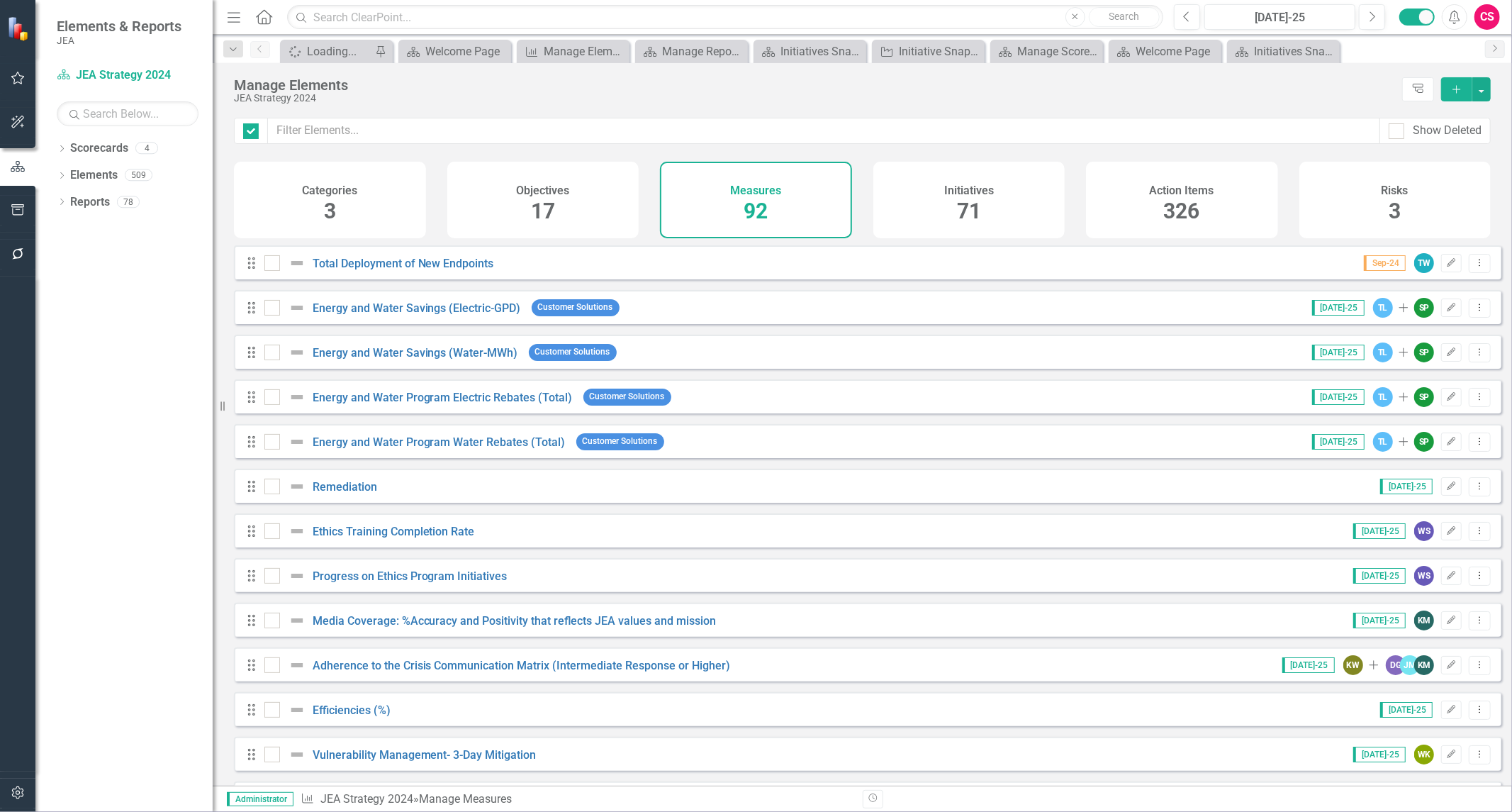
checkbox input "false"
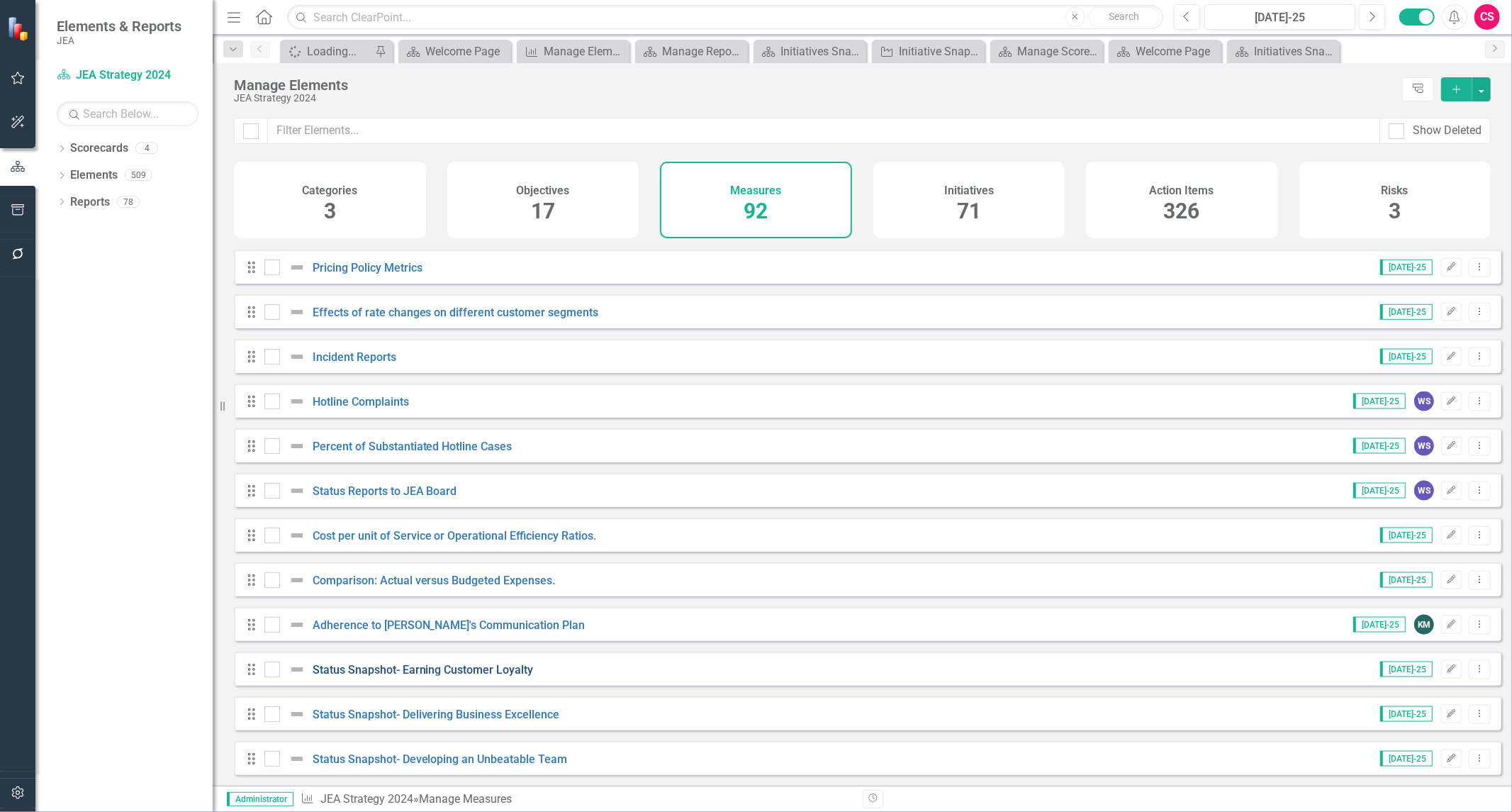
click at [413, 671] on link "Status Snapshot- Earning Customer Loyalty" at bounding box center [423, 670] width 221 height 14
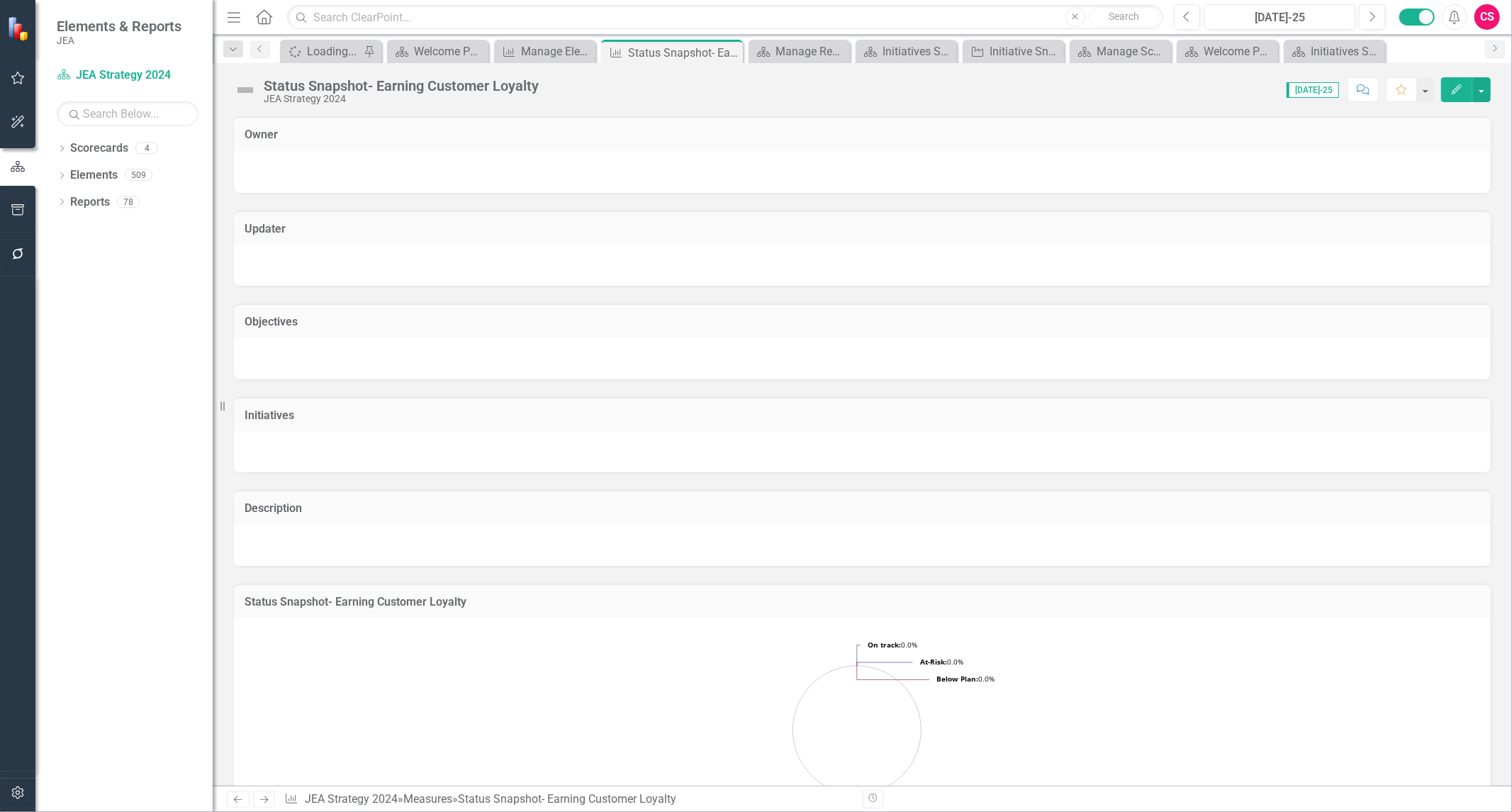
click at [831, 420] on td "Initiatives" at bounding box center [862, 417] width 1236 height 19
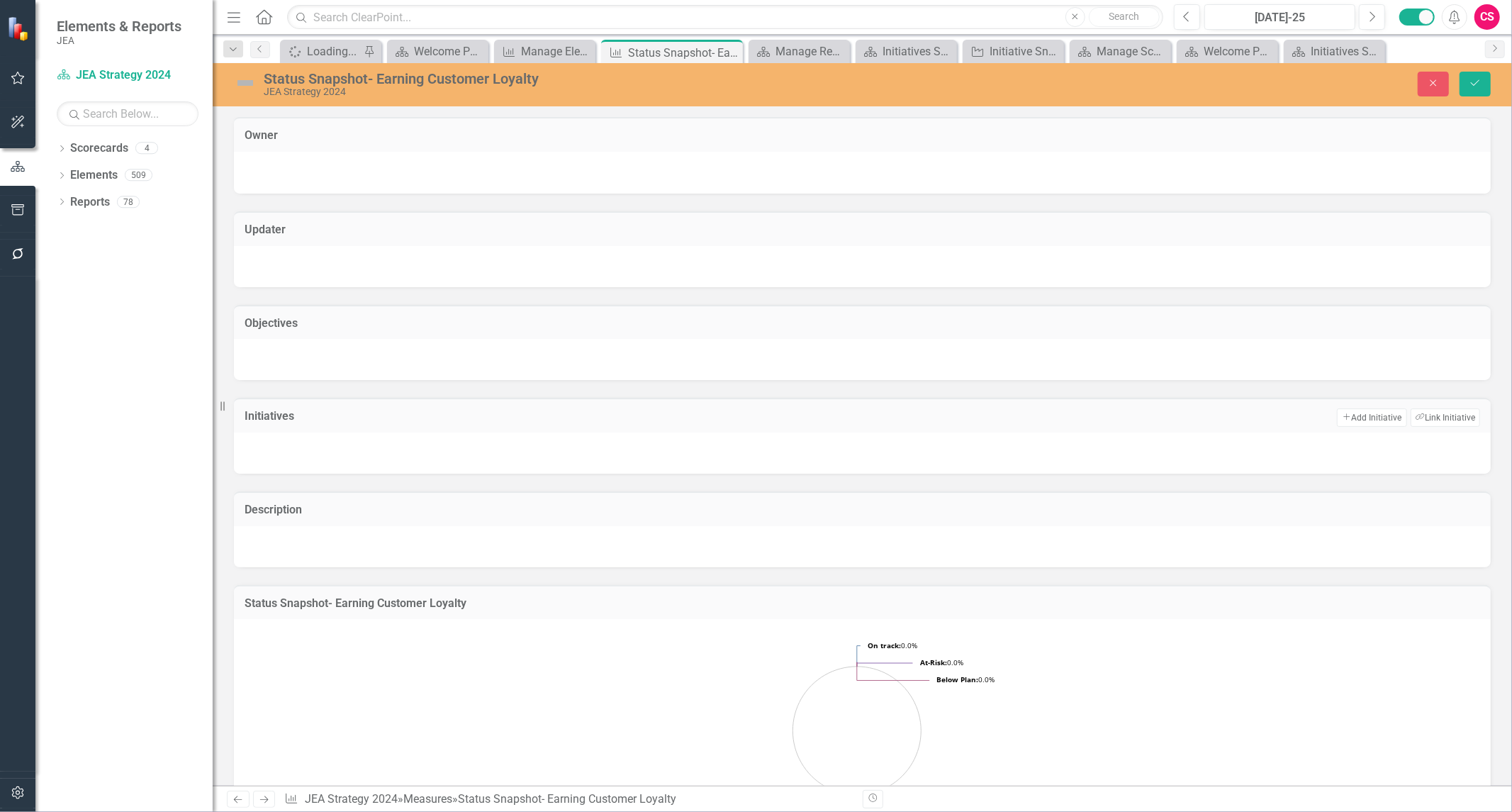
click at [571, 526] on div at bounding box center [862, 546] width 1257 height 41
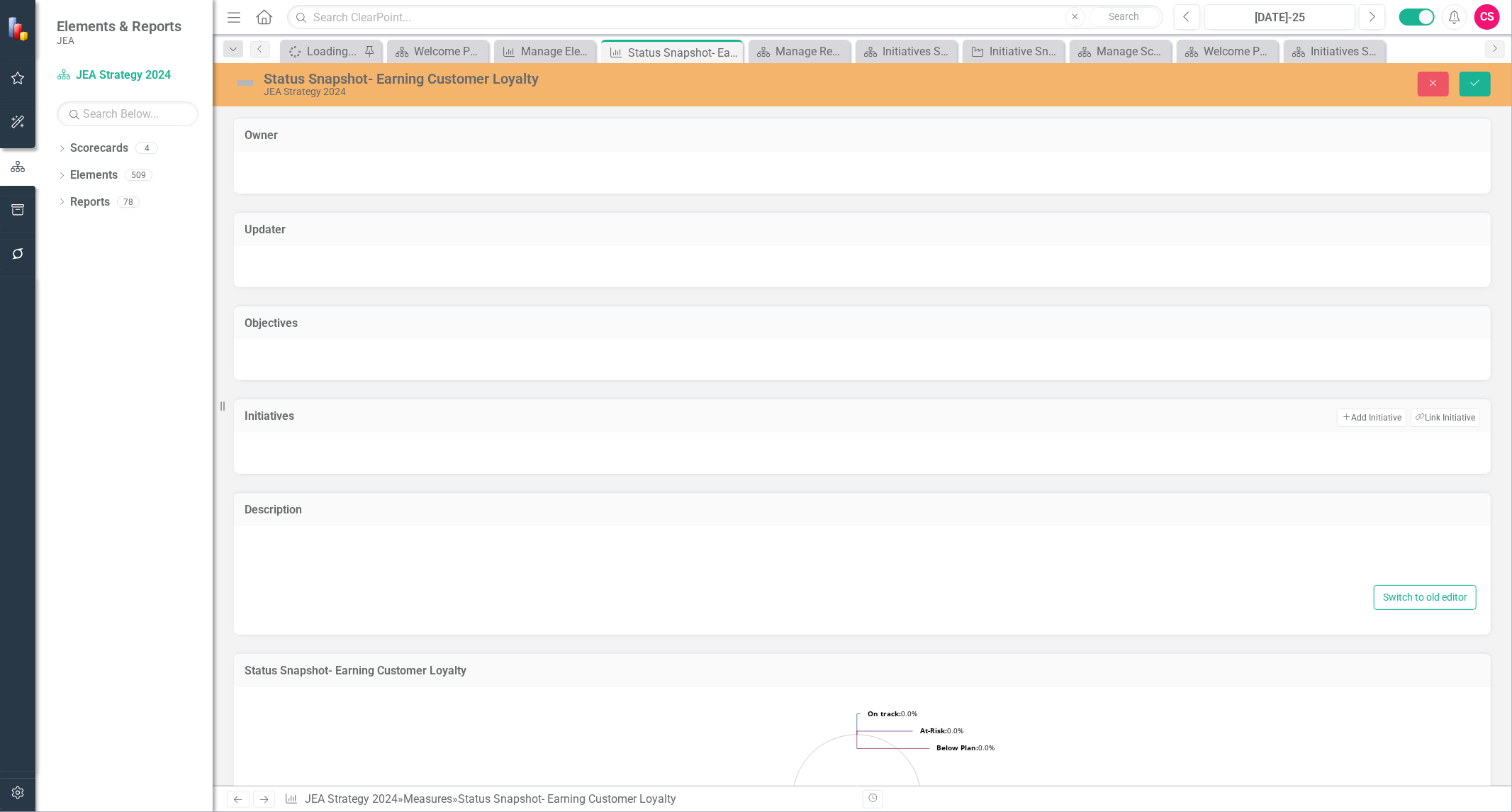
click at [757, 593] on div "Switch to old editor" at bounding box center [862, 597] width 1228 height 25
click at [1427, 89] on button "Close" at bounding box center [1433, 84] width 31 height 25
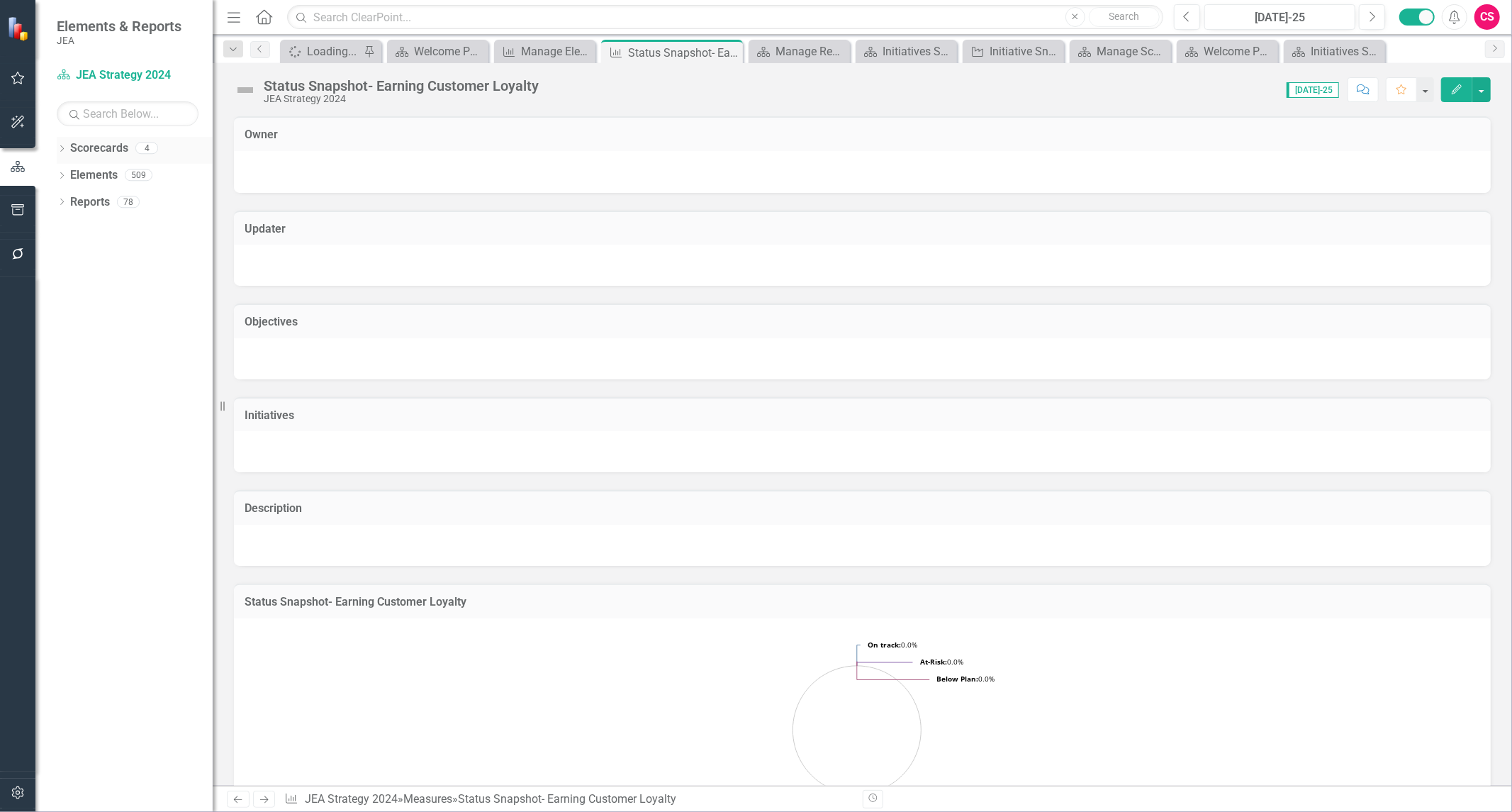
click at [89, 147] on link "Scorecards" at bounding box center [99, 149] width 58 height 16
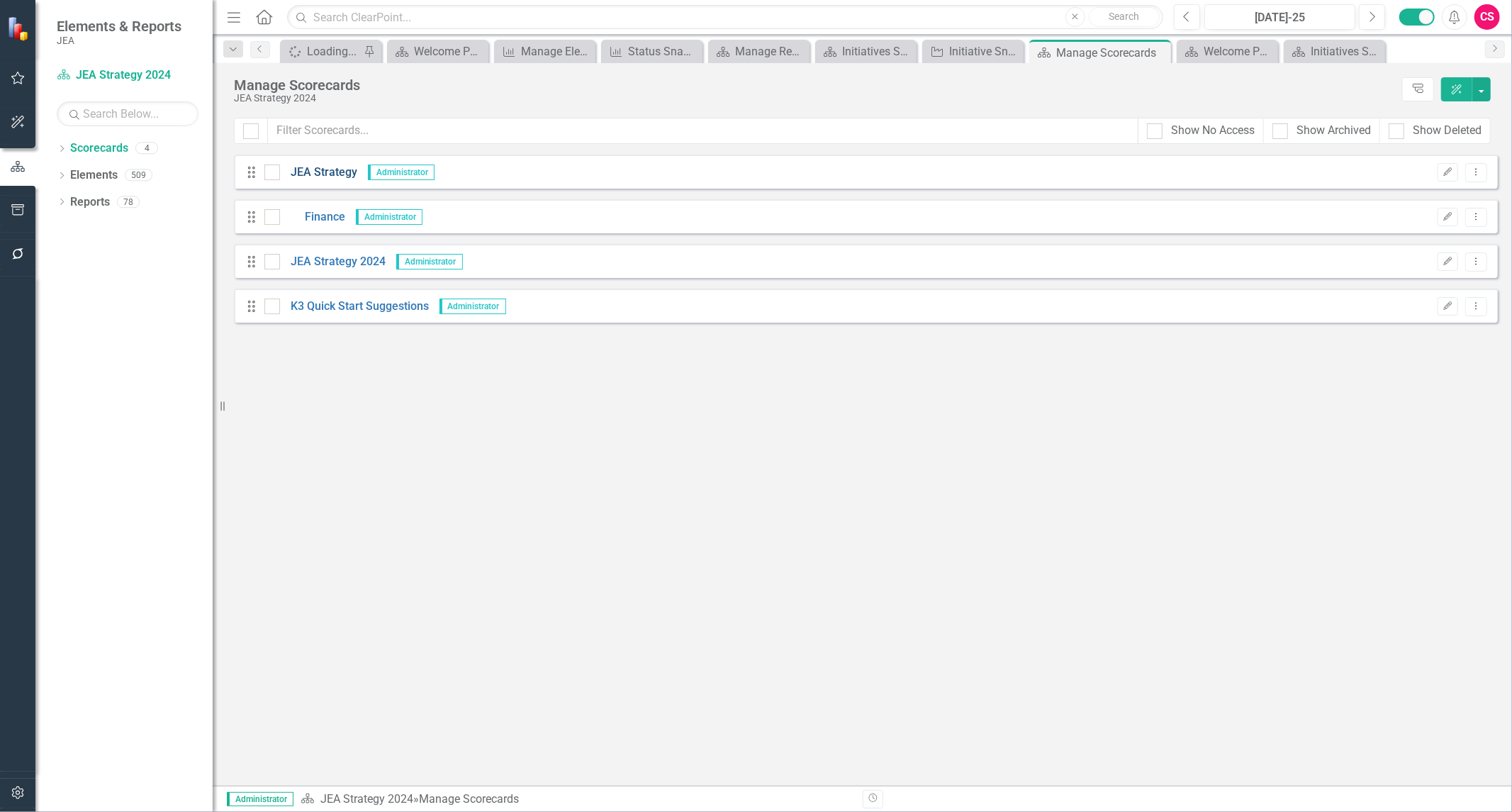
click at [331, 174] on link "JEA Strategy" at bounding box center [318, 172] width 77 height 16
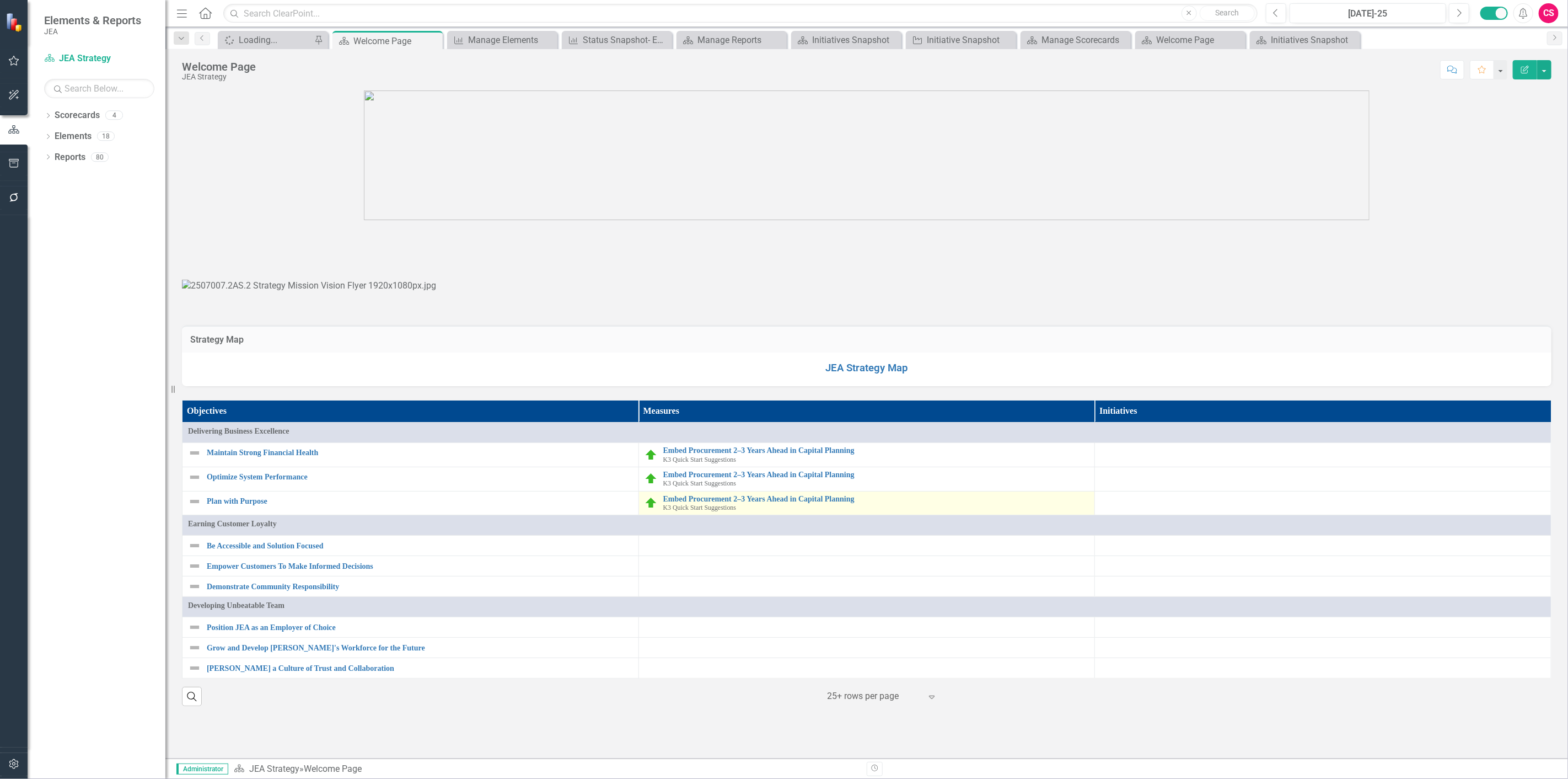
scroll to position [906, 0]
click at [1176, 422] on th "Initiatives" at bounding box center [1323, 411] width 456 height 22
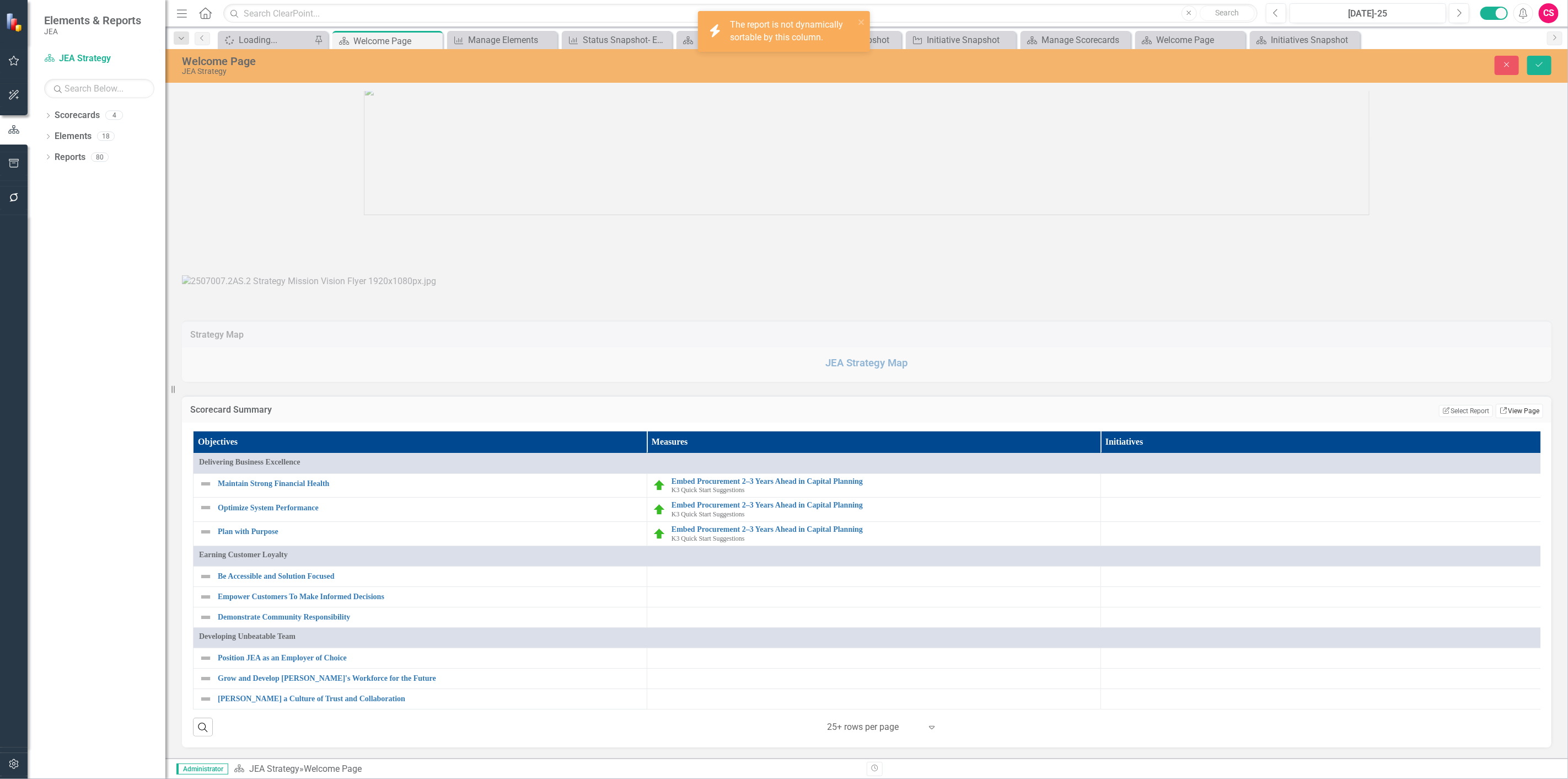
click at [1176, 418] on link "Link View Page" at bounding box center [1519, 411] width 47 height 15
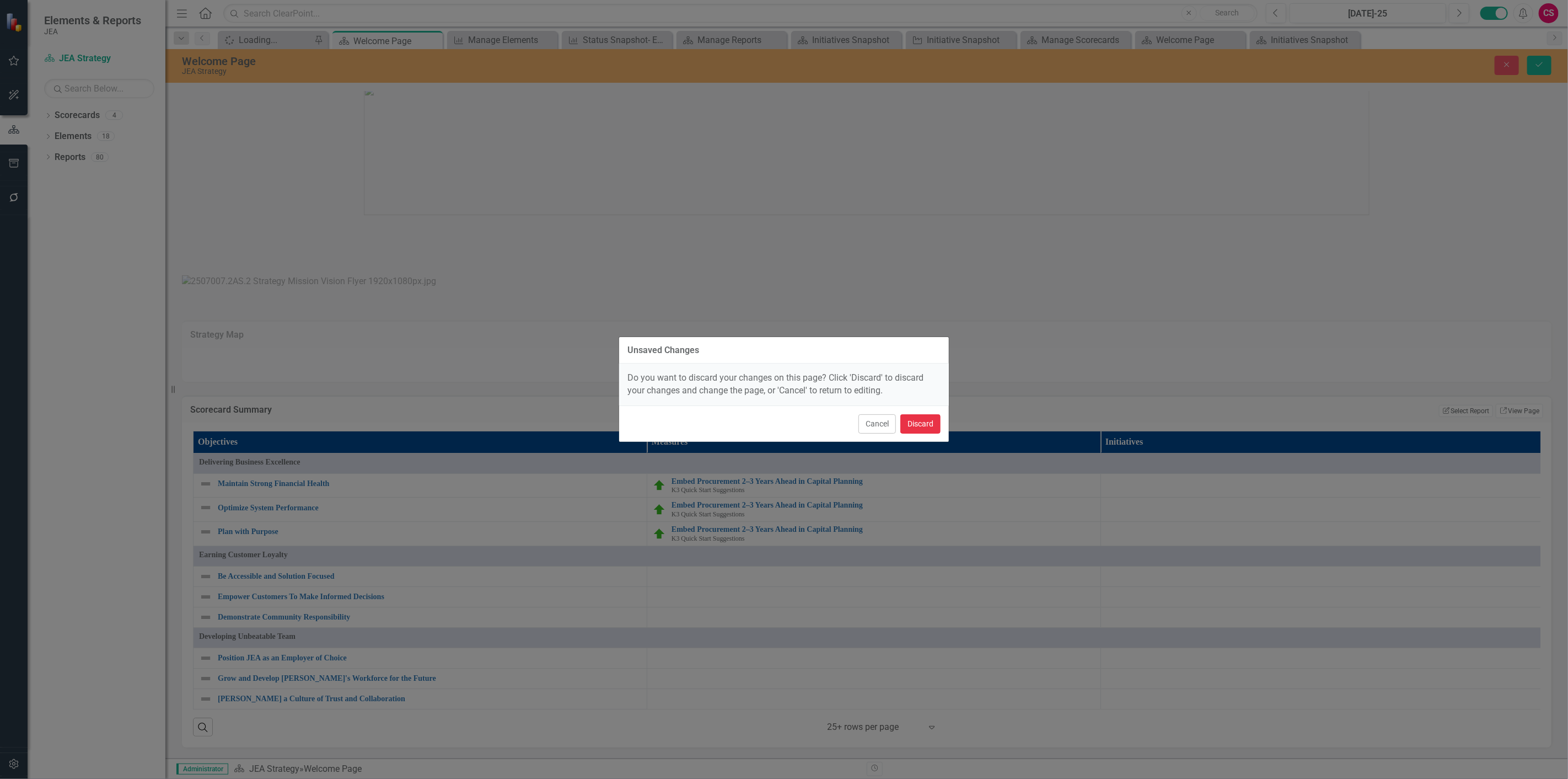
click at [921, 418] on button "Discard" at bounding box center [921, 424] width 40 height 20
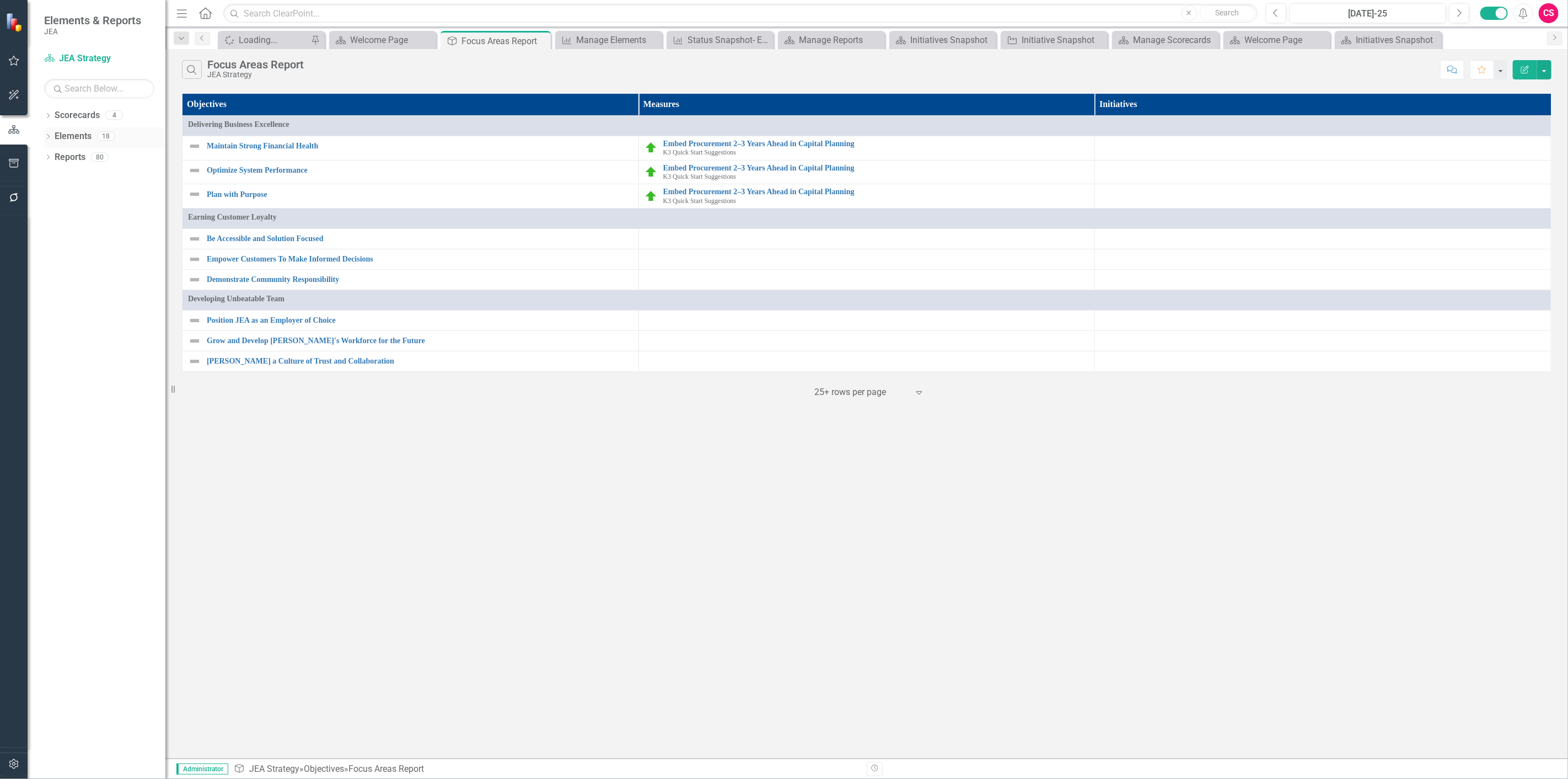
click at [80, 133] on link "Elements" at bounding box center [73, 137] width 37 height 13
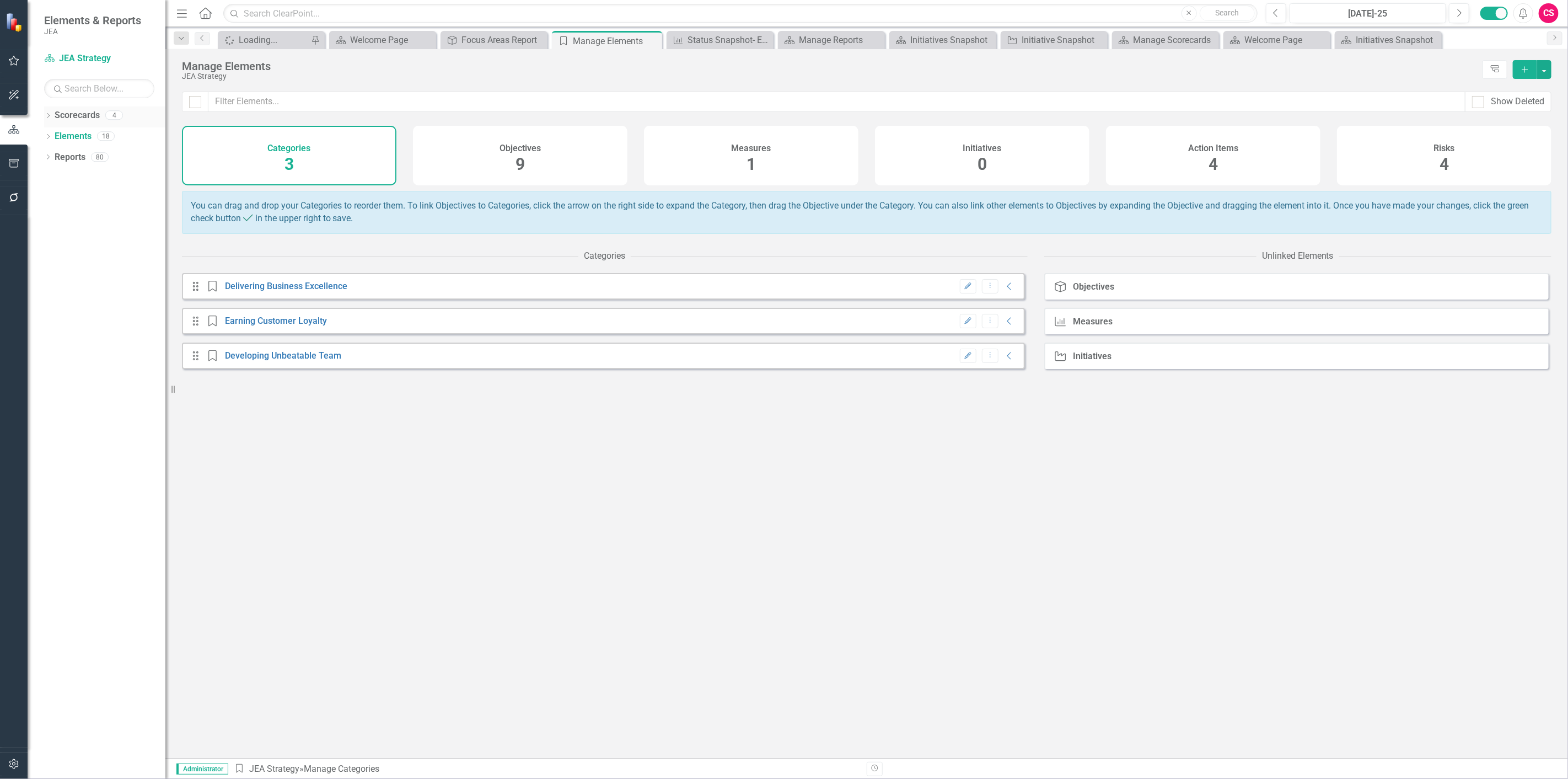
click at [65, 118] on link "Scorecards" at bounding box center [77, 116] width 46 height 13
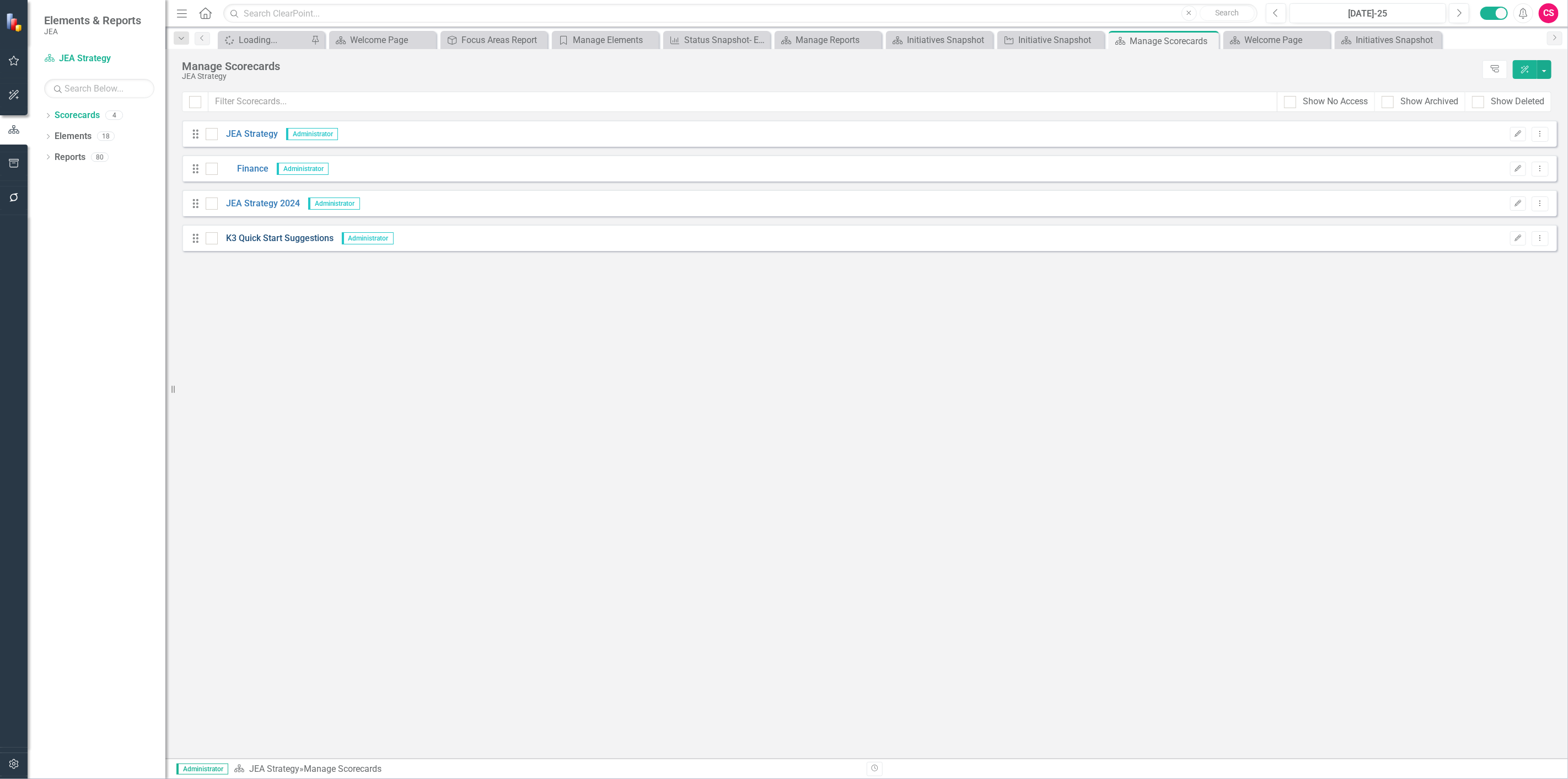
click at [276, 240] on link "K3 Quick Start Suggestions" at bounding box center [276, 238] width 116 height 13
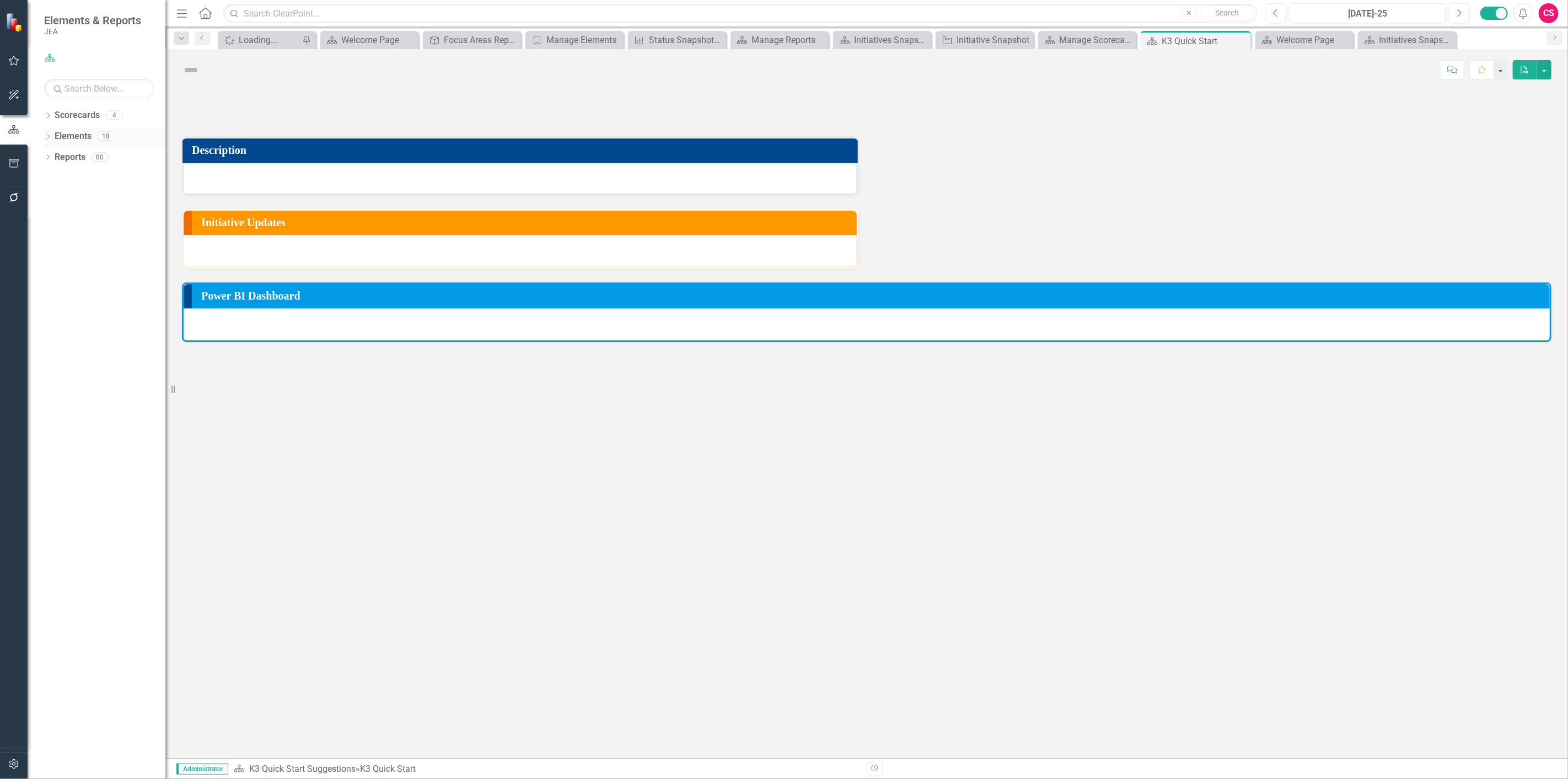
click at [71, 137] on link "Elements" at bounding box center [73, 137] width 37 height 13
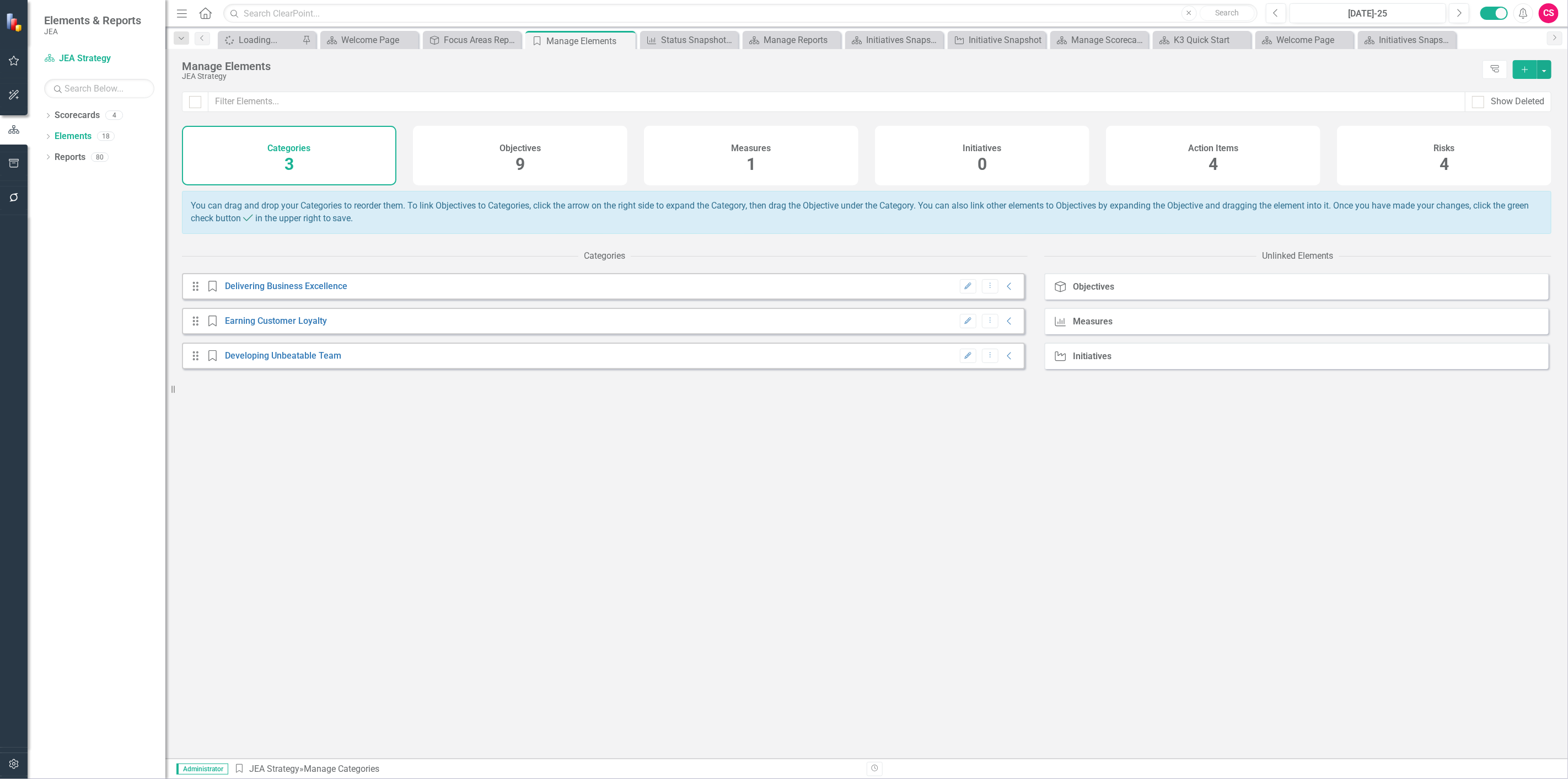
click at [752, 162] on span "1" at bounding box center [751, 164] width 9 height 20
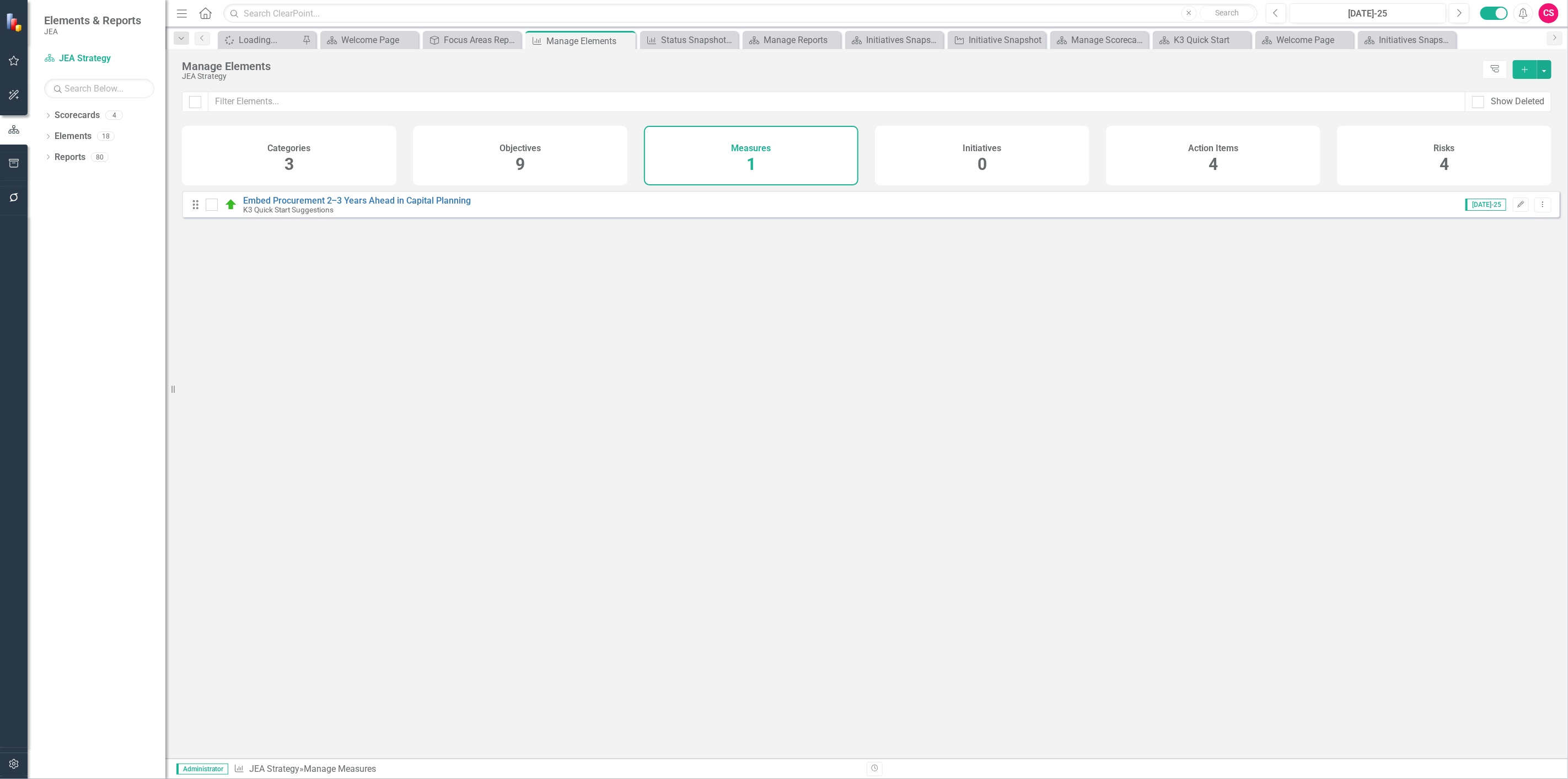
checkbox input "false"
click at [454, 205] on link "Embed Procurement 2–3 Years Ahead in Capital Planning" at bounding box center [357, 200] width 228 height 11
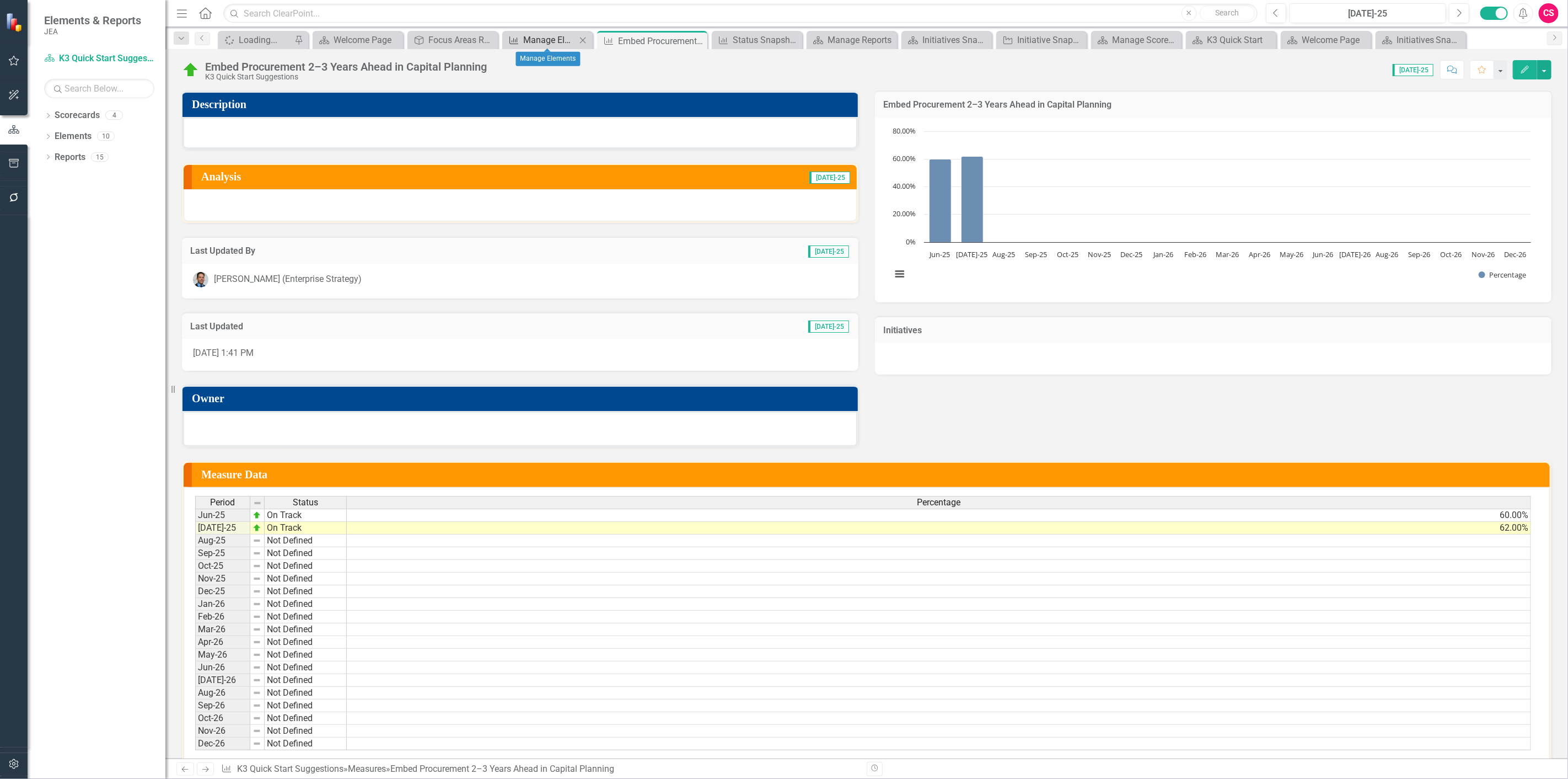
click at [533, 44] on div "Manage Elements" at bounding box center [550, 40] width 53 height 14
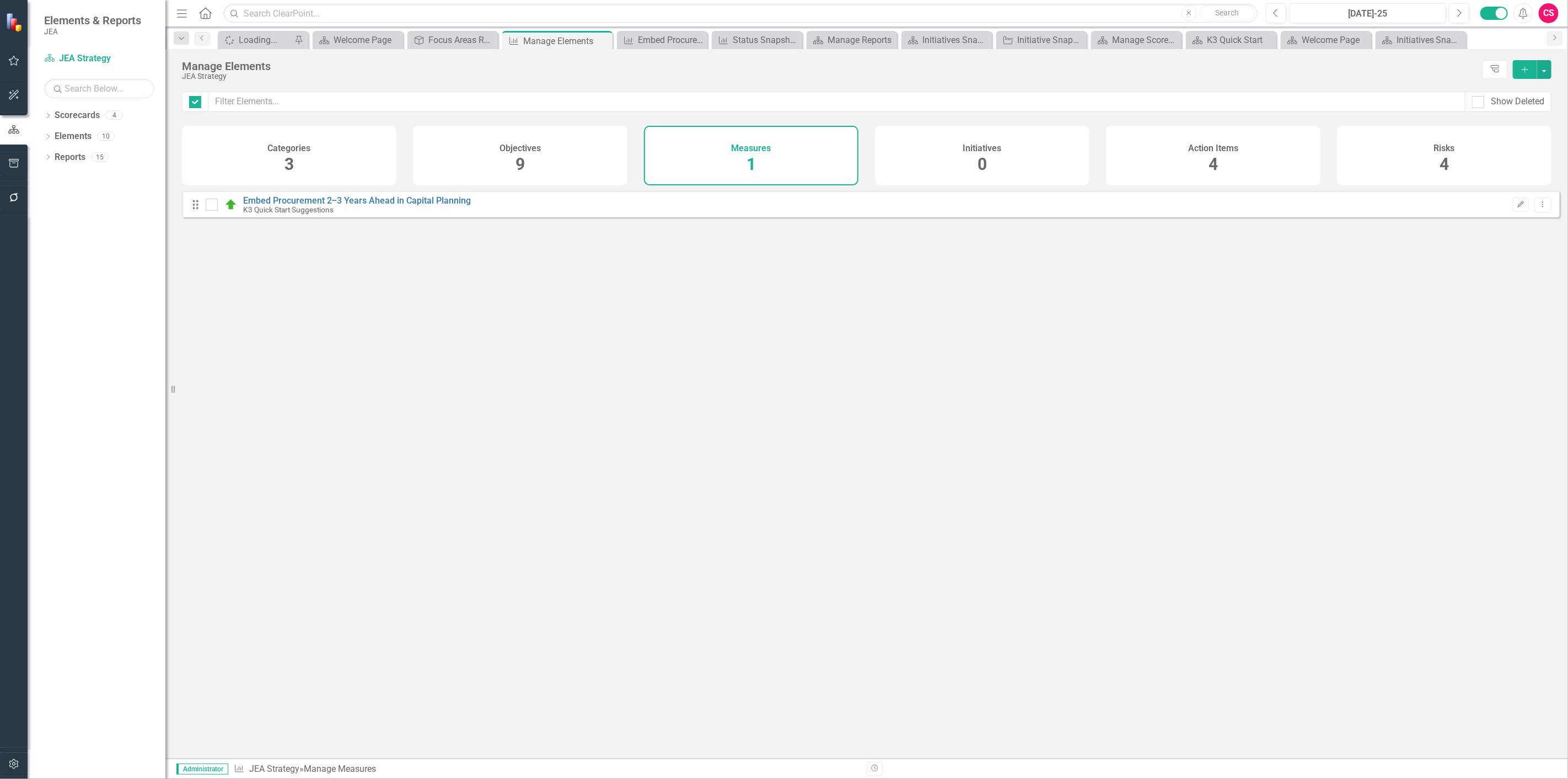
checkbox input "false"
click at [382, 205] on link "Embed Procurement 2–3 Years Ahead in Capital Planning" at bounding box center [357, 200] width 228 height 11
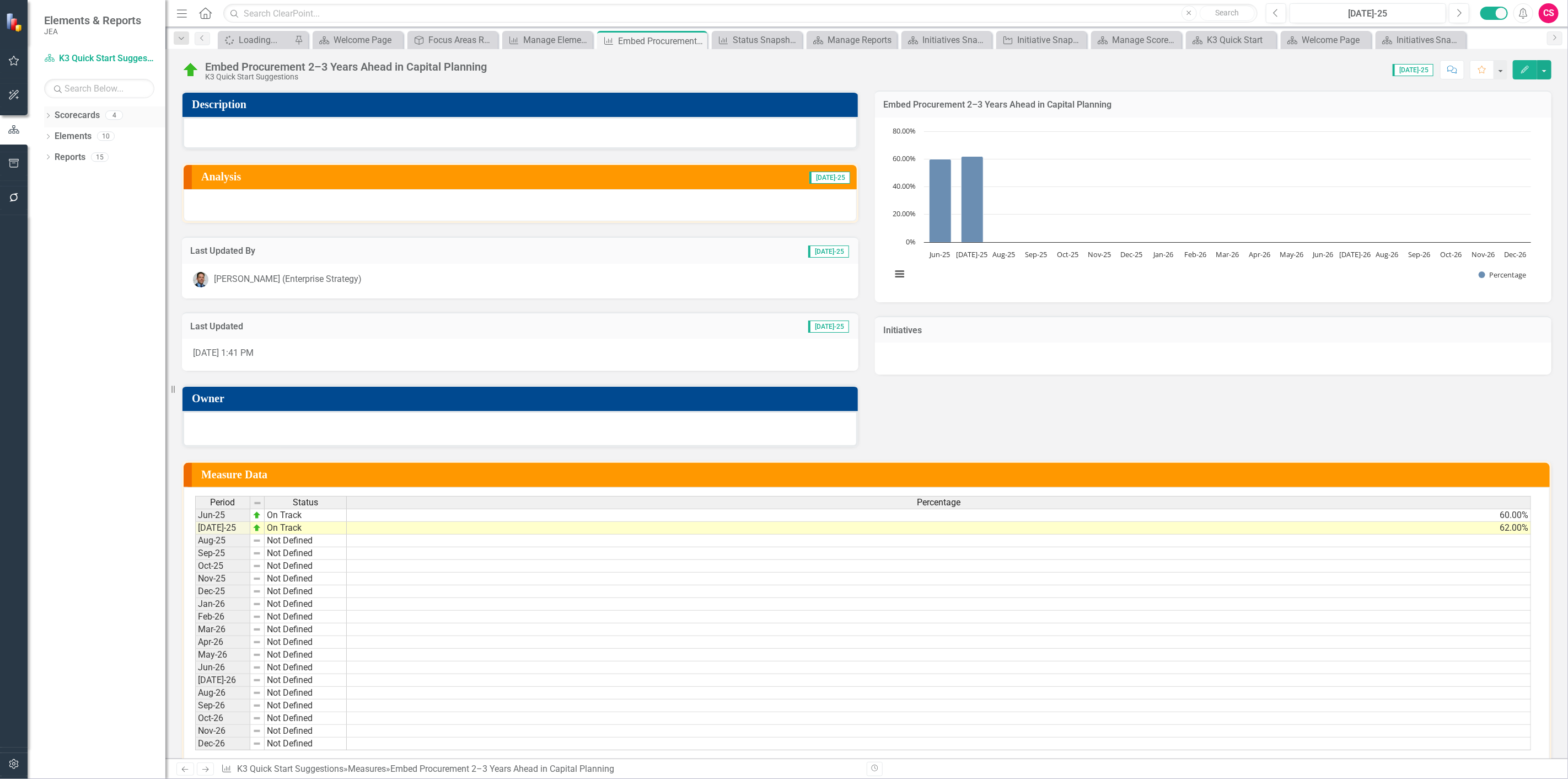
click at [84, 114] on link "Scorecards" at bounding box center [77, 116] width 46 height 13
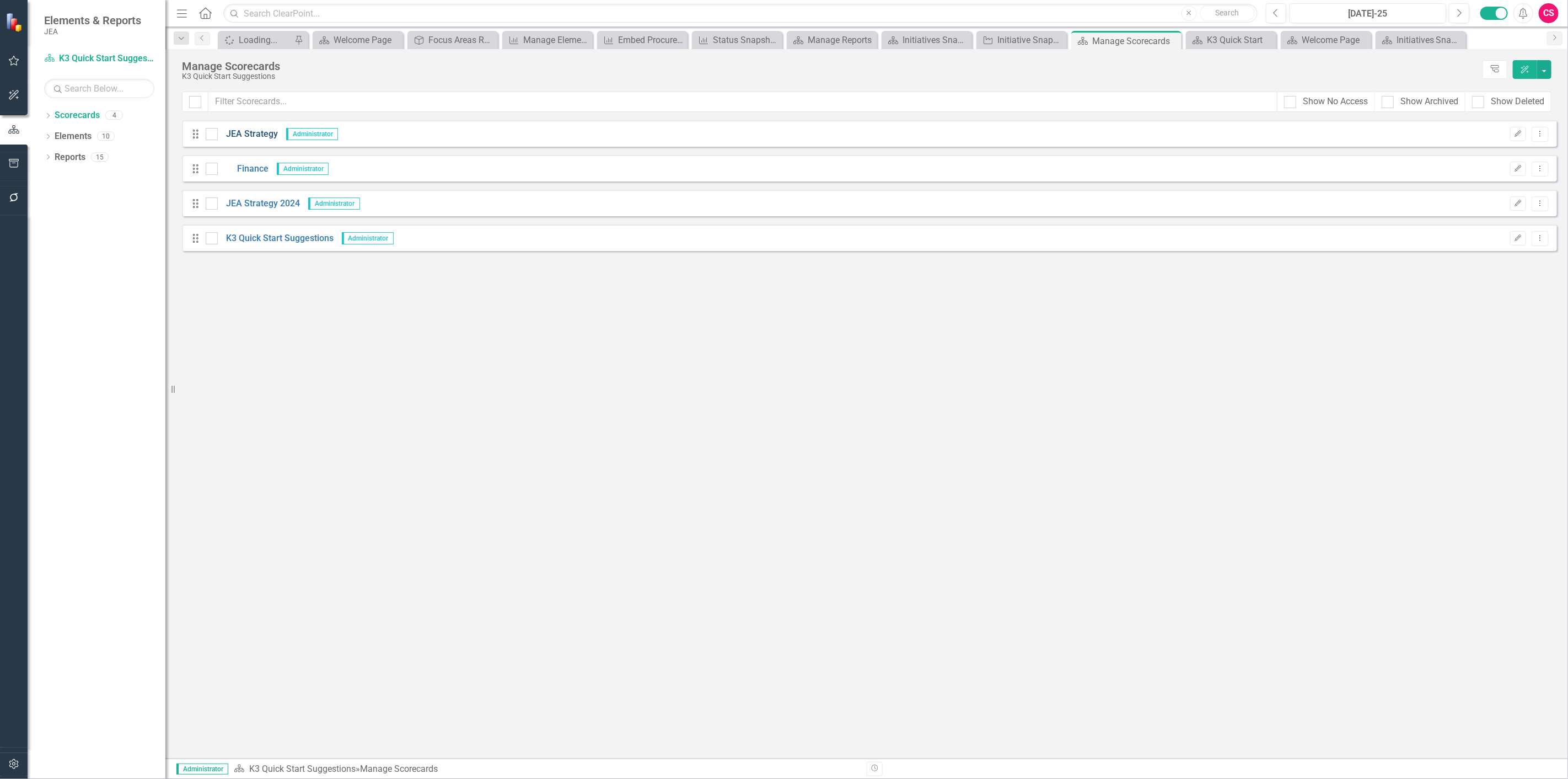
click at [257, 137] on link "JEA Strategy" at bounding box center [248, 134] width 60 height 13
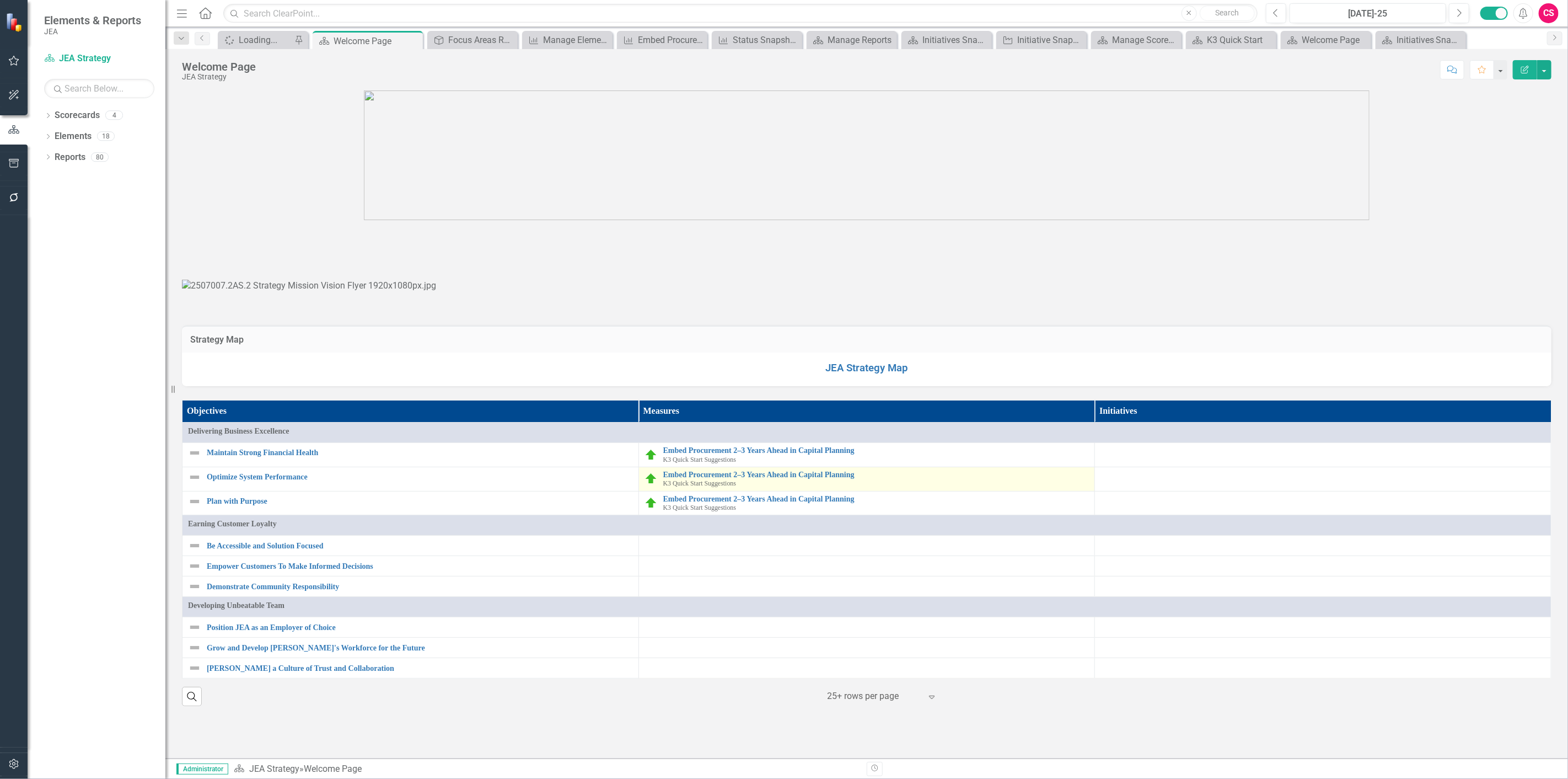
scroll to position [938, 0]
click at [852, 387] on div "JEA Strategy Map" at bounding box center [866, 370] width 1370 height 34
click at [853, 374] on link "JEA Strategy Map" at bounding box center [866, 367] width 83 height 12
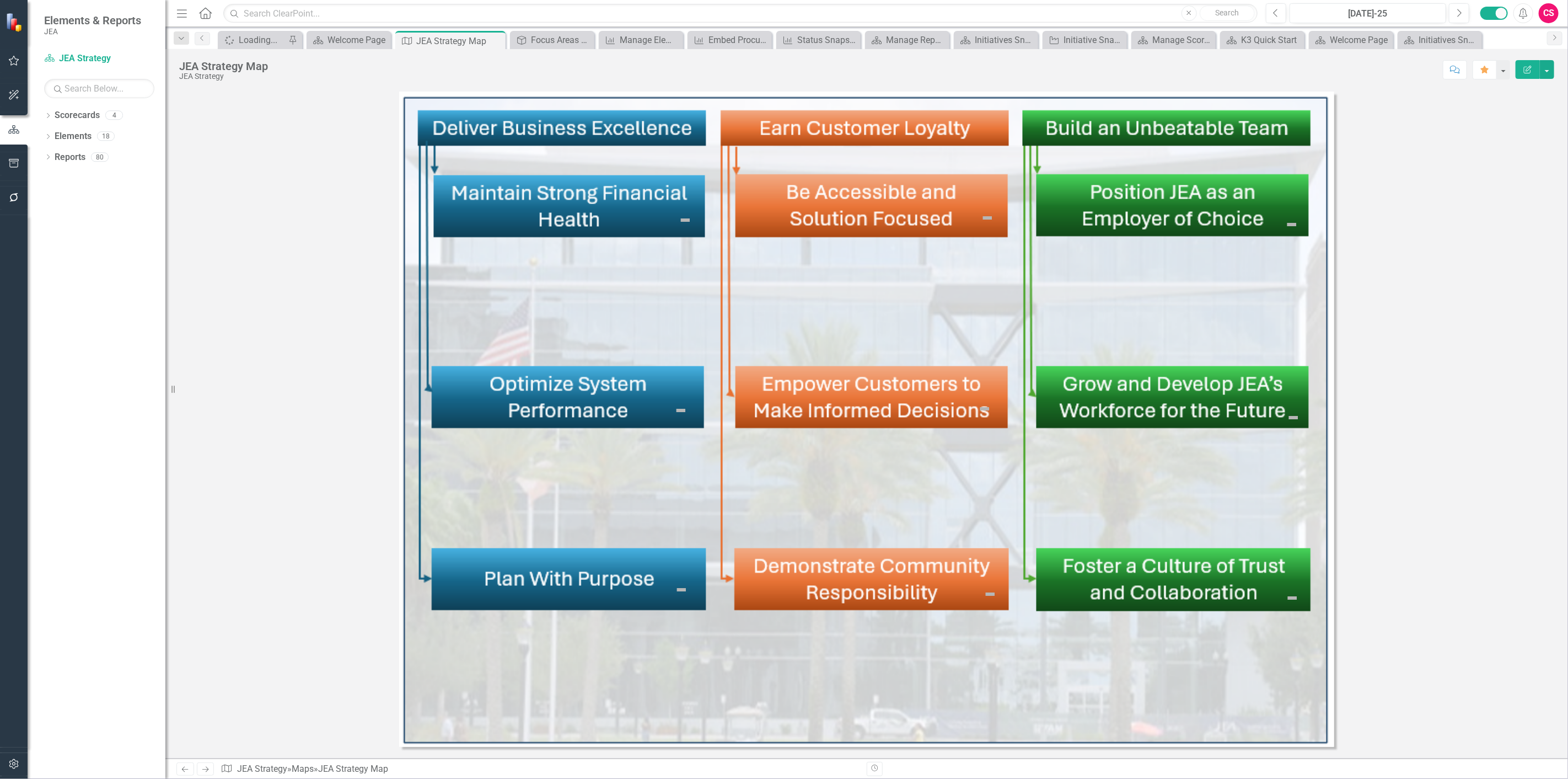
click at [685, 222] on img at bounding box center [685, 220] width 13 height 13
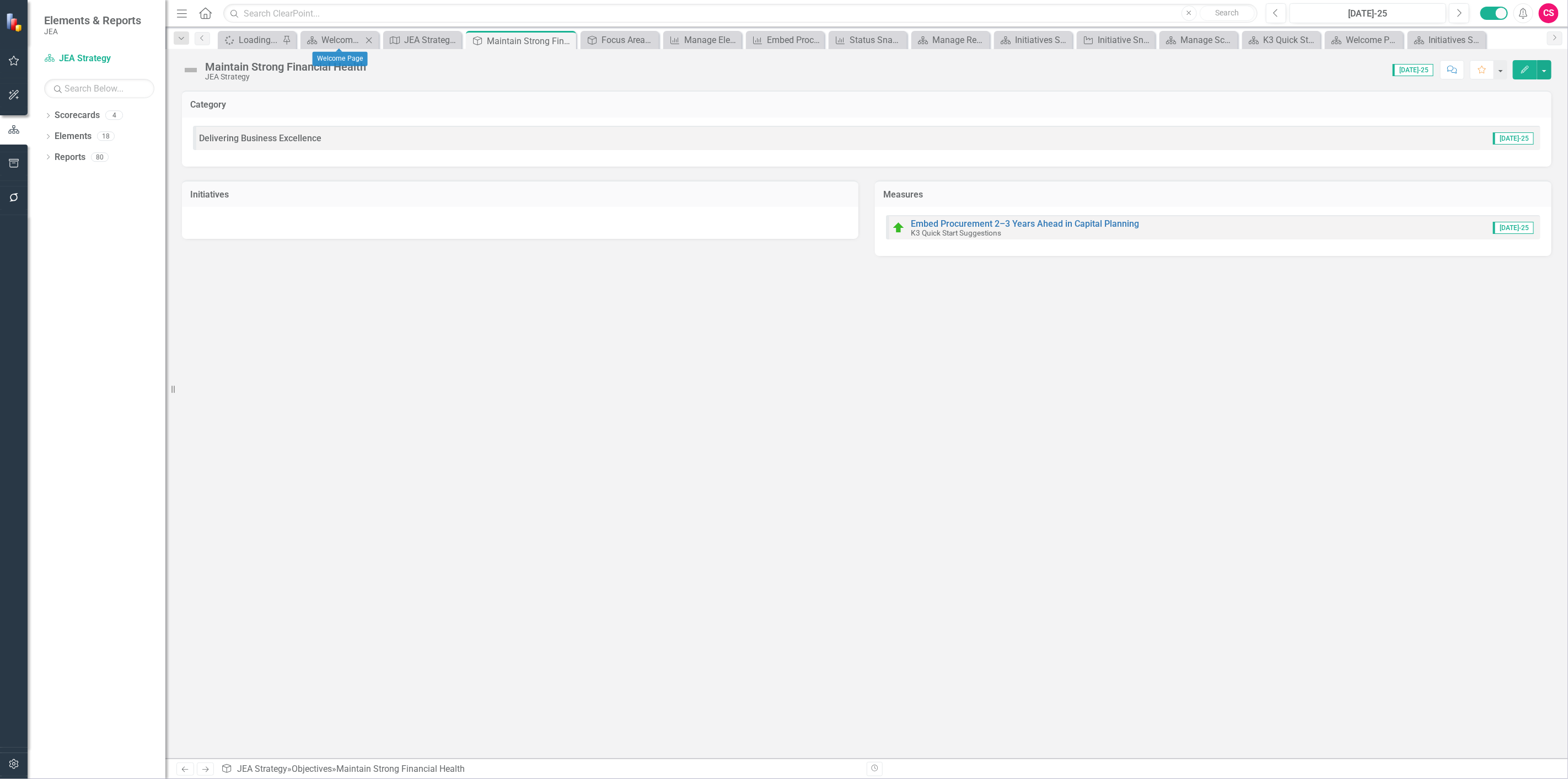
click at [330, 32] on div "Scorecard Welcome Page Close" at bounding box center [340, 40] width 78 height 18
click at [331, 37] on div "Welcome Page" at bounding box center [342, 40] width 41 height 14
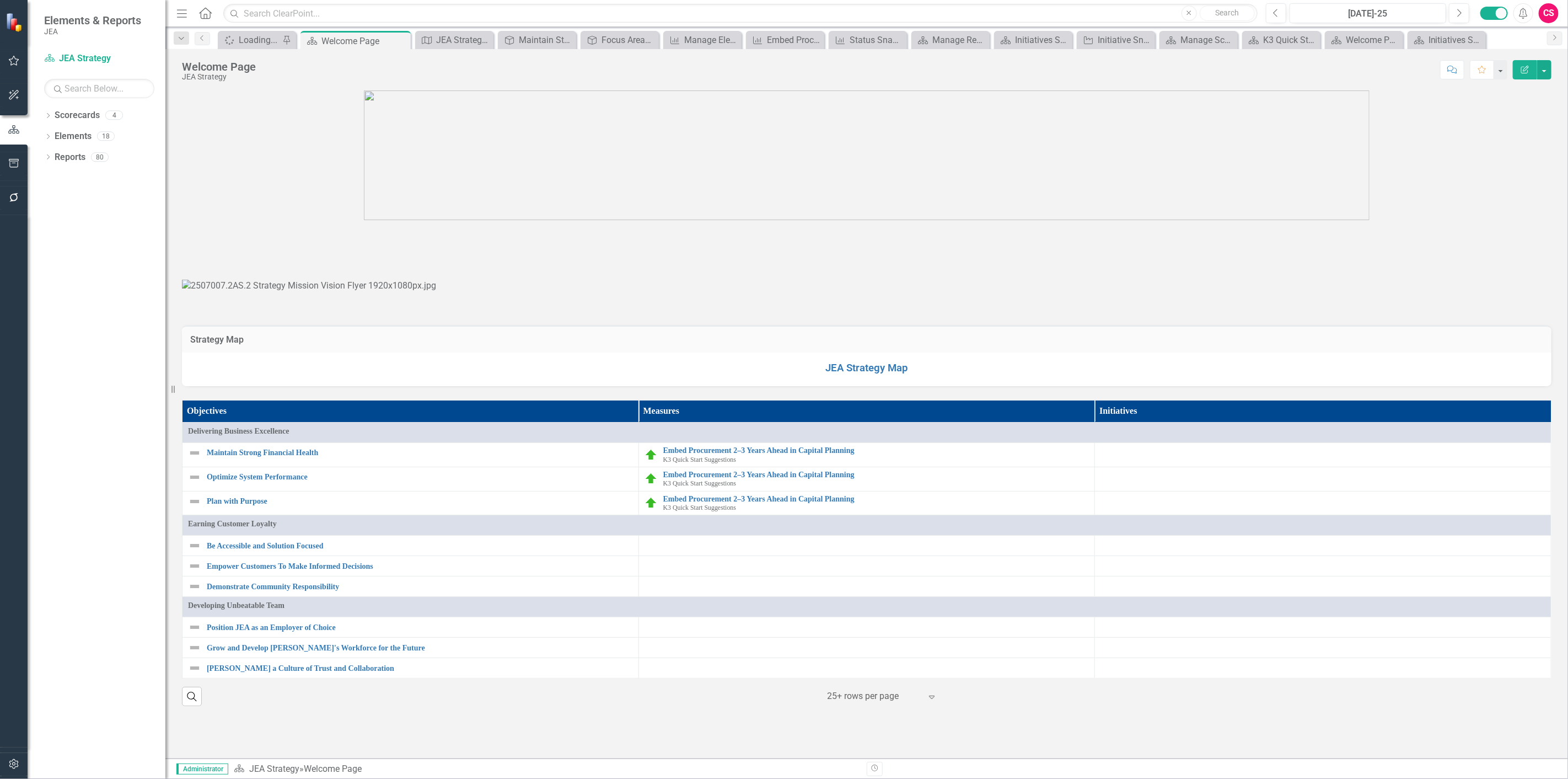
scroll to position [938, 0]
click at [47, 113] on div "Dropdown" at bounding box center [48, 116] width 8 height 9
click at [868, 41] on div "Status Snapshot- Earning Customer Loyalty" at bounding box center [870, 40] width 41 height 14
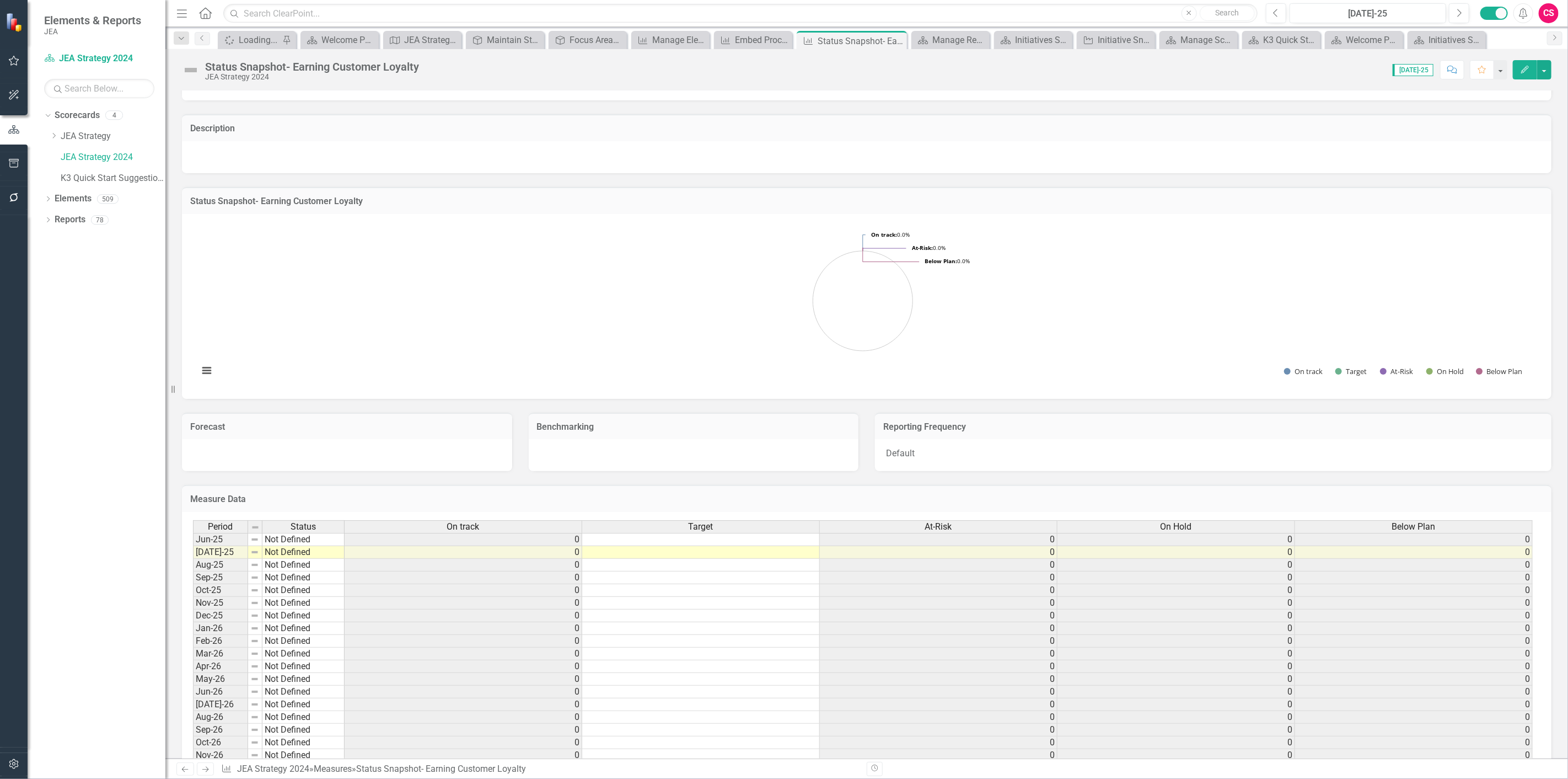
scroll to position [285, 0]
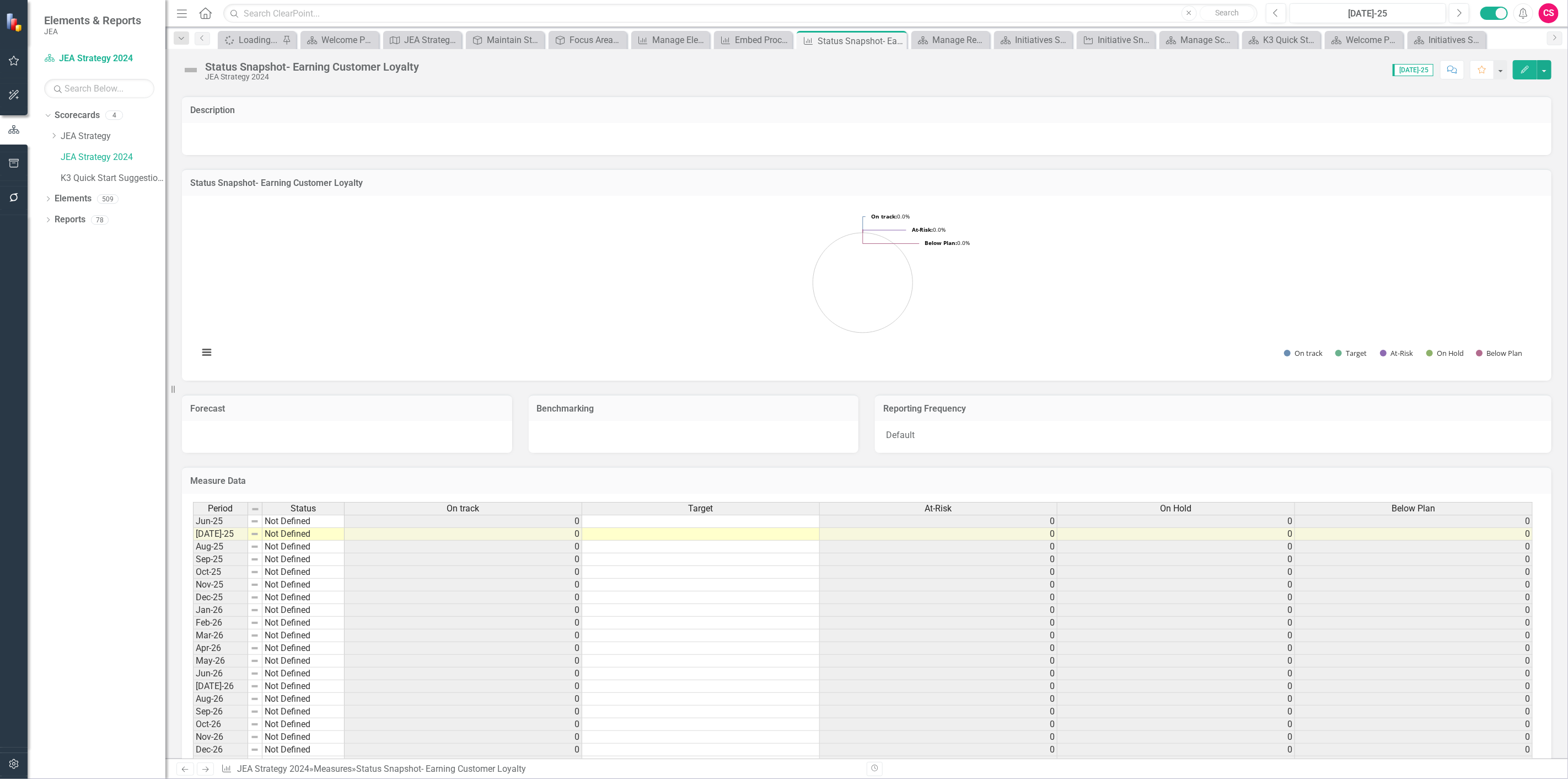
click at [190, 72] on img at bounding box center [191, 70] width 18 height 18
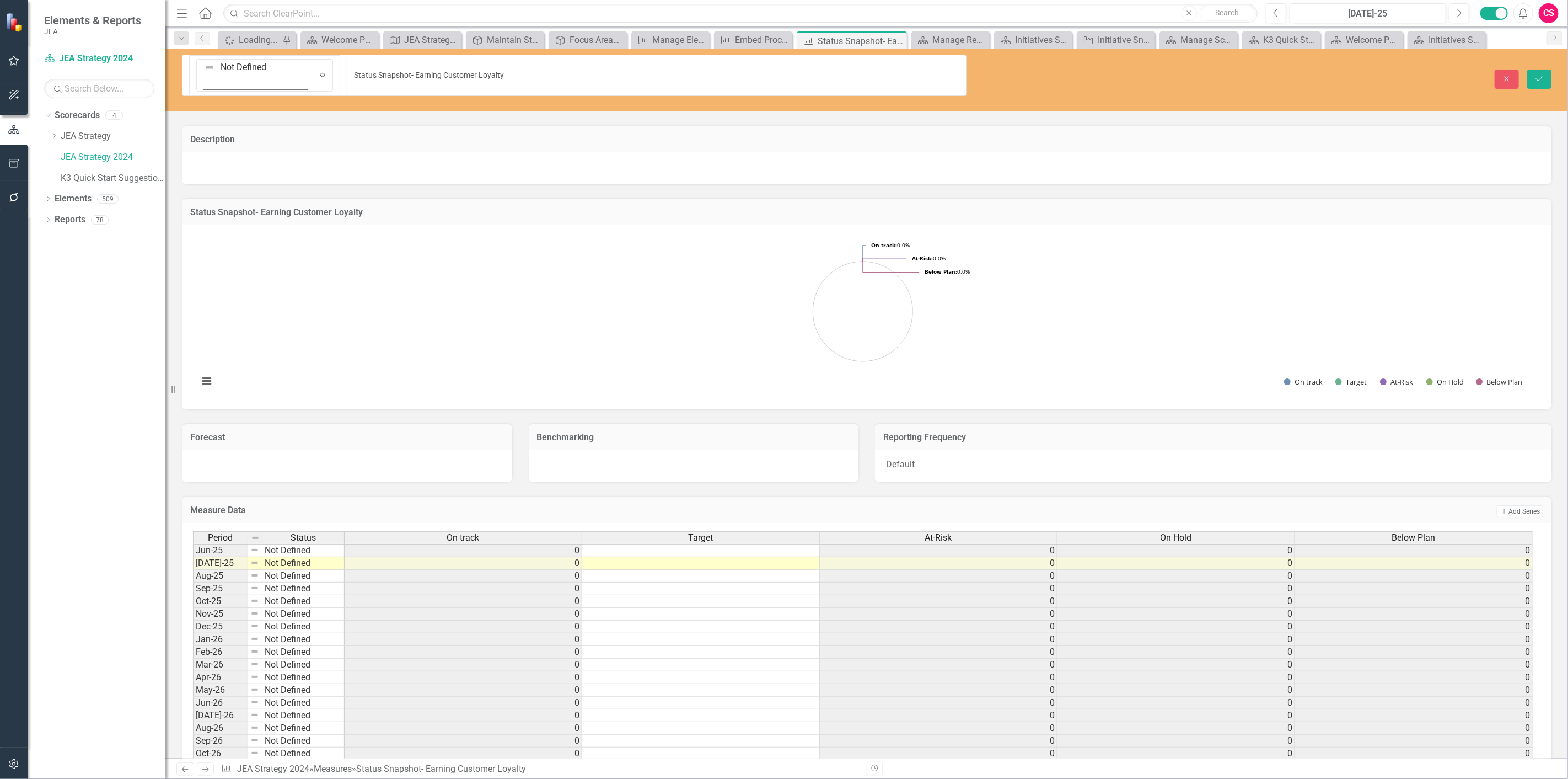
click at [204, 69] on img at bounding box center [209, 67] width 11 height 11
click at [1176, 75] on icon "Close" at bounding box center [1507, 79] width 10 height 8
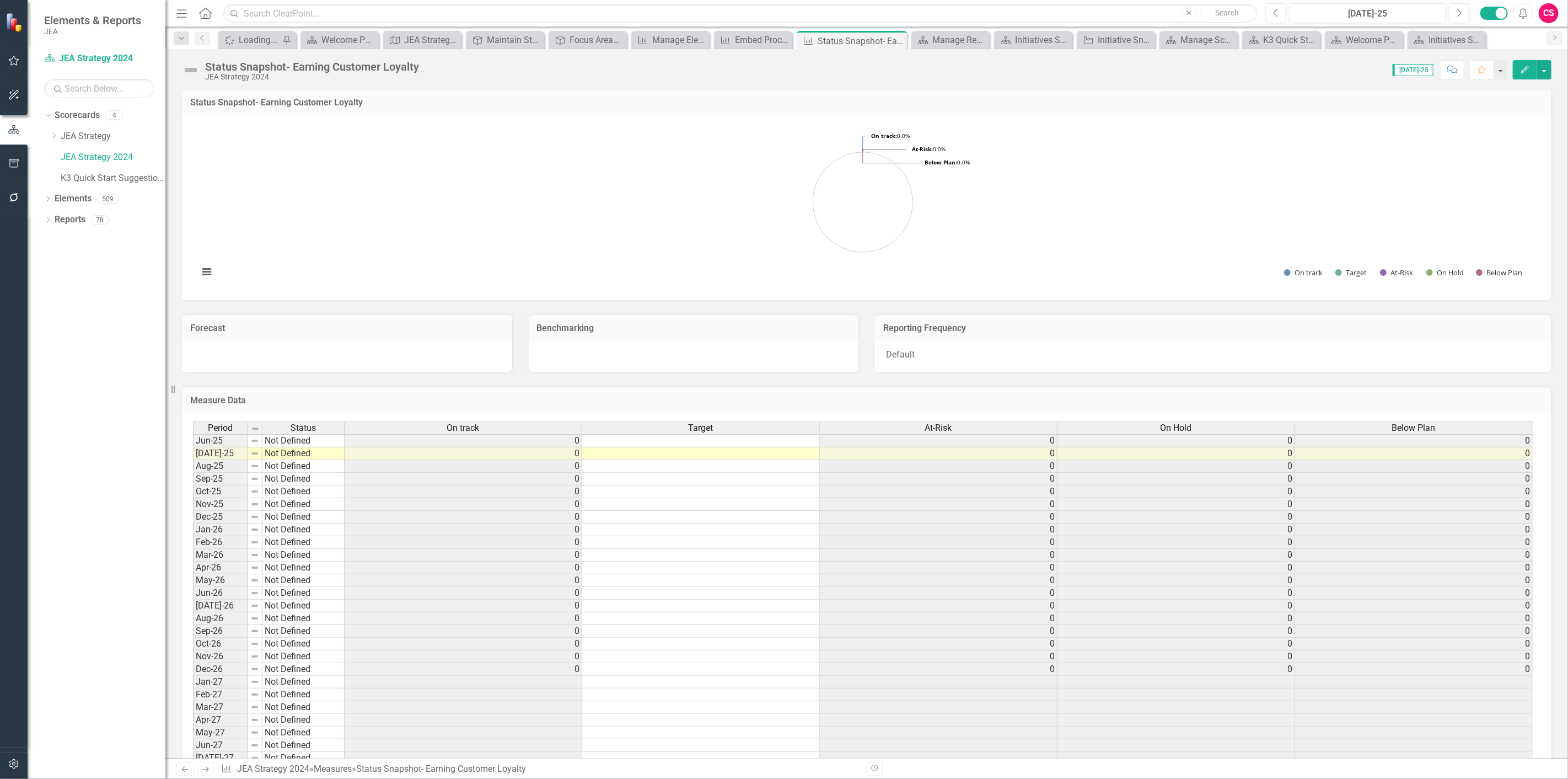
scroll to position [367, 0]
click at [1176, 74] on button "Edit" at bounding box center [1525, 70] width 24 height 20
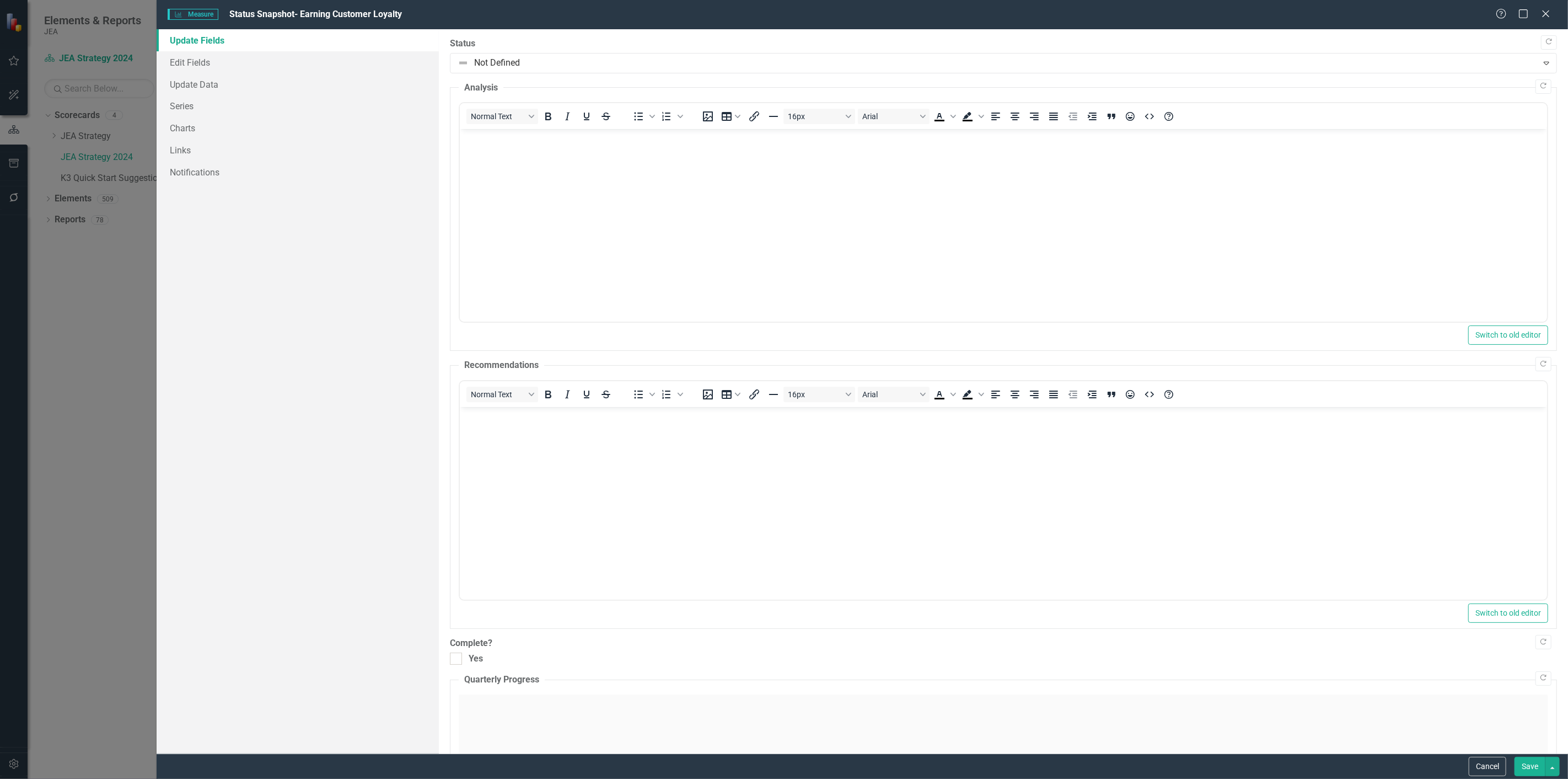
scroll to position [0, 0]
click at [1176, 13] on icon at bounding box center [1545, 13] width 8 height 8
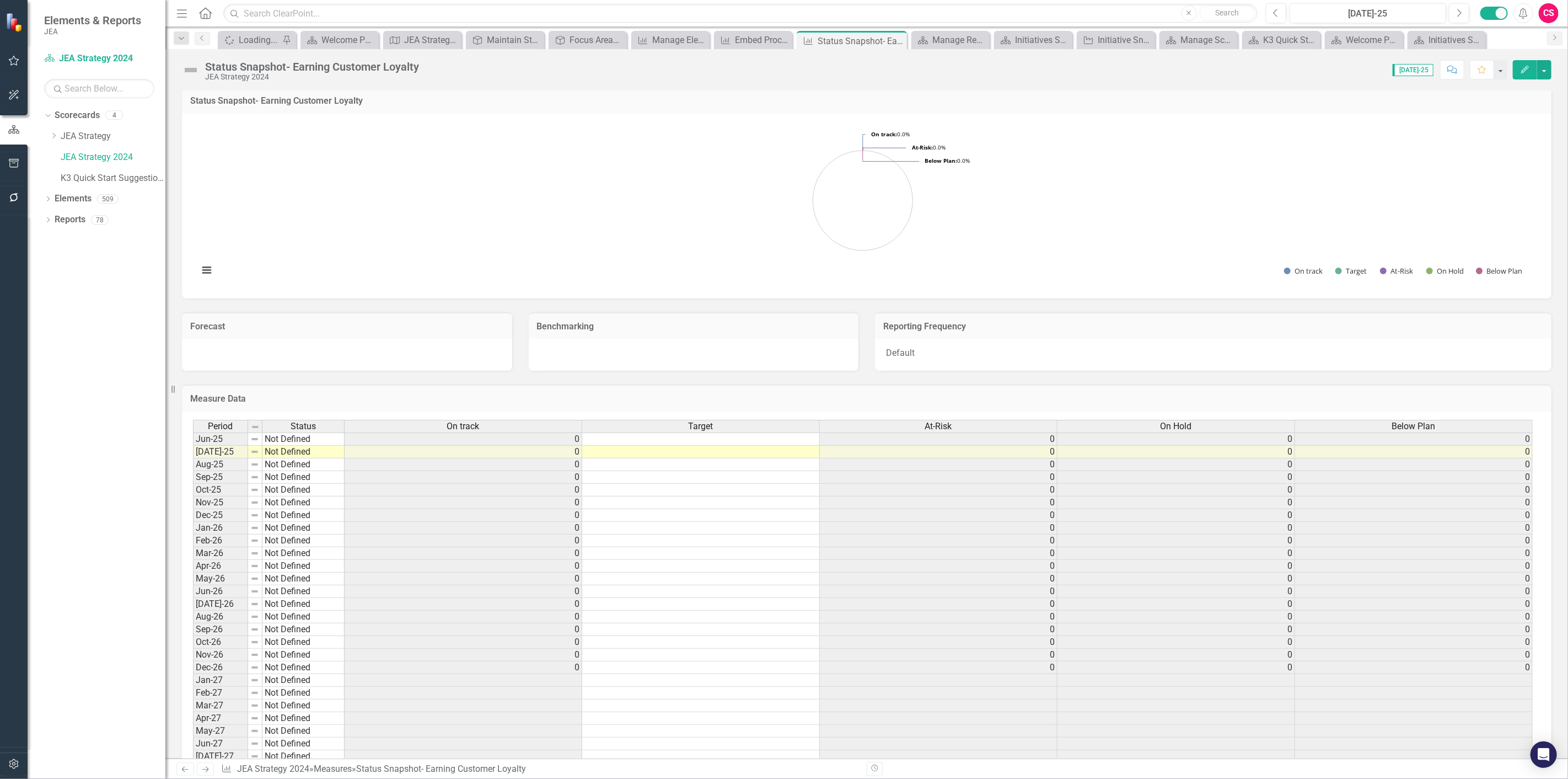
click at [192, 70] on img at bounding box center [191, 70] width 18 height 18
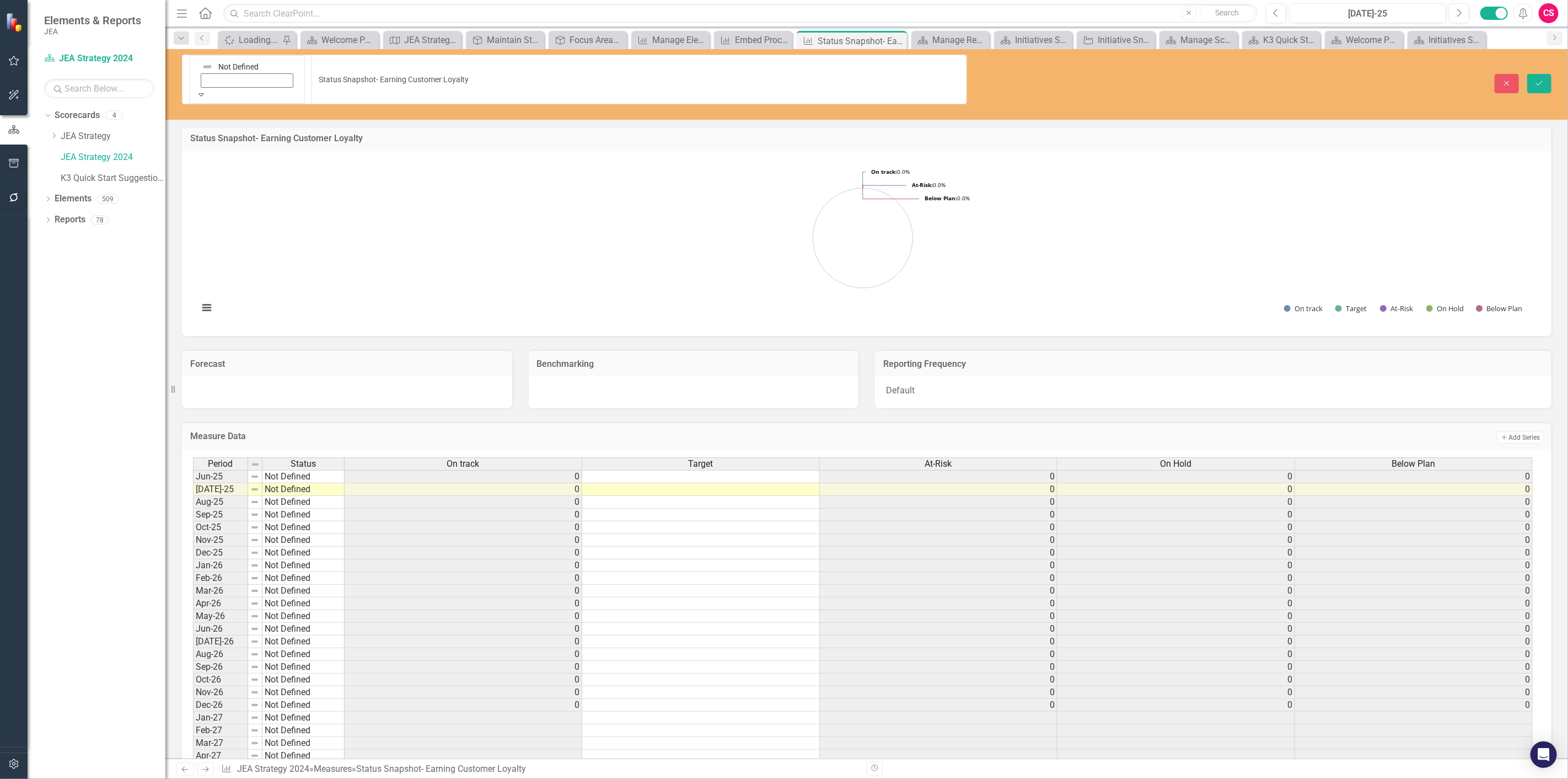
click at [1164, 422] on div "Measure Data Add Add Series" at bounding box center [866, 435] width 1370 height 27
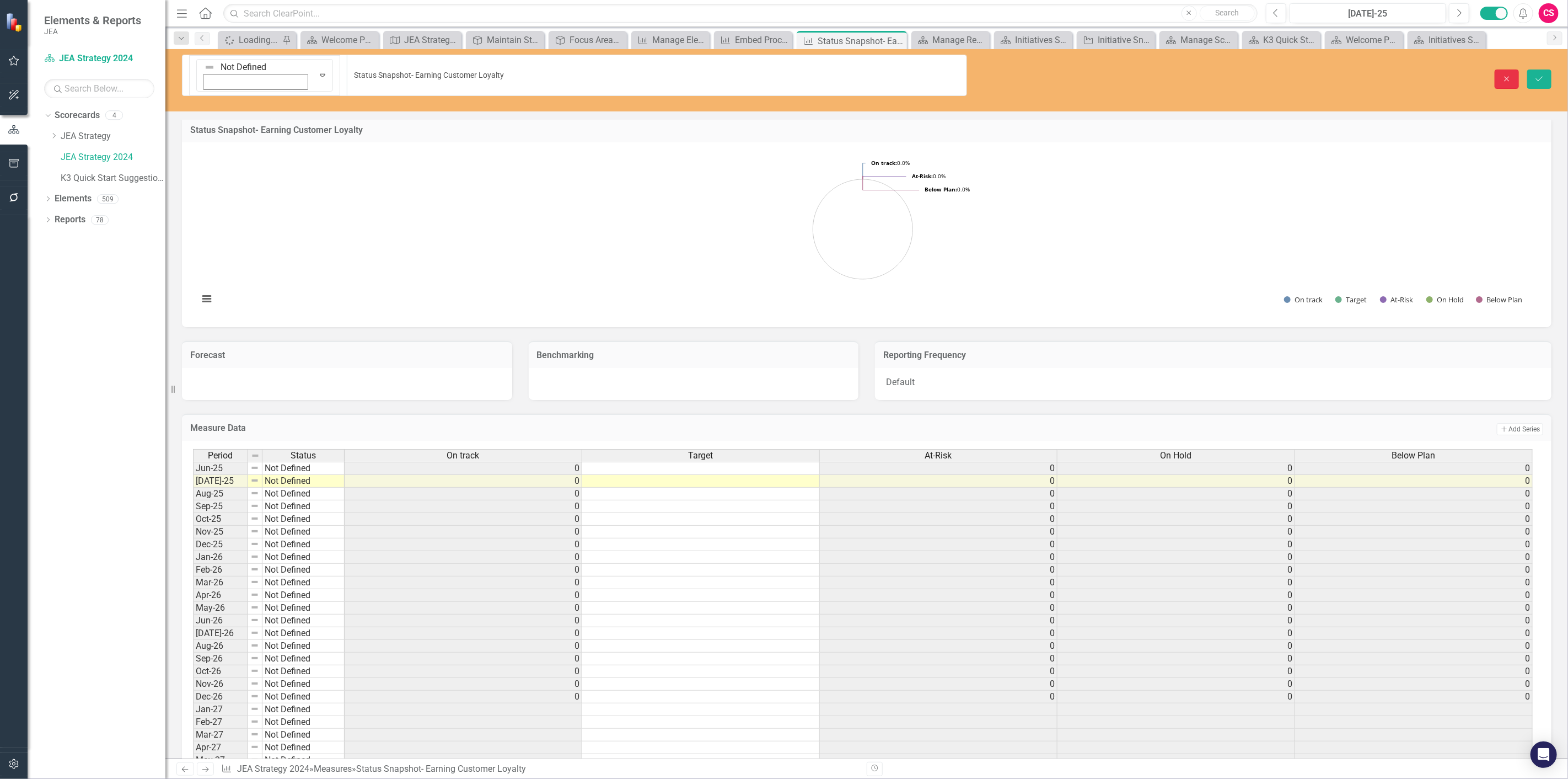
click at [1176, 70] on button "Close" at bounding box center [1507, 79] width 24 height 20
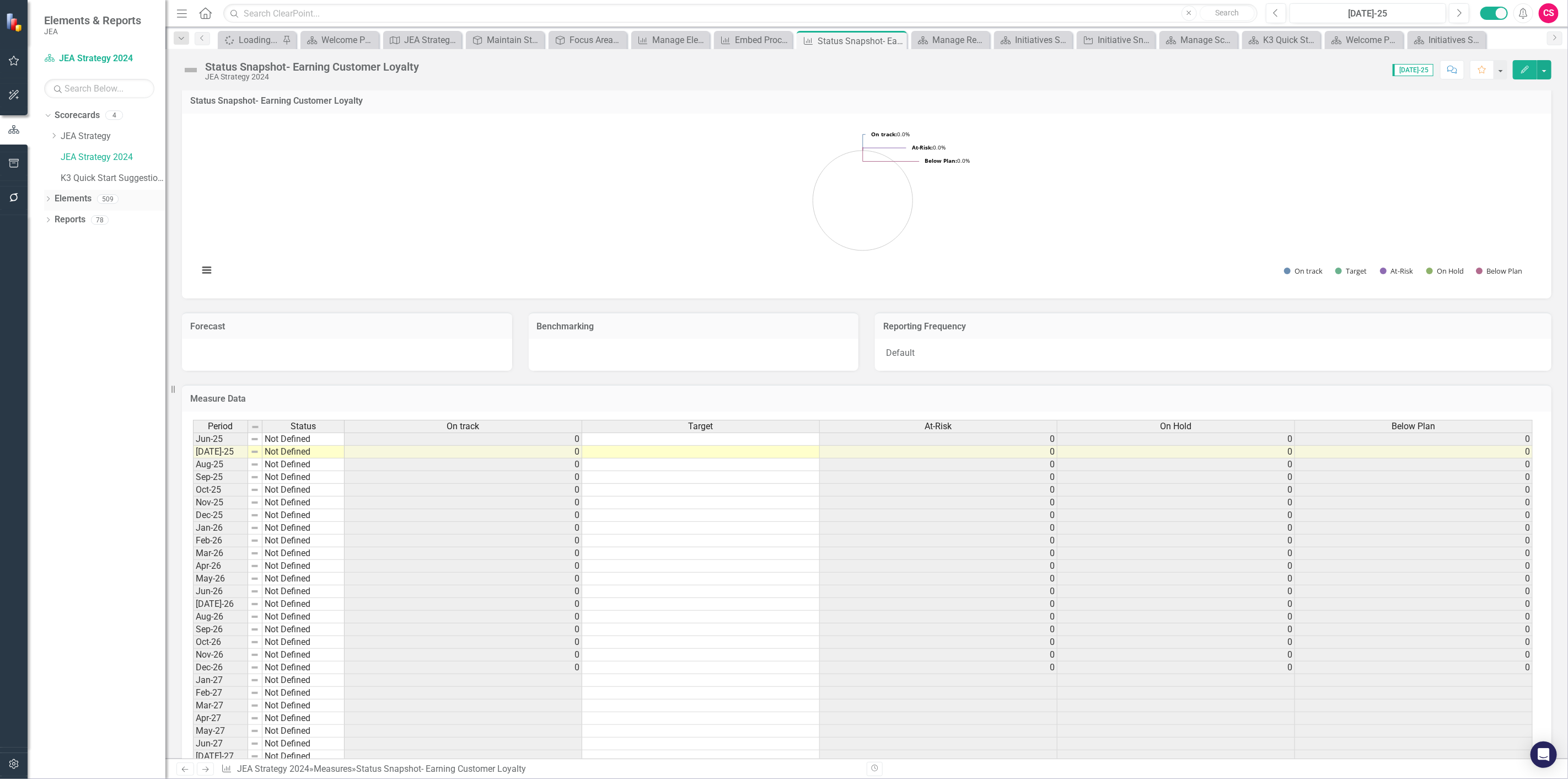
click at [73, 200] on link "Elements" at bounding box center [73, 199] width 37 height 13
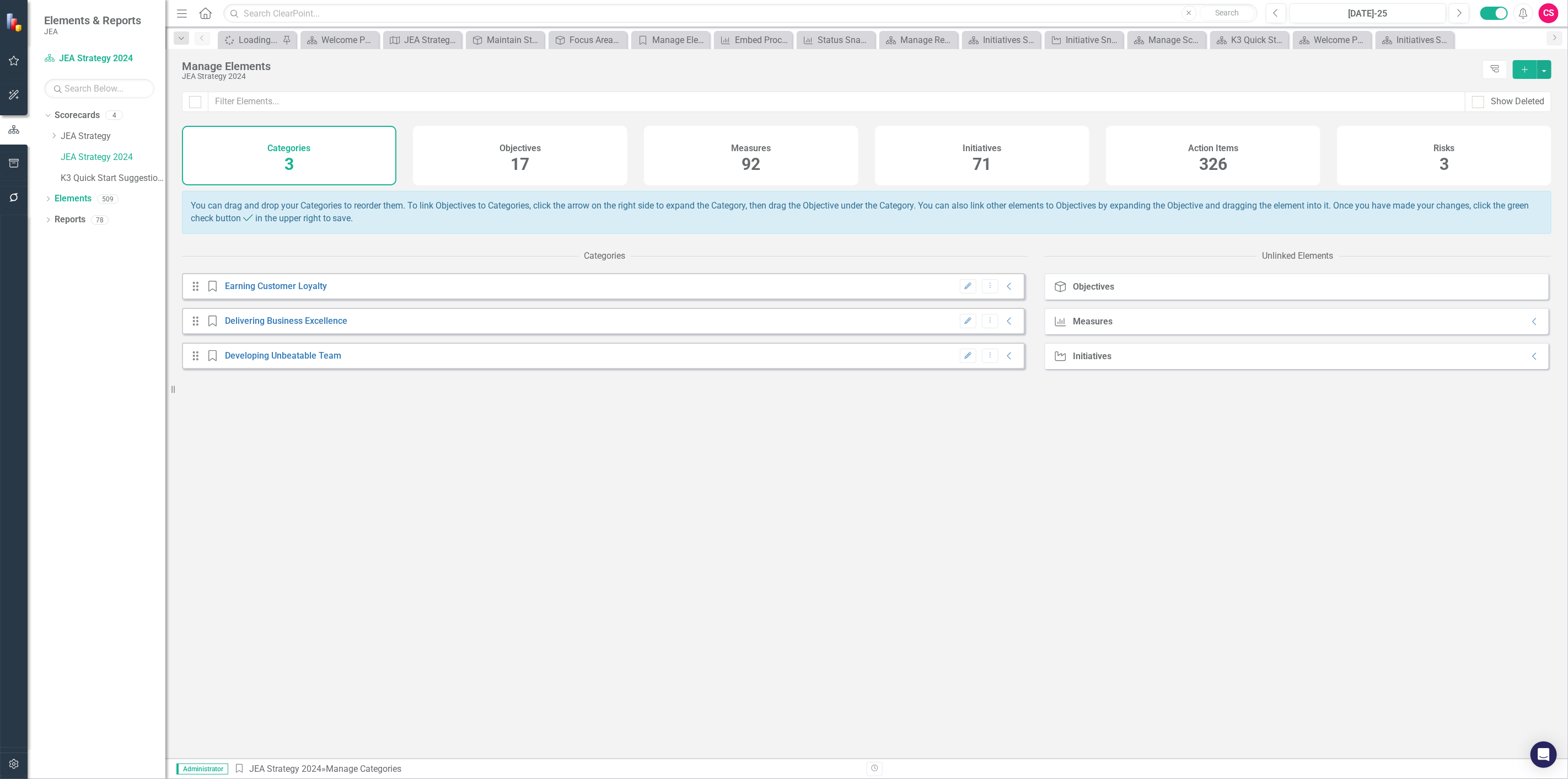
click at [769, 169] on div "Measures 92" at bounding box center [751, 156] width 214 height 59
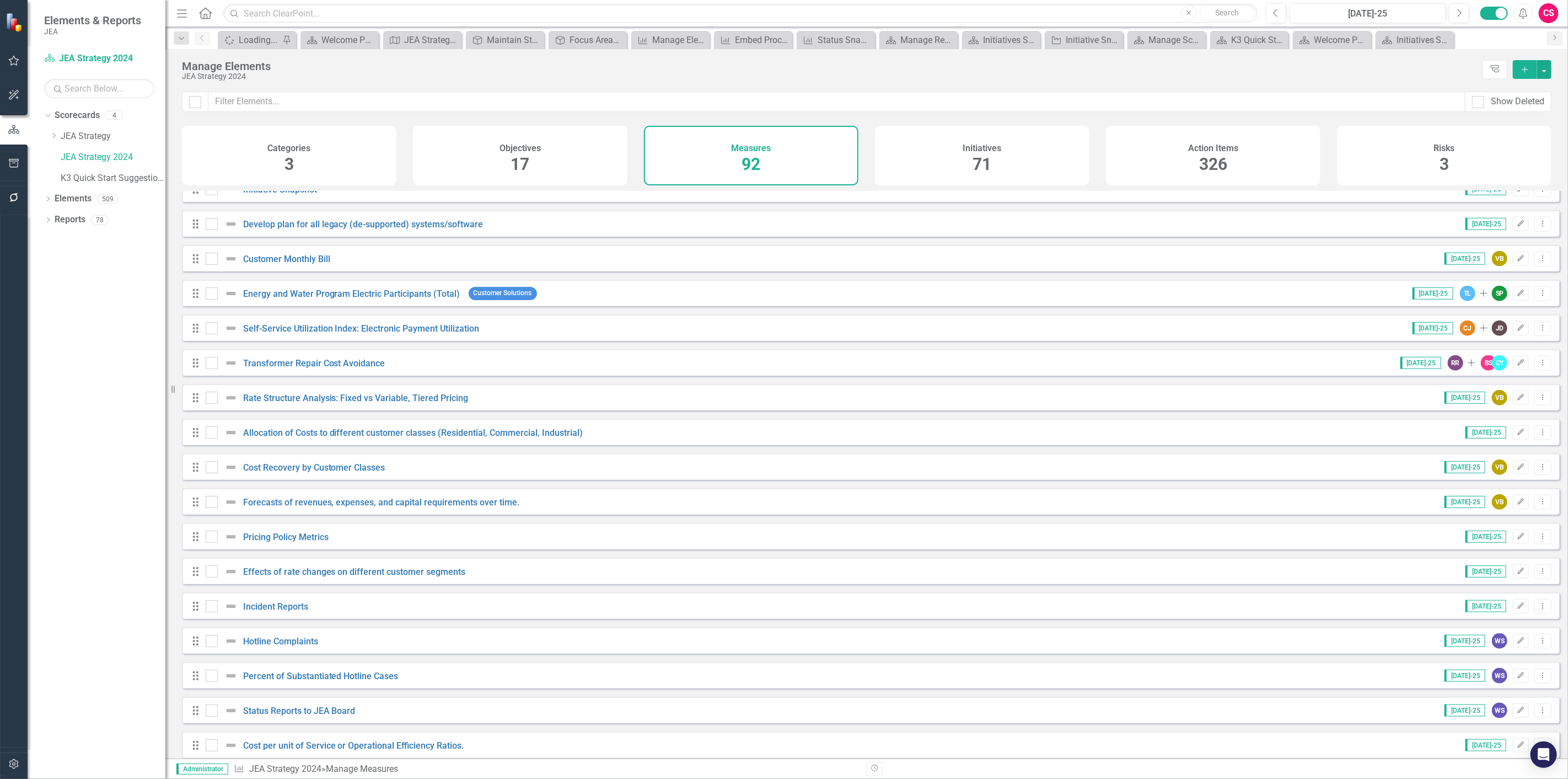
scroll to position [1108, 0]
